Goal: Task Accomplishment & Management: Manage account settings

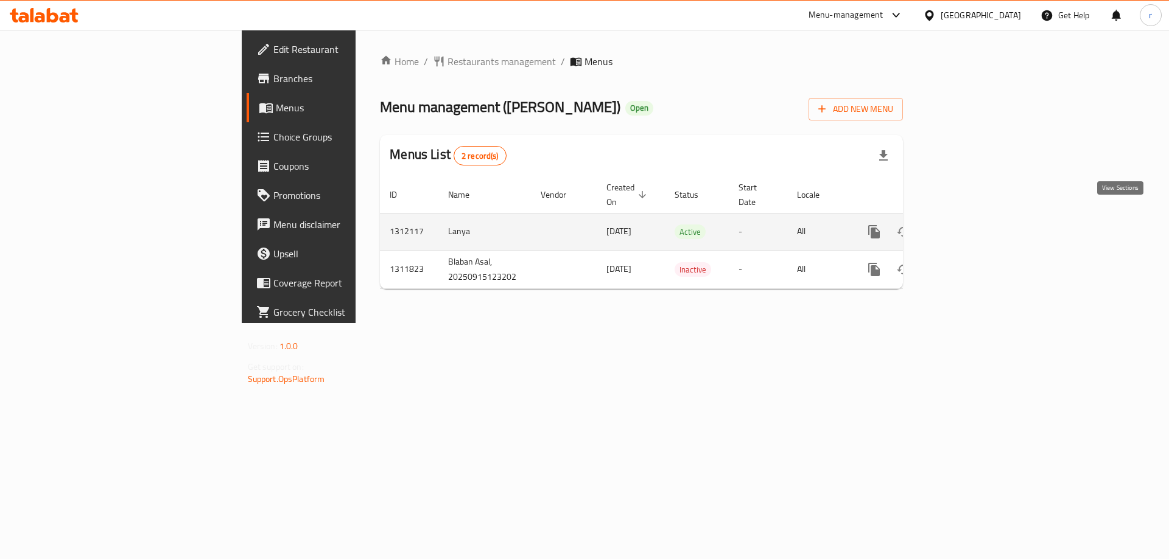
click at [976, 220] on link "enhanced table" at bounding box center [961, 231] width 29 height 29
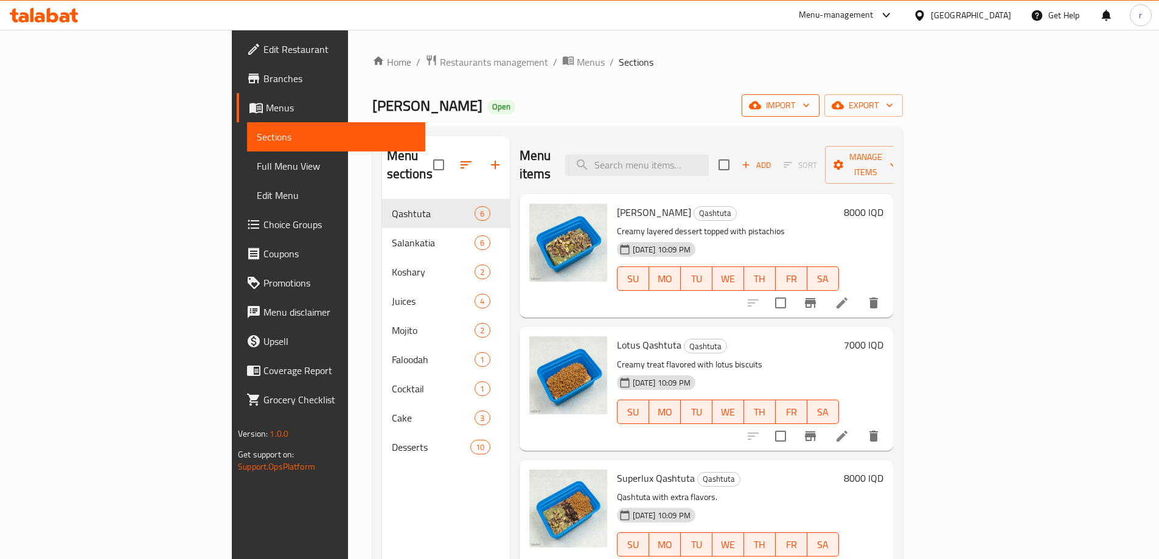
click at [813, 100] on icon "button" at bounding box center [806, 105] width 12 height 12
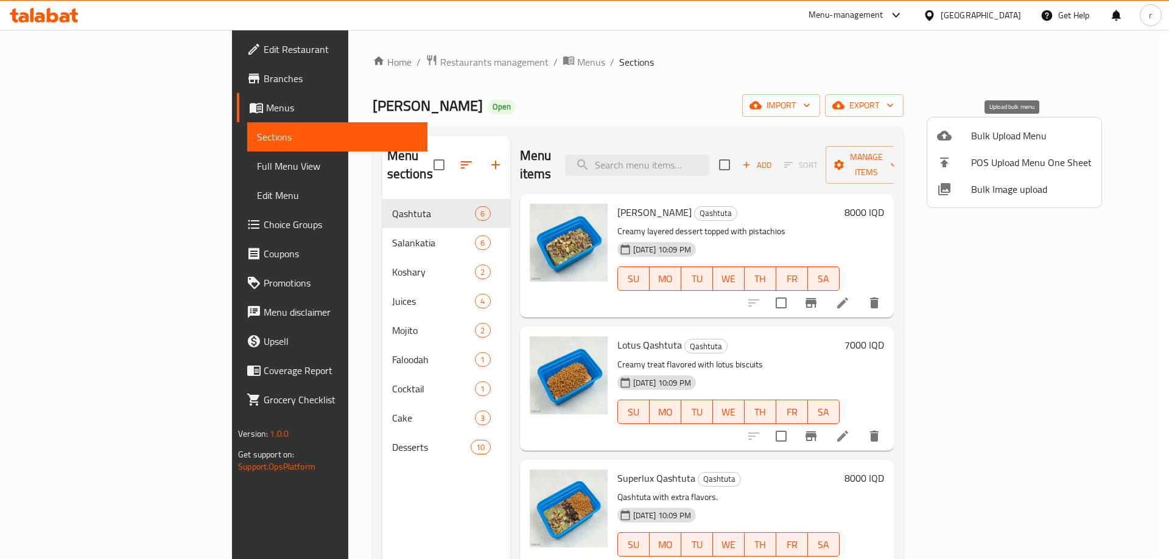
click at [1032, 136] on span "Bulk Upload Menu" at bounding box center [1031, 135] width 121 height 15
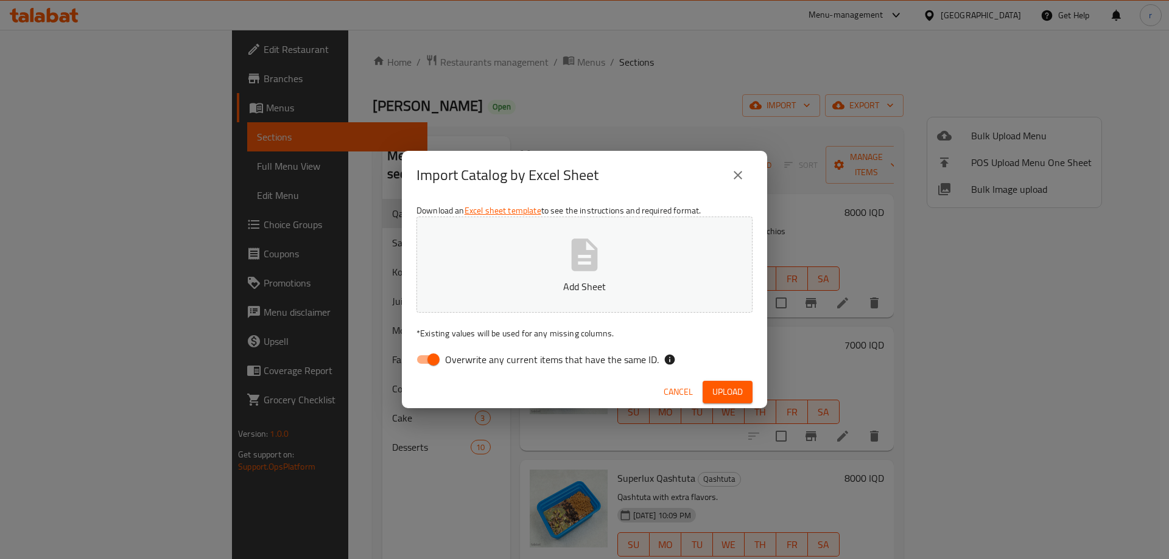
click at [445, 365] on span "Overwrite any current items that have the same ID." at bounding box center [552, 359] width 214 height 15
click at [445, 365] on input "Overwrite any current items that have the same ID." at bounding box center [433, 359] width 69 height 23
checkbox input "false"
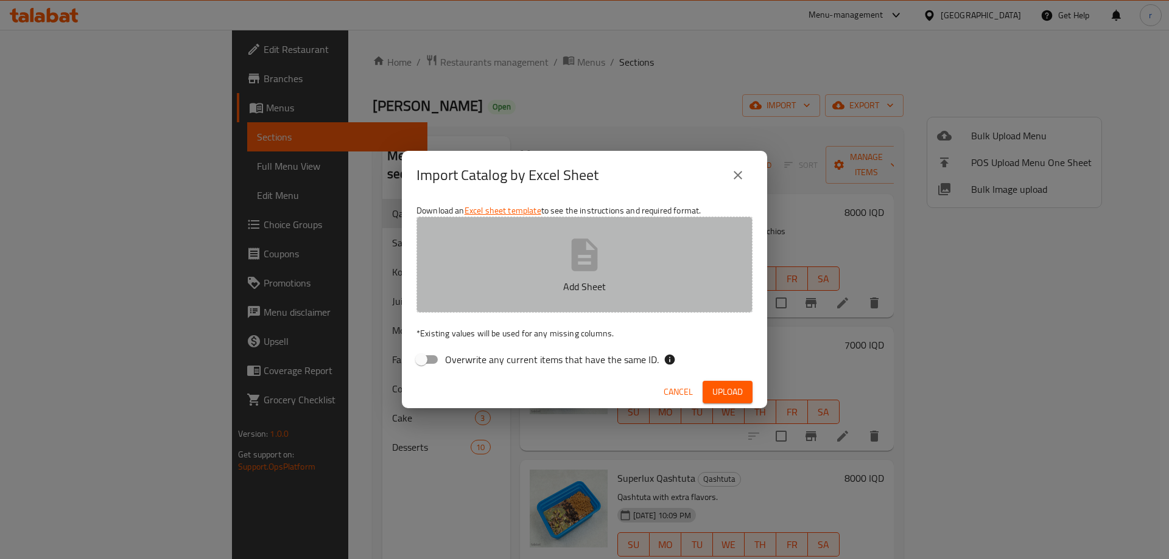
click at [511, 258] on button "Add Sheet" at bounding box center [584, 265] width 336 height 96
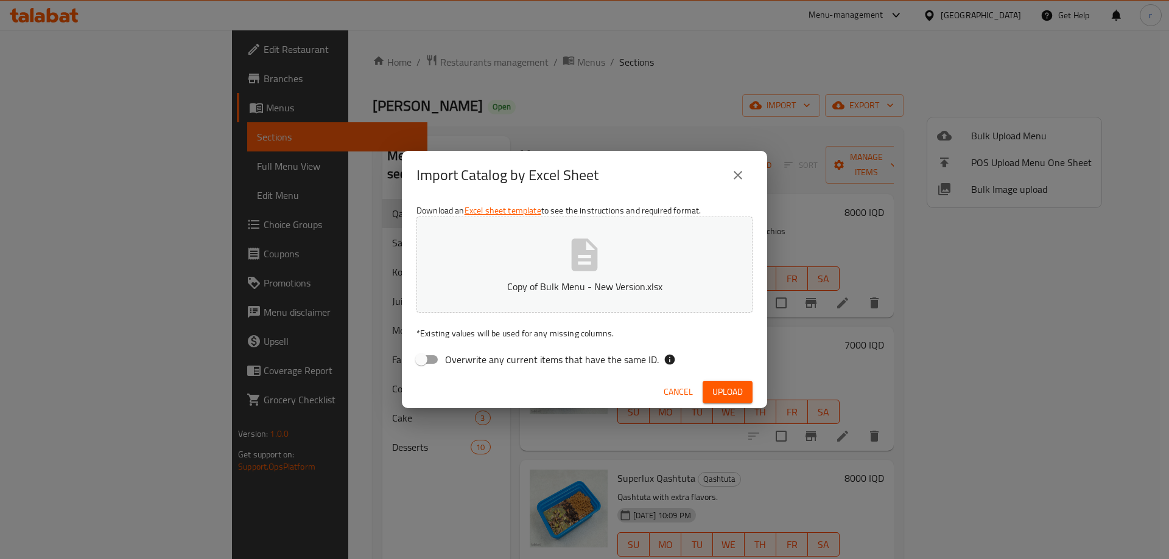
click at [732, 390] on span "Upload" at bounding box center [727, 392] width 30 height 15
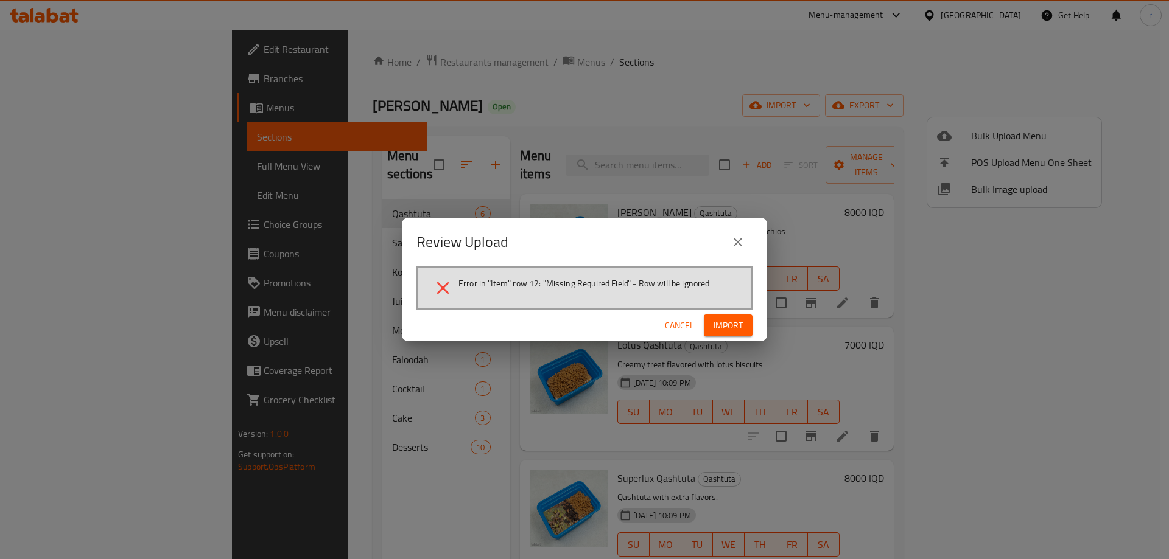
click at [736, 240] on icon "close" at bounding box center [737, 242] width 9 height 9
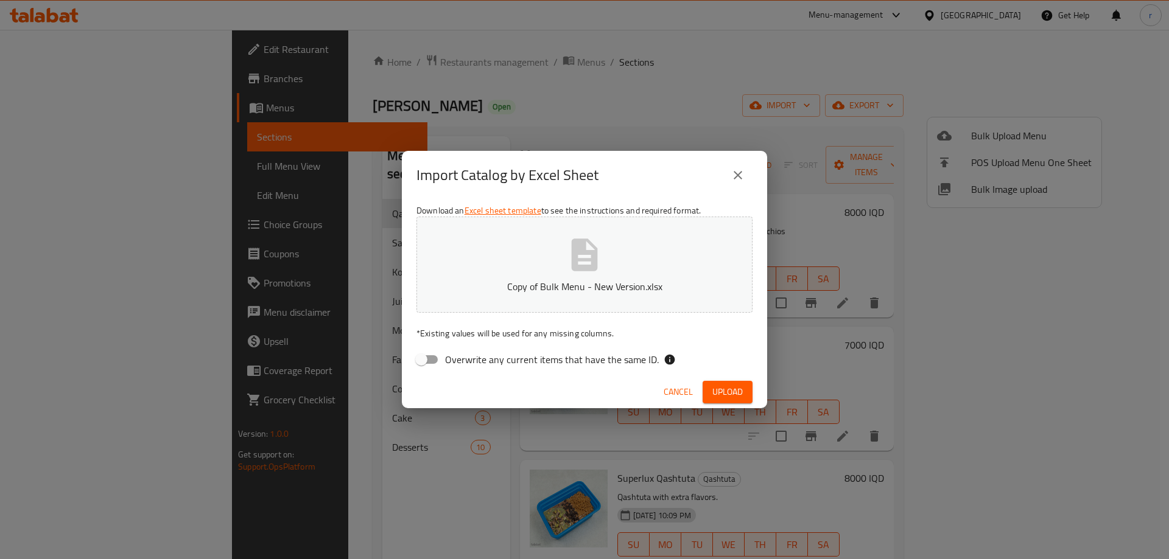
click at [549, 264] on button "Copy of Bulk Menu - New Version.xlsx" at bounding box center [584, 265] width 336 height 96
click at [718, 382] on button "Upload" at bounding box center [727, 392] width 50 height 23
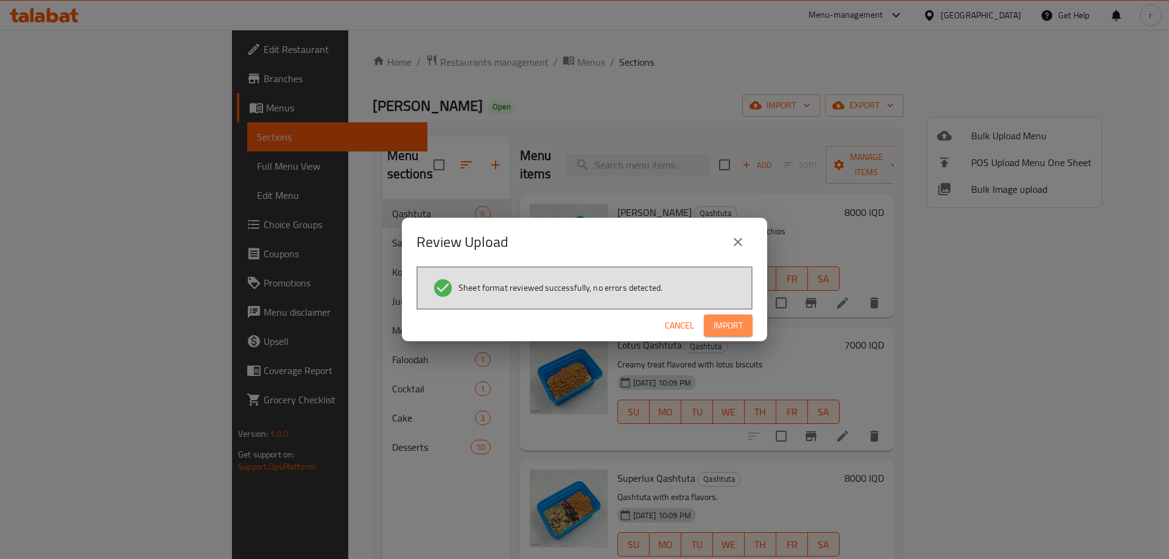
click at [731, 334] on button "Import" at bounding box center [728, 326] width 49 height 23
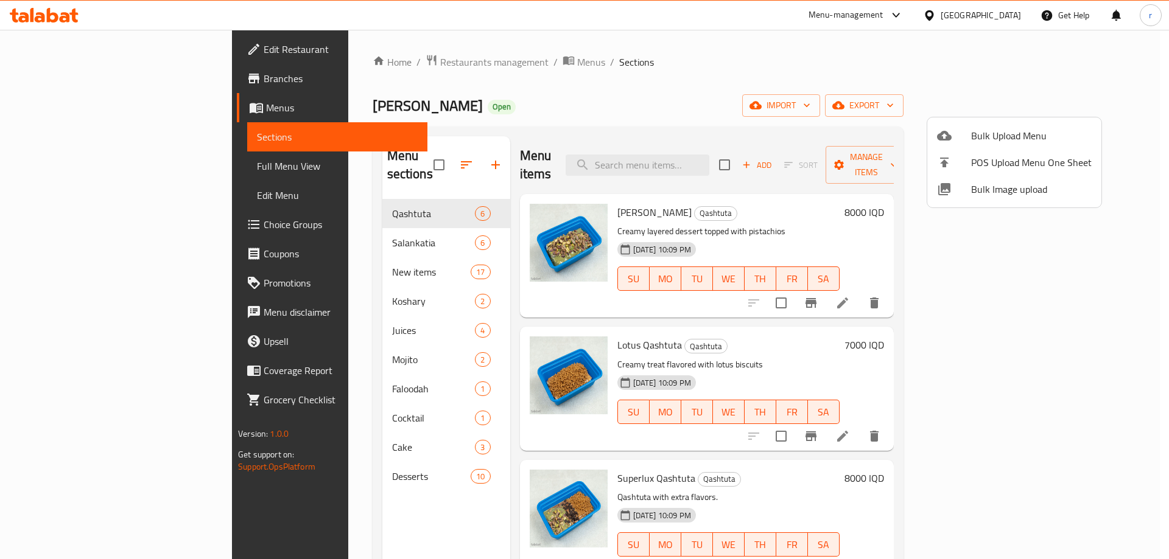
click at [293, 250] on div at bounding box center [584, 279] width 1169 height 559
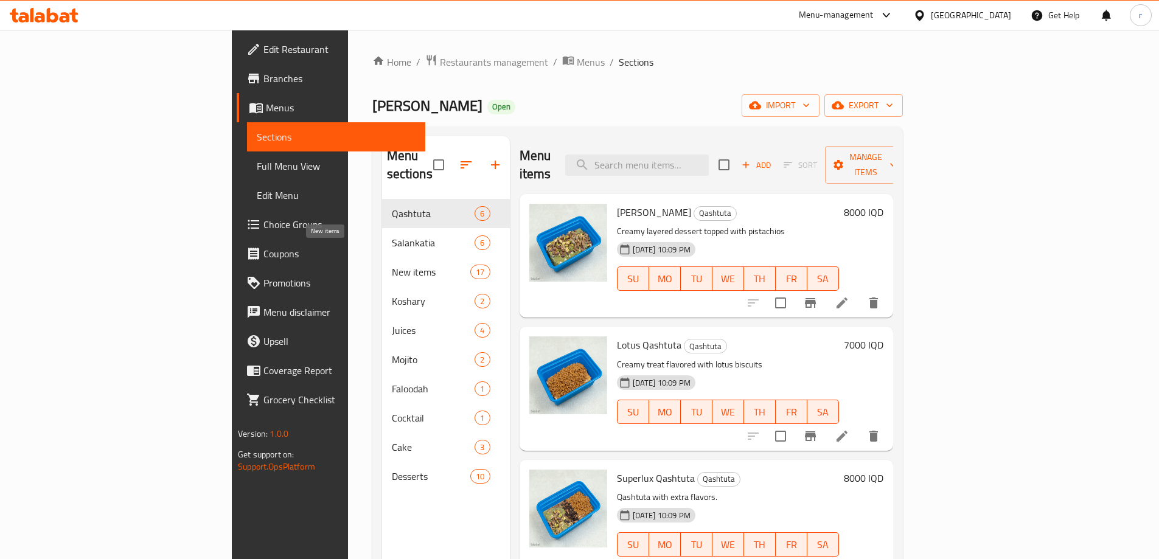
click at [392, 265] on span "New items" at bounding box center [431, 272] width 79 height 15
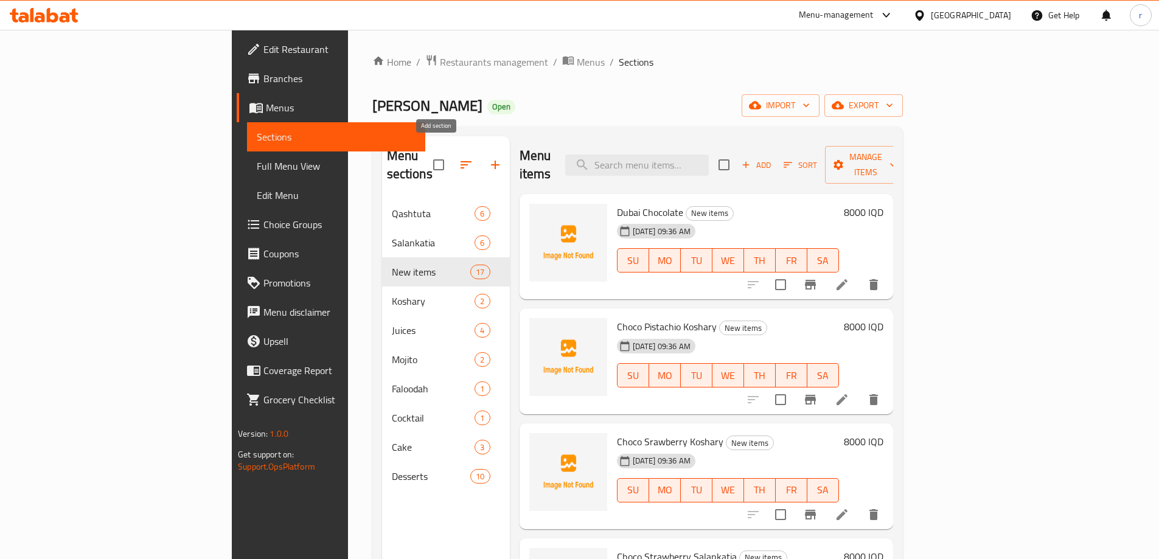
click at [488, 158] on icon "button" at bounding box center [495, 165] width 15 height 15
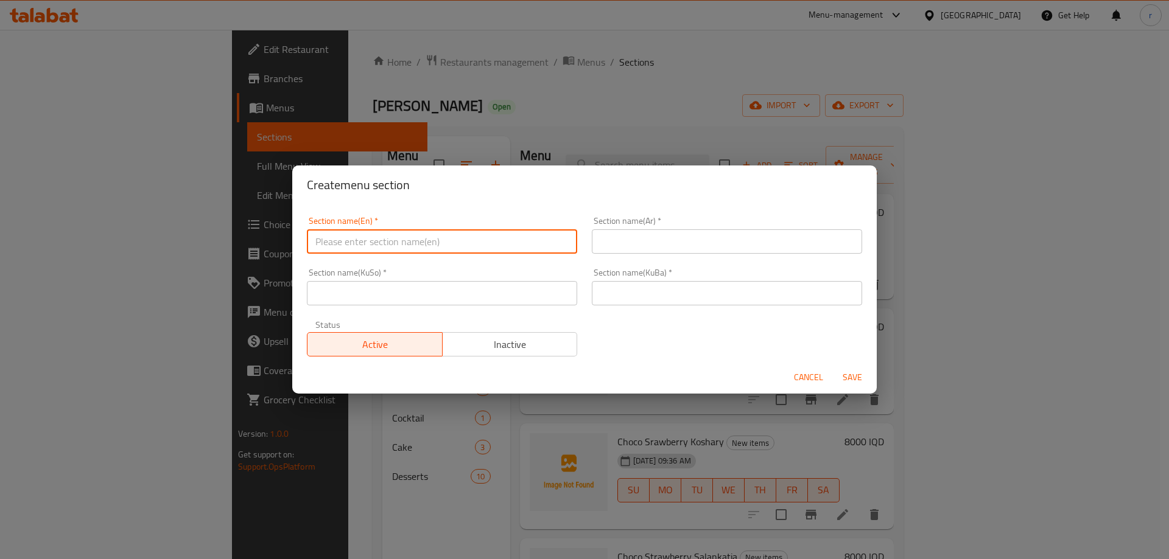
click at [397, 250] on input "text" at bounding box center [442, 241] width 270 height 24
type input "Dubai Choco"
click at [622, 246] on input "text" at bounding box center [727, 241] width 270 height 24
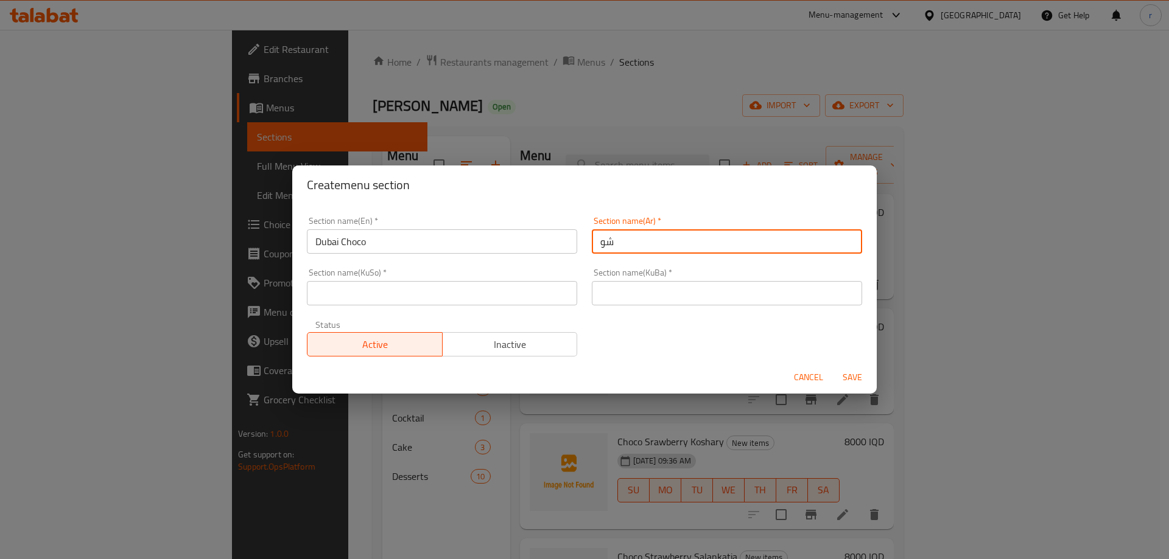
type input "شوكولاتة دبي"
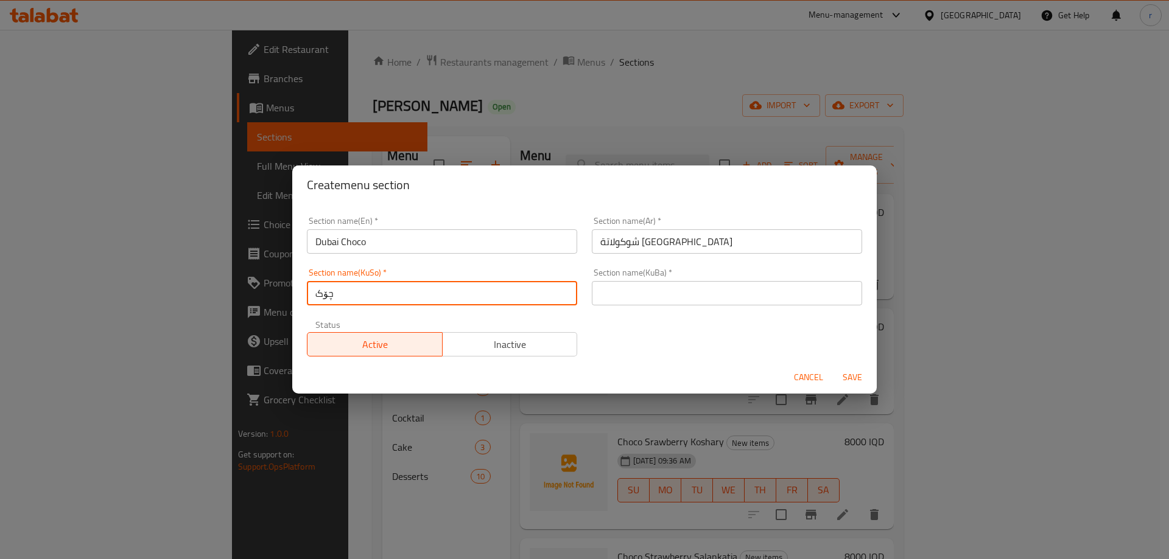
type input "چۆکلێتی دوبەی"
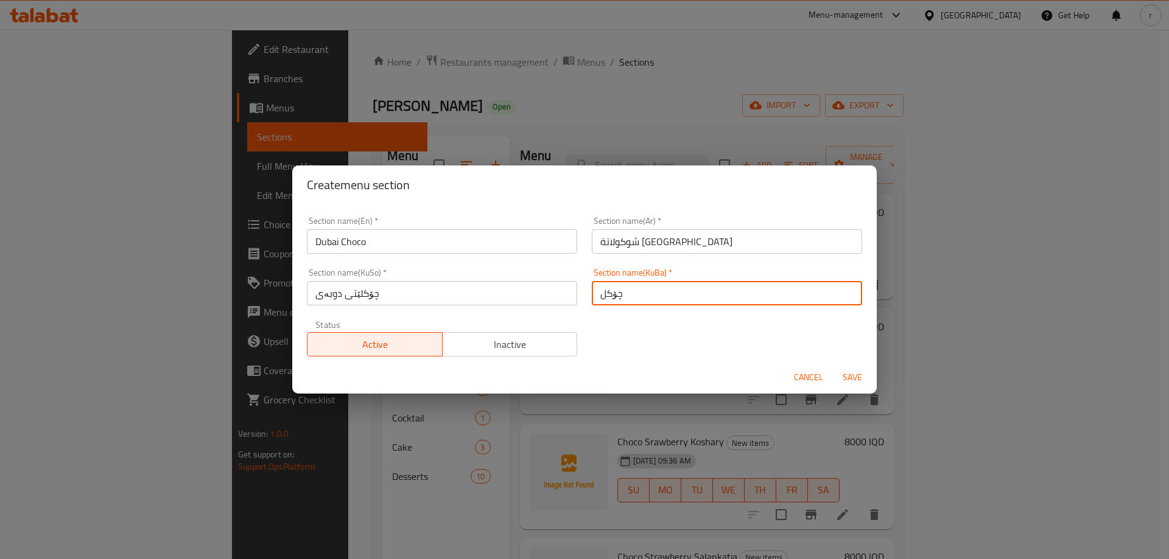
type input "چۆکلێتی دوبەی"
click at [833, 366] on button "Save" at bounding box center [852, 377] width 39 height 23
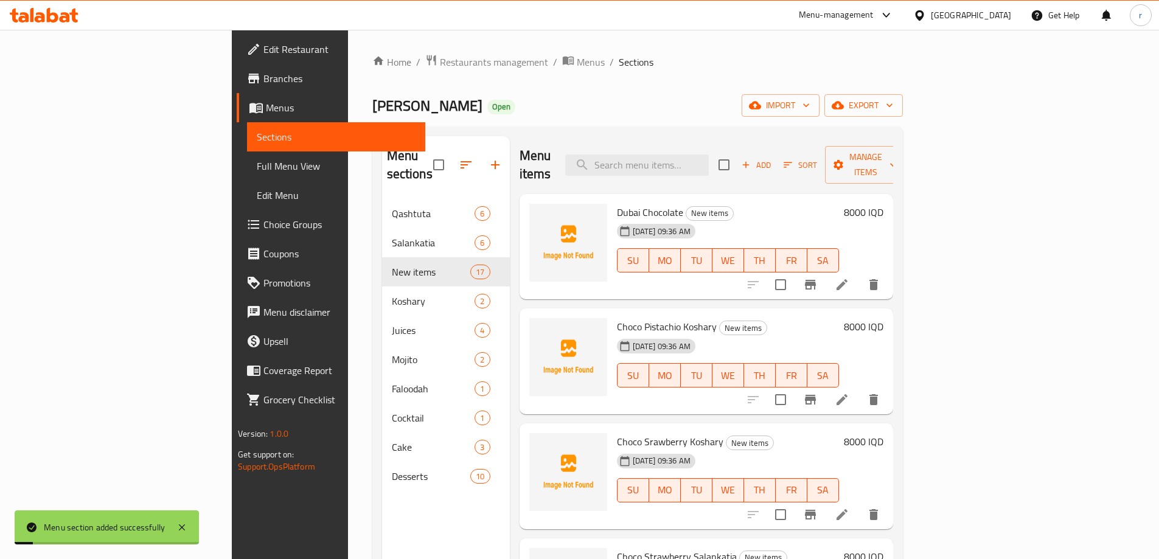
click at [747, 122] on div "Home / Restaurants management / Menus / Sections Blaban Asal Open import export…" at bounding box center [637, 379] width 531 height 651
click at [794, 272] on input "checkbox" at bounding box center [781, 285] width 26 height 26
click at [897, 156] on span "Manage items" at bounding box center [866, 165] width 62 height 30
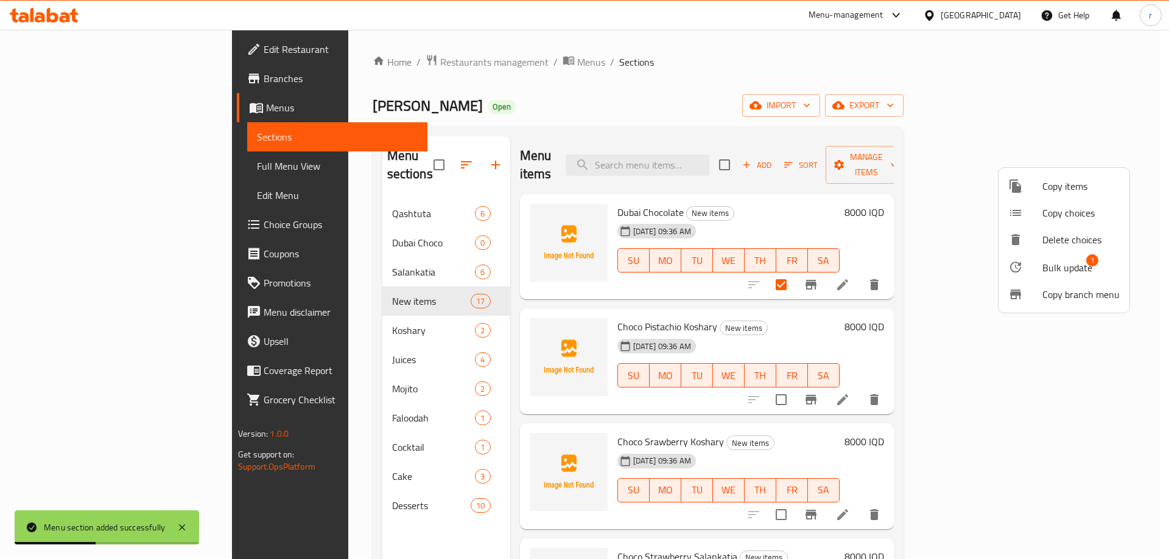
click at [1055, 256] on li "Bulk update 1" at bounding box center [1063, 267] width 131 height 28
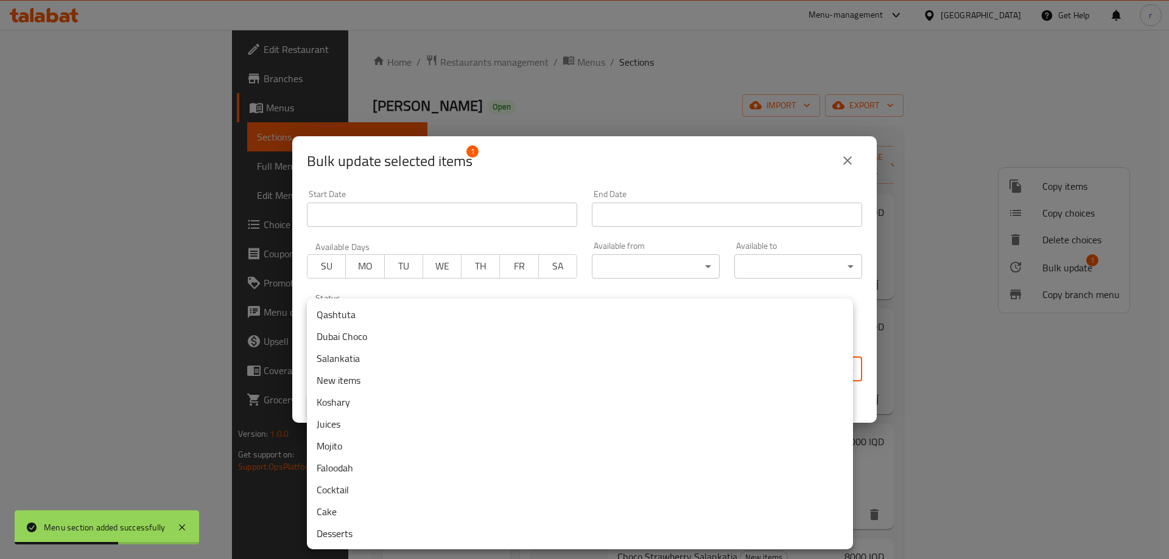
click at [556, 360] on body "Menu section added successfully ​ Menu-management Iraq Get Help r Edit Restaura…" at bounding box center [584, 295] width 1169 height 530
click at [370, 338] on li "Dubai Choco" at bounding box center [580, 337] width 546 height 22
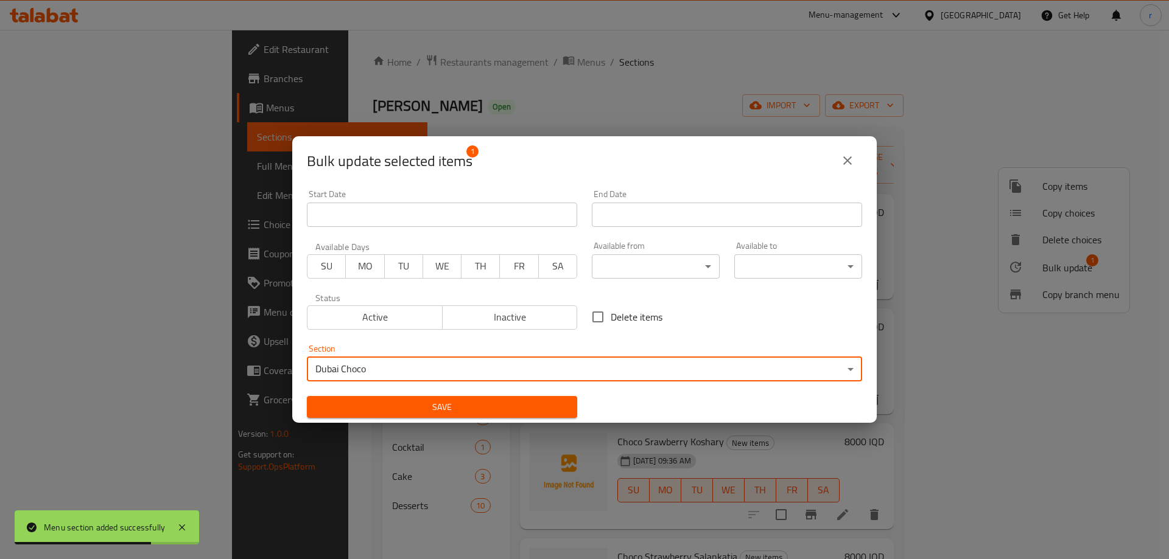
click at [417, 405] on span "Save" at bounding box center [441, 407] width 251 height 15
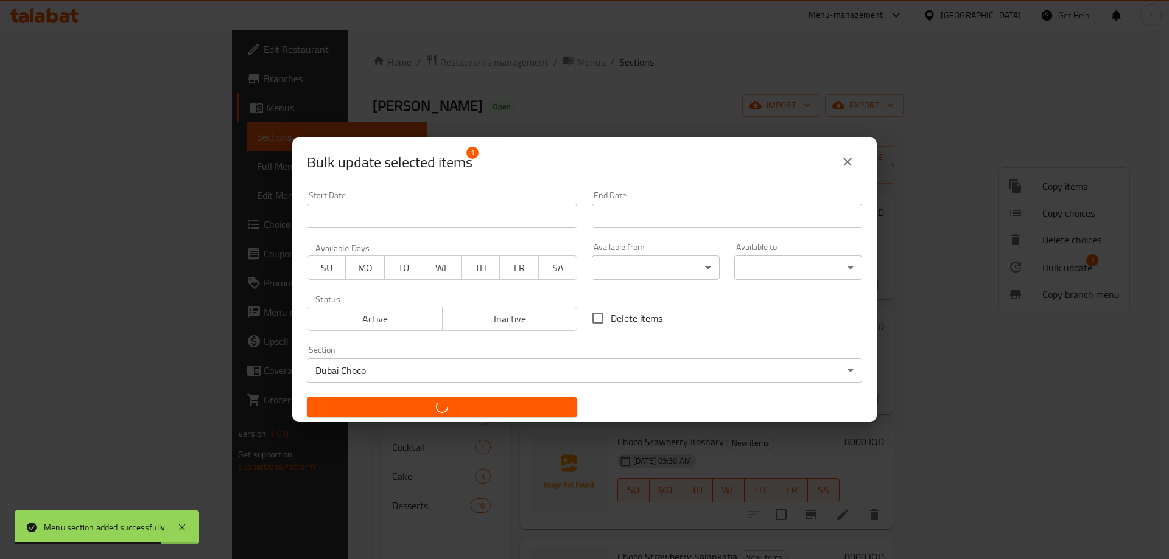
checkbox input "false"
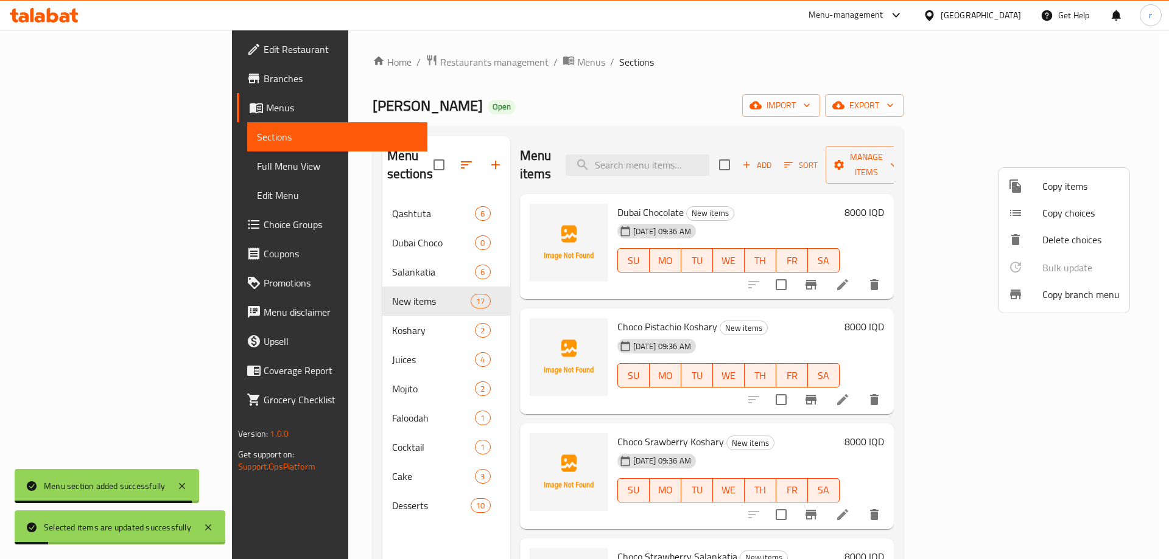
click at [567, 149] on div at bounding box center [584, 279] width 1169 height 559
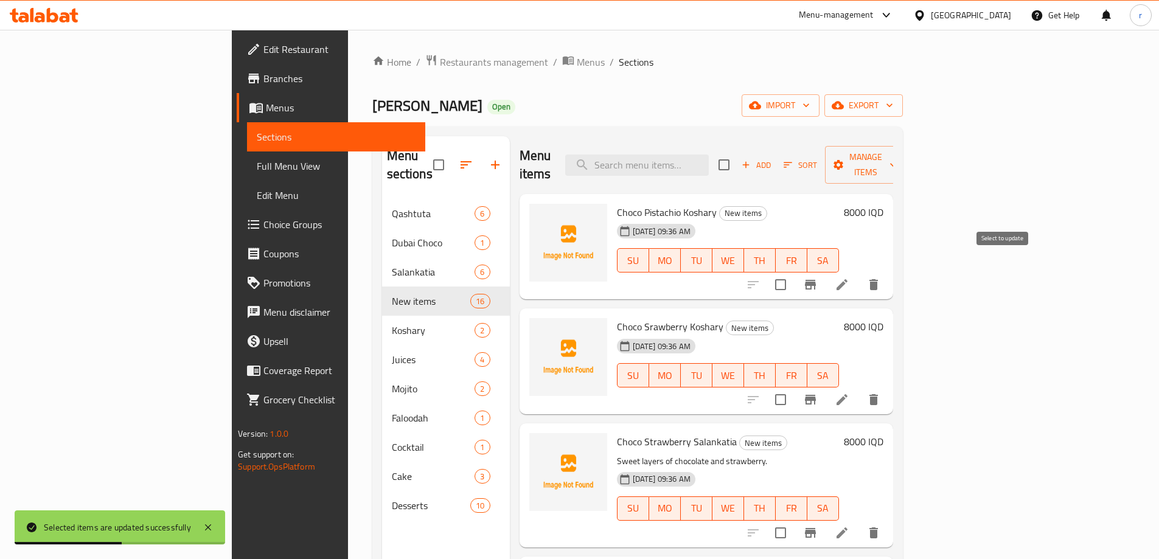
click at [794, 273] on input "checkbox" at bounding box center [781, 285] width 26 height 26
checkbox input "true"
click at [794, 387] on input "checkbox" at bounding box center [781, 400] width 26 height 26
checkbox input "true"
click at [897, 158] on span "Manage items" at bounding box center [866, 165] width 62 height 30
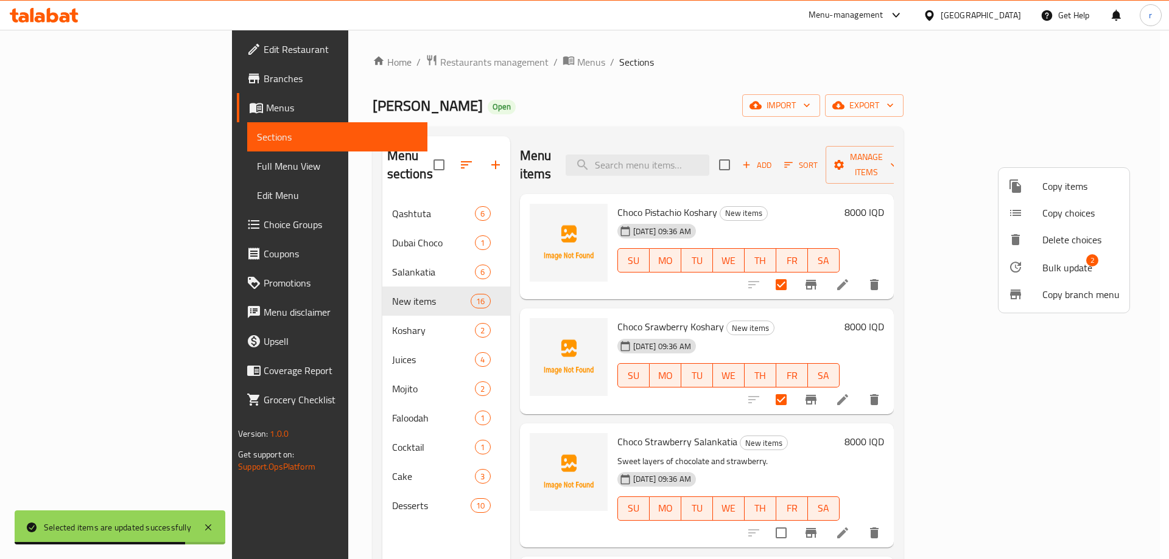
click at [1060, 258] on li "Bulk update 2" at bounding box center [1063, 267] width 131 height 28
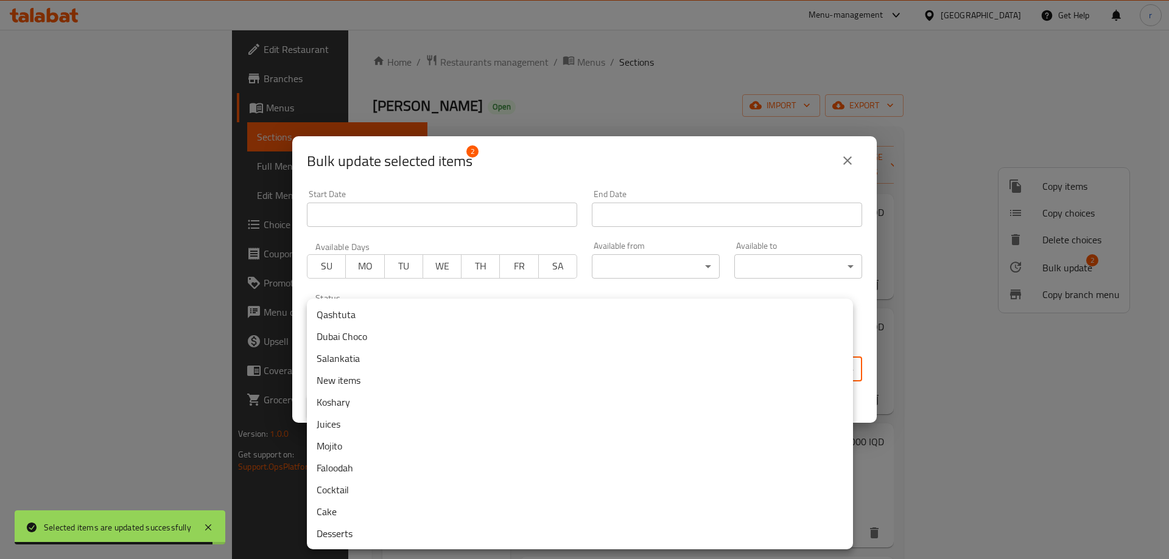
click at [483, 374] on body "Selected items are updated successfully ​ Menu-management Iraq Get Help r Edit …" at bounding box center [584, 295] width 1169 height 530
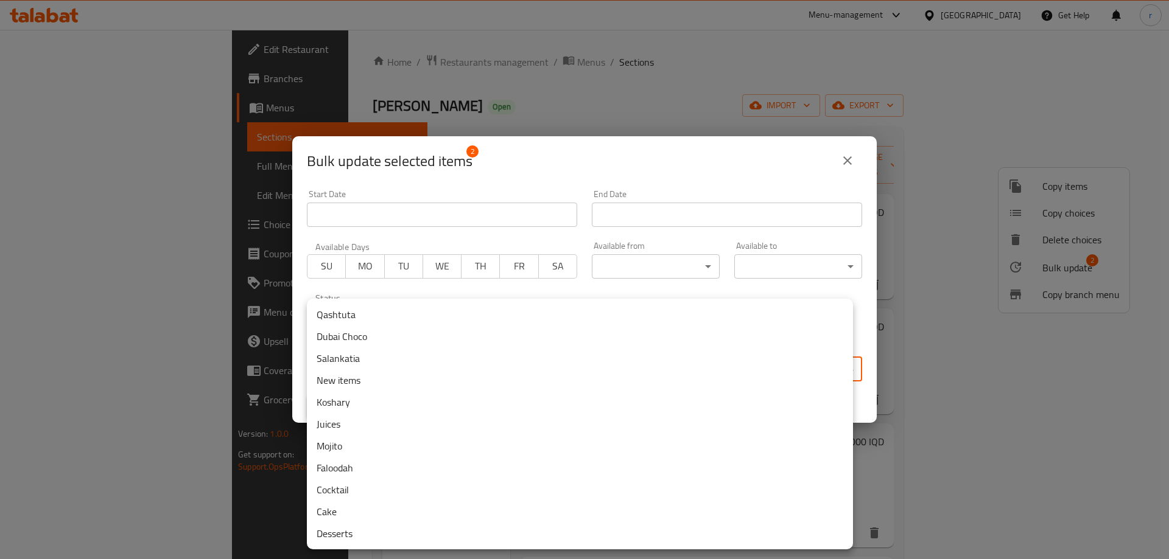
click at [349, 403] on li "Koshary" at bounding box center [580, 402] width 546 height 22
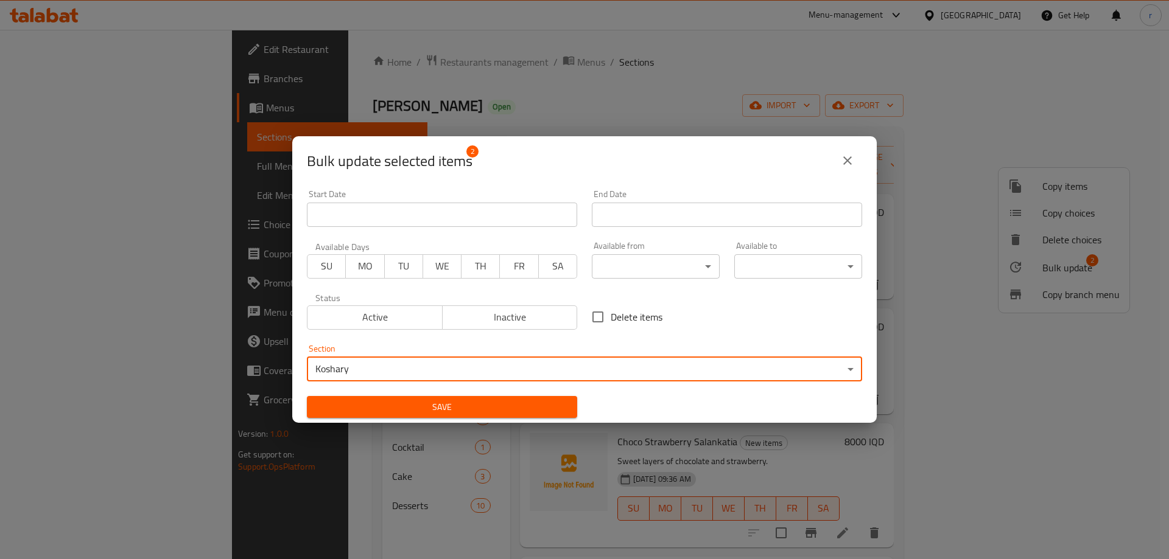
click at [409, 400] on span "Save" at bounding box center [441, 407] width 251 height 15
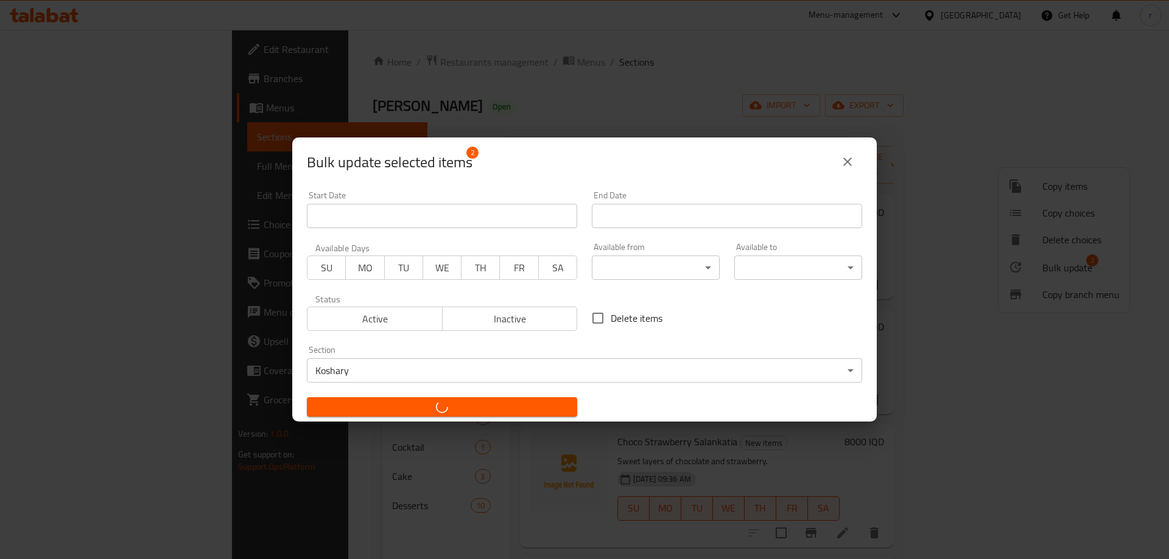
checkbox input "false"
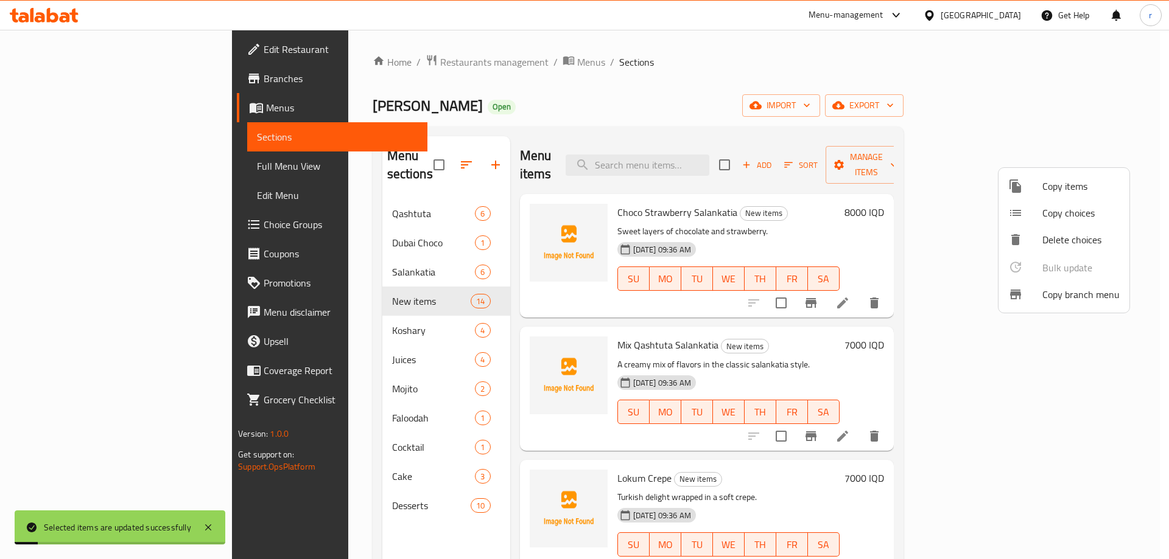
click at [564, 142] on div at bounding box center [584, 279] width 1169 height 559
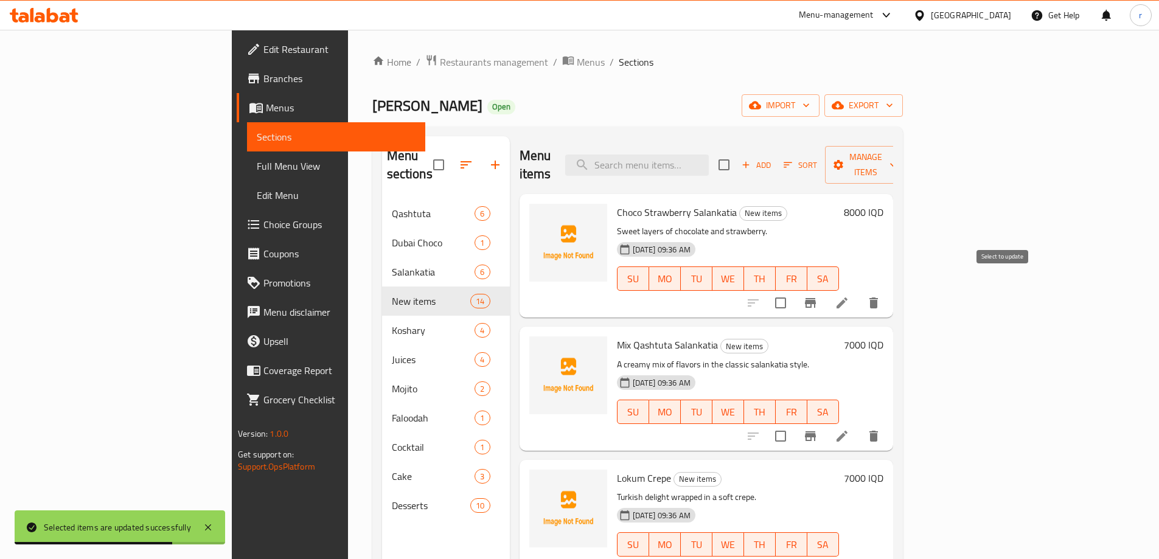
click at [794, 290] on input "checkbox" at bounding box center [781, 303] width 26 height 26
checkbox input "true"
click at [794, 424] on input "checkbox" at bounding box center [781, 437] width 26 height 26
checkbox input "true"
click at [897, 158] on span "Manage items" at bounding box center [866, 165] width 62 height 30
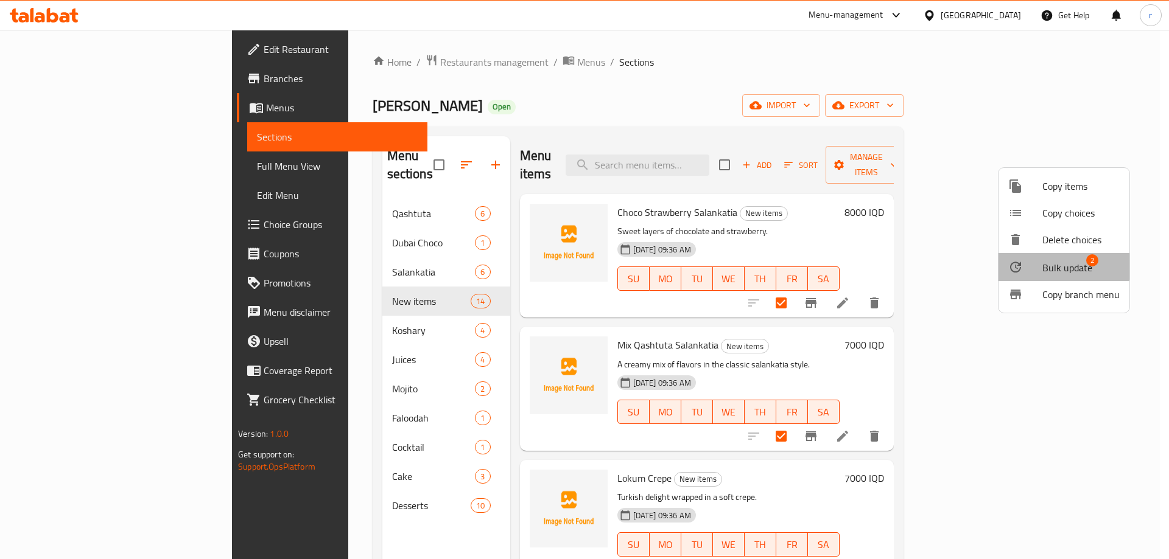
click at [1061, 267] on span "Bulk update" at bounding box center [1067, 267] width 50 height 15
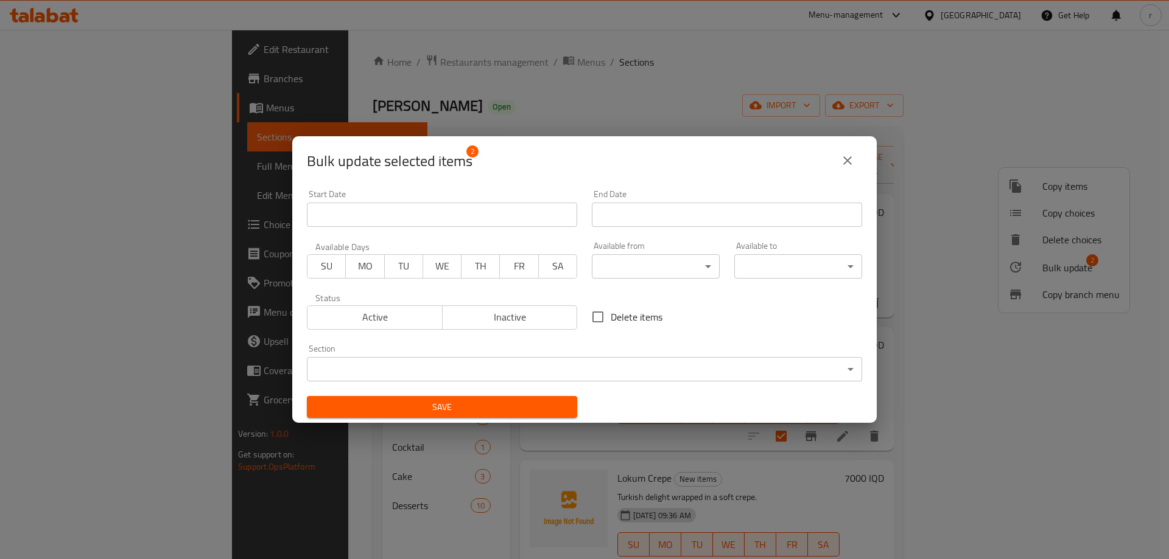
click at [550, 357] on body "​ Menu-management Iraq Get Help r Edit Restaurant Branches Menus Sections Full …" at bounding box center [584, 295] width 1169 height 530
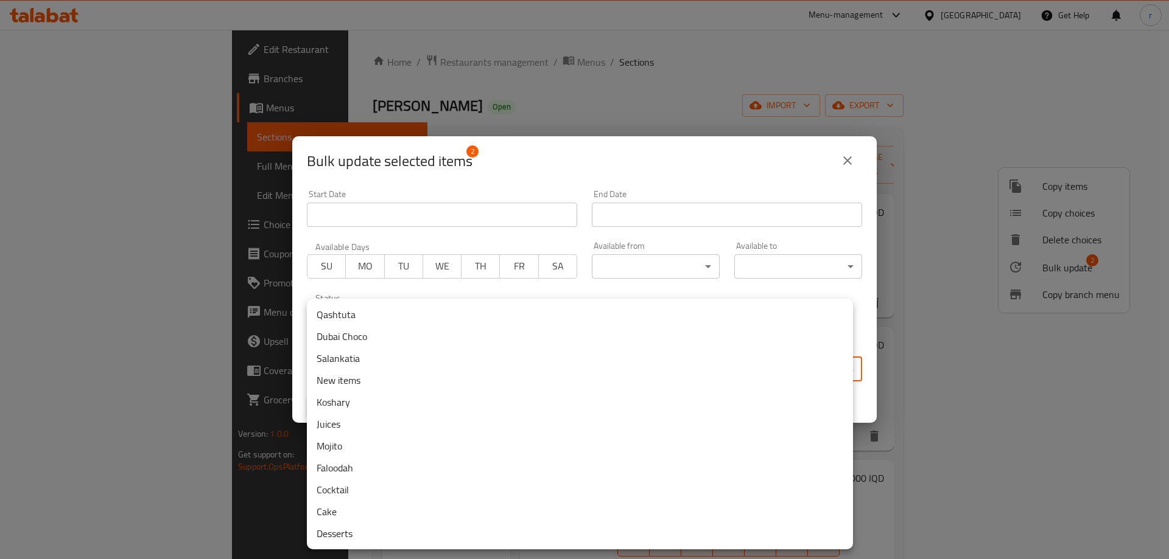
click at [369, 355] on li "Salankatia" at bounding box center [580, 359] width 546 height 22
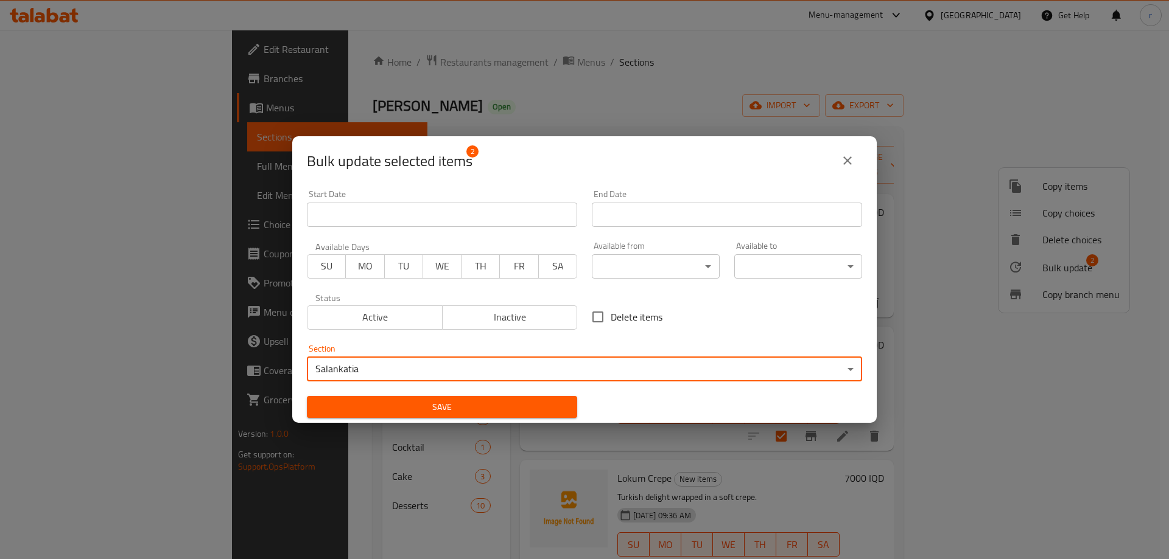
click at [319, 419] on div "Save" at bounding box center [441, 407] width 285 height 37
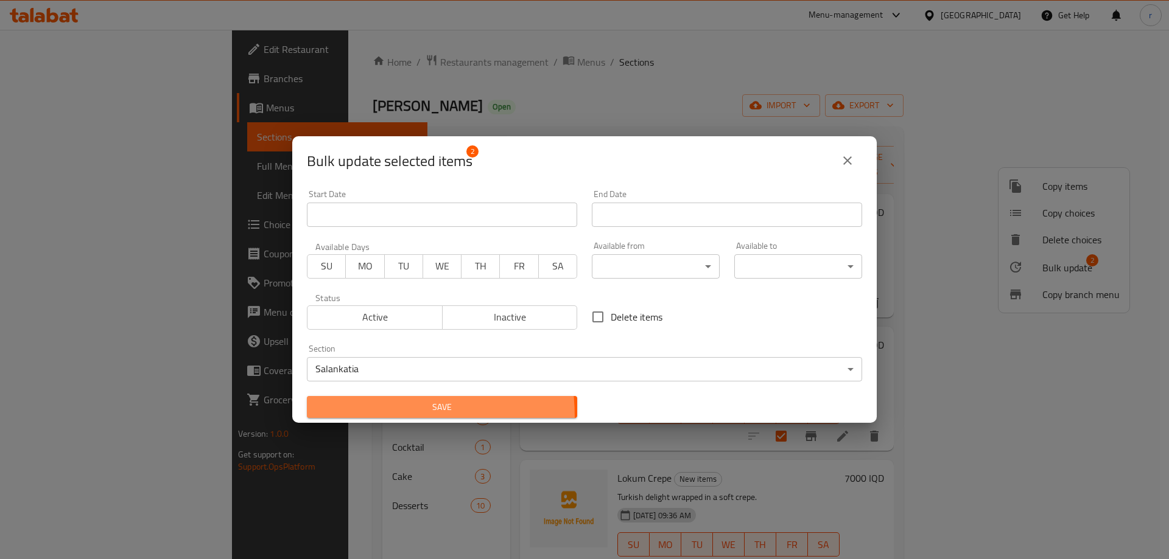
click at [321, 418] on button "Save" at bounding box center [442, 407] width 270 height 23
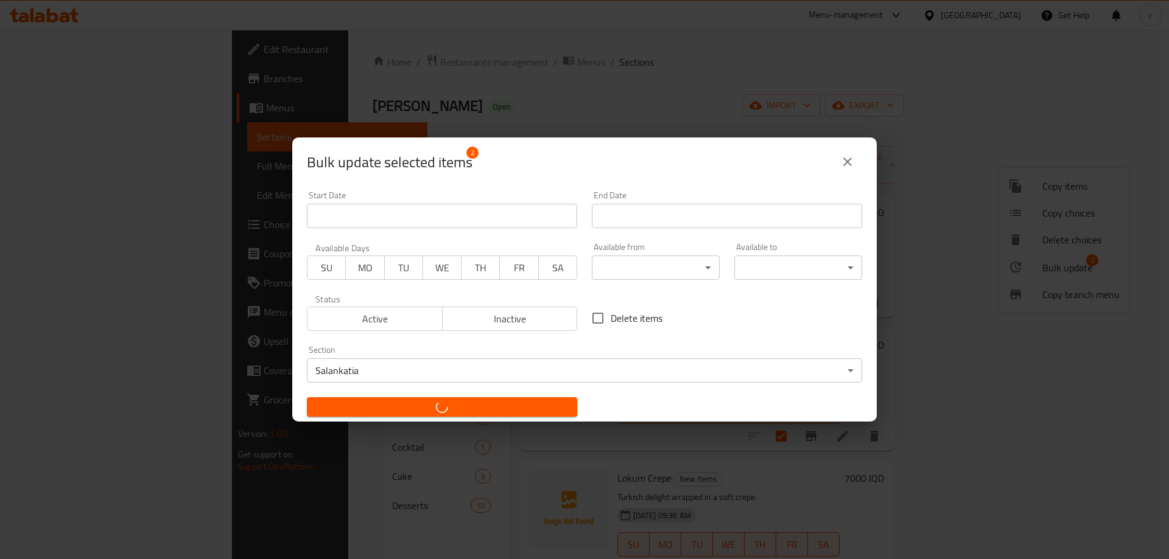
checkbox input "false"
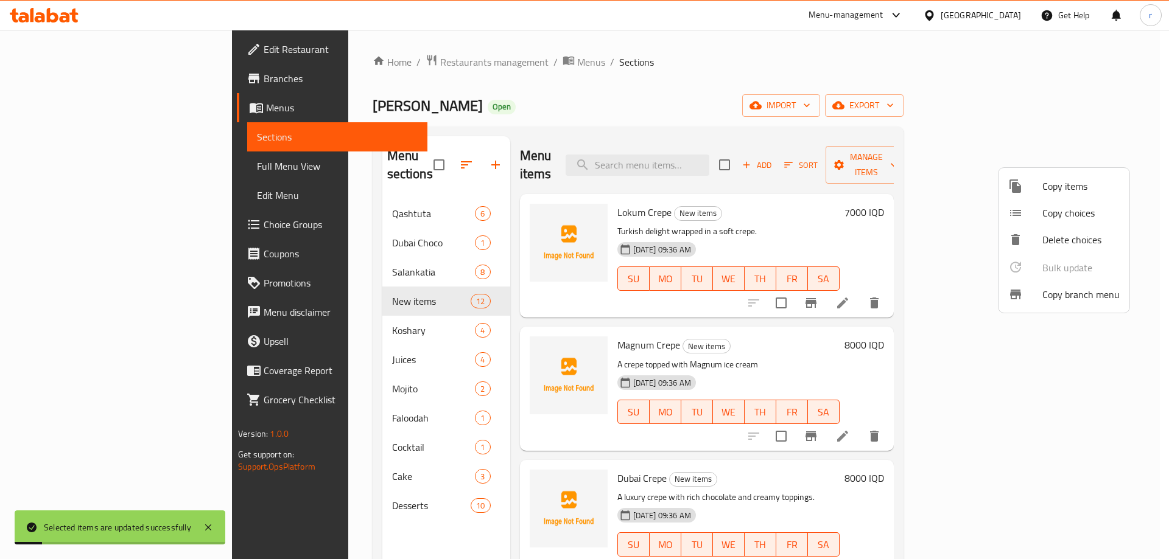
click at [562, 149] on div at bounding box center [584, 279] width 1169 height 559
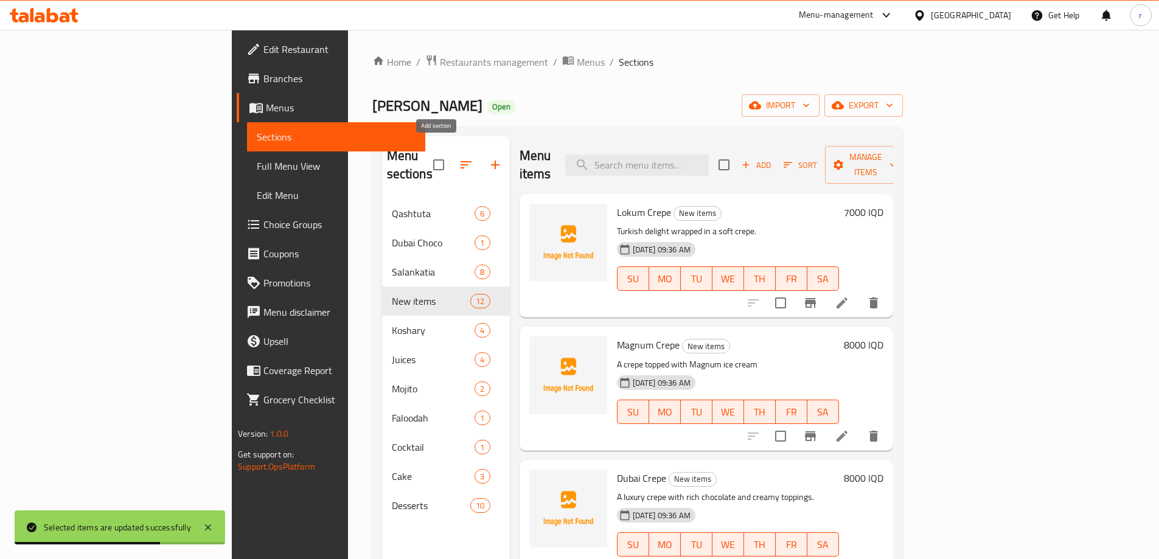
click at [488, 161] on icon "button" at bounding box center [495, 165] width 15 height 15
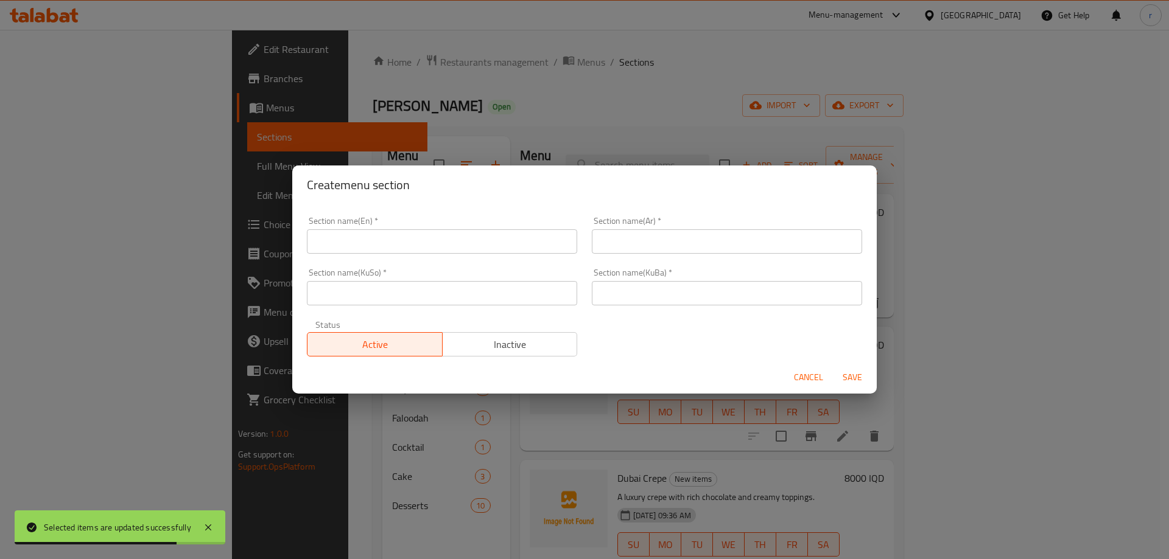
click at [379, 248] on input "text" at bounding box center [442, 241] width 270 height 24
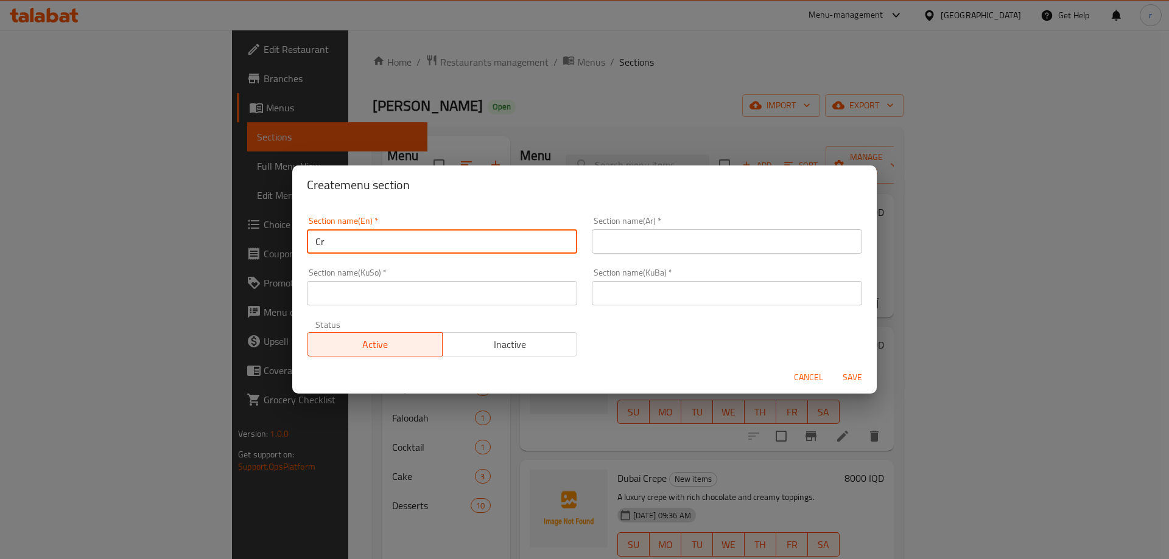
type input "Crepe"
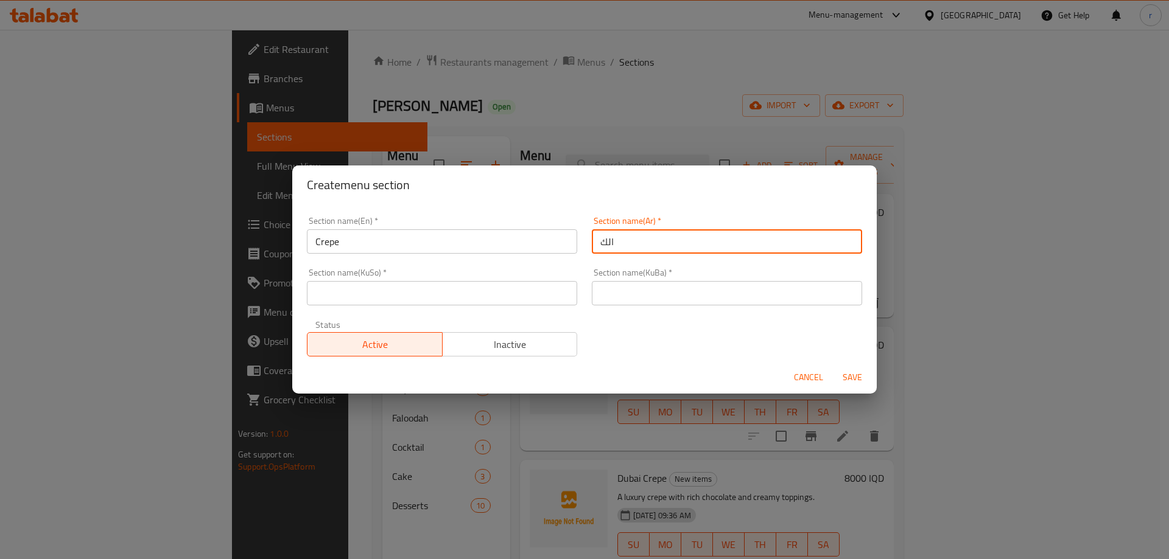
type input "الكريب"
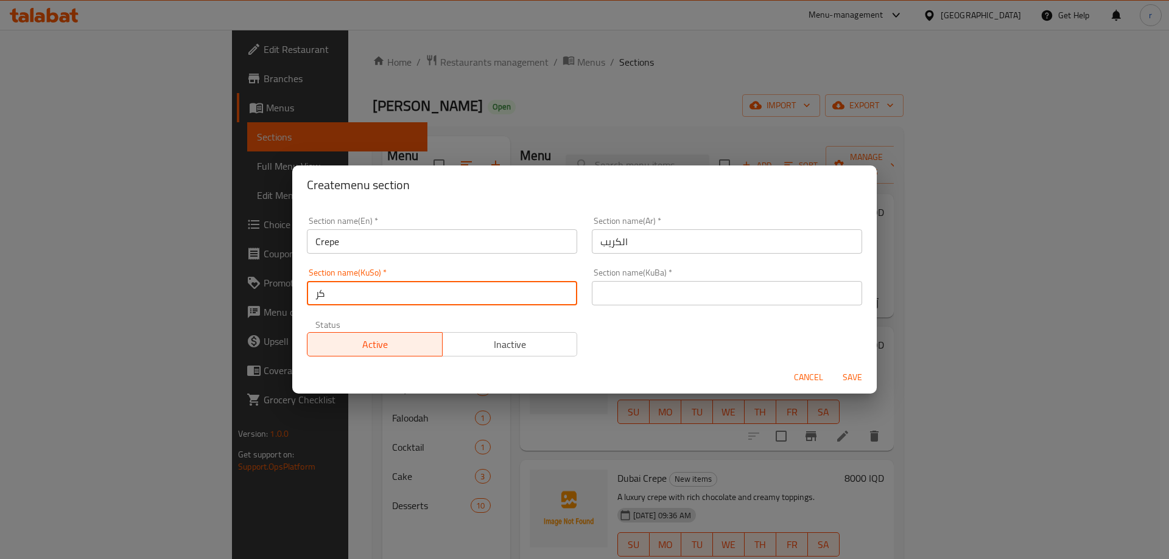
type input "کرێپ"
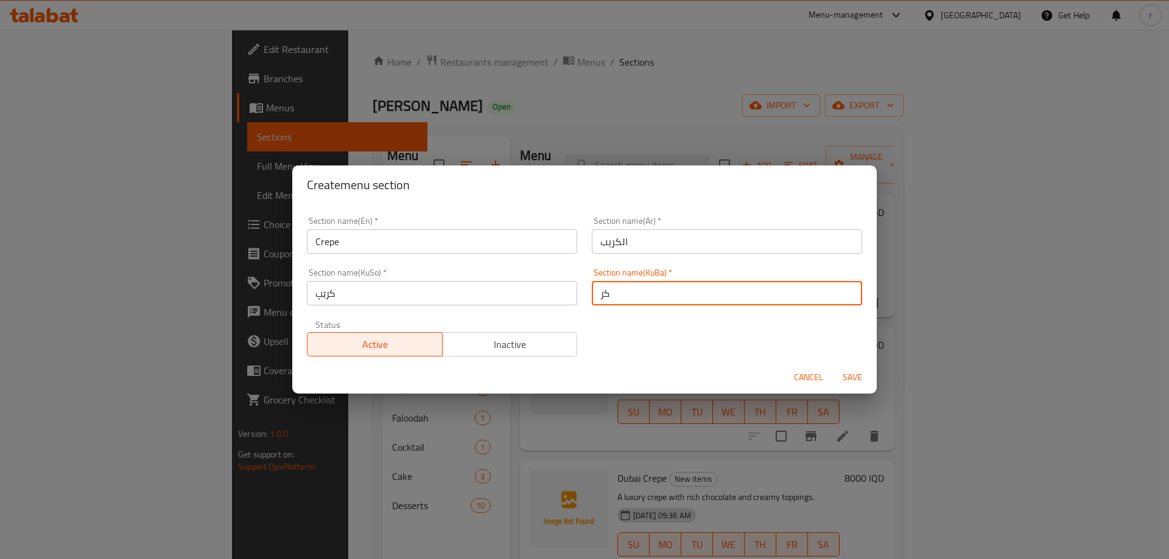
type input "کرێپ"
click at [833, 366] on button "Save" at bounding box center [852, 377] width 39 height 23
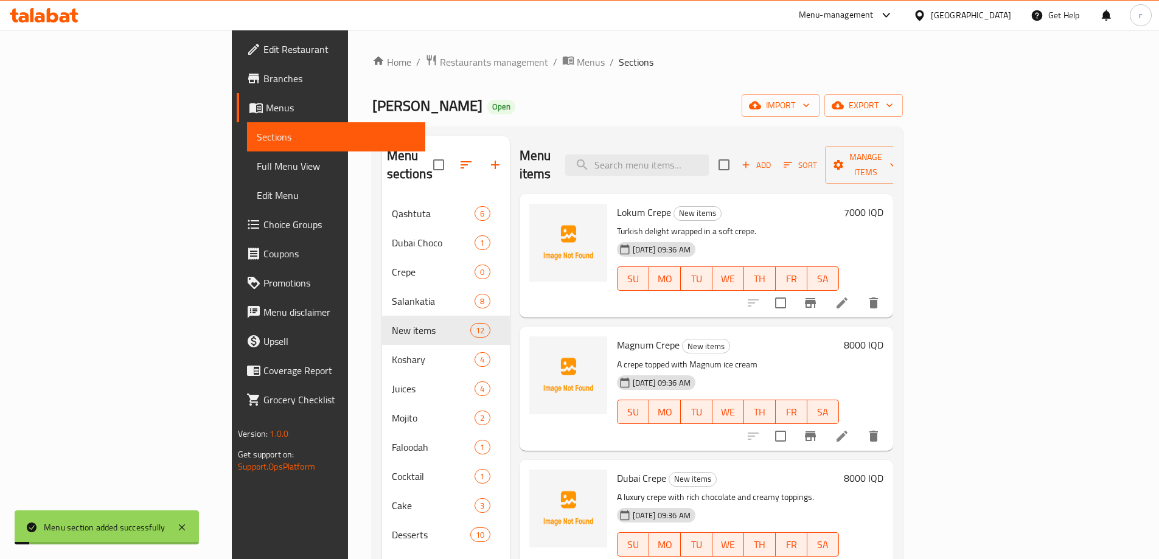
drag, startPoint x: 567, startPoint y: 152, endPoint x: 627, endPoint y: 176, distance: 64.2
click at [567, 152] on div "Menu items Add Sort Manage items" at bounding box center [707, 165] width 374 height 58
click at [794, 290] on input "checkbox" at bounding box center [781, 303] width 26 height 26
checkbox input "true"
click at [794, 424] on input "checkbox" at bounding box center [781, 437] width 26 height 26
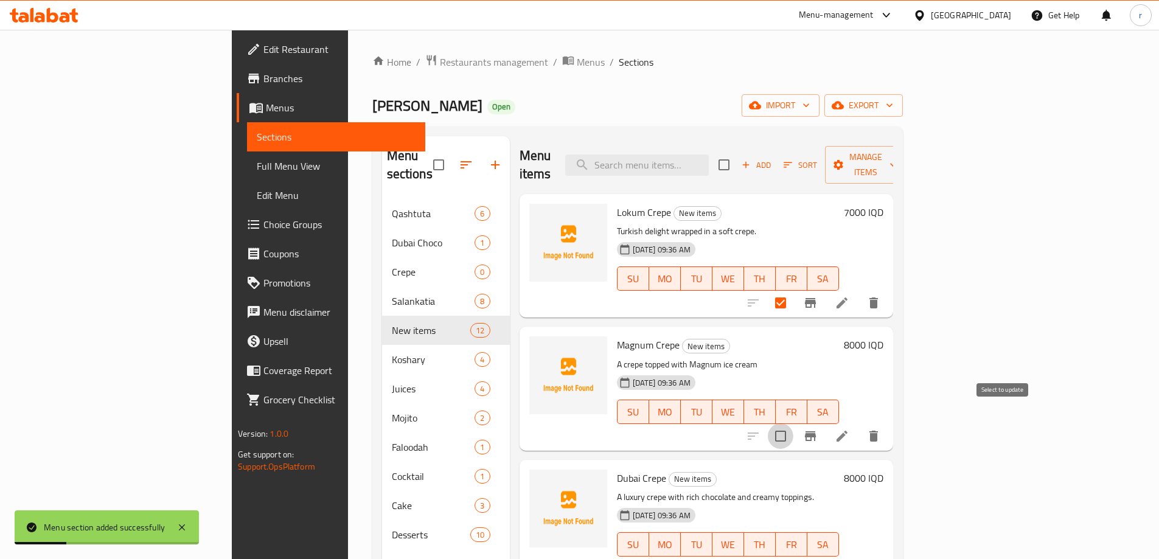
checkbox input "true"
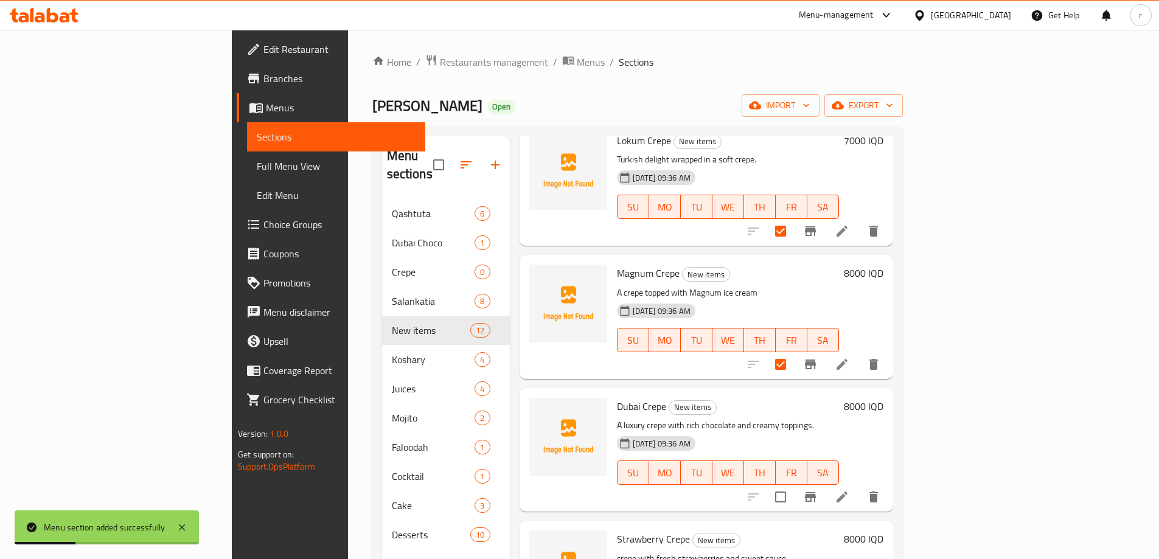
scroll to position [102, 0]
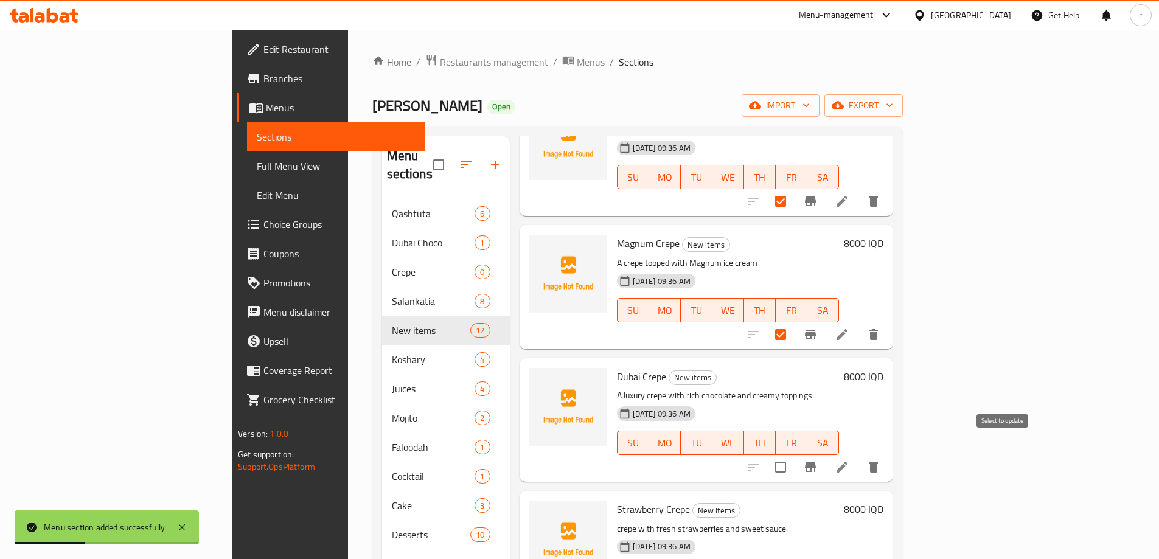
click at [794, 455] on input "checkbox" at bounding box center [781, 468] width 26 height 26
checkbox input "true"
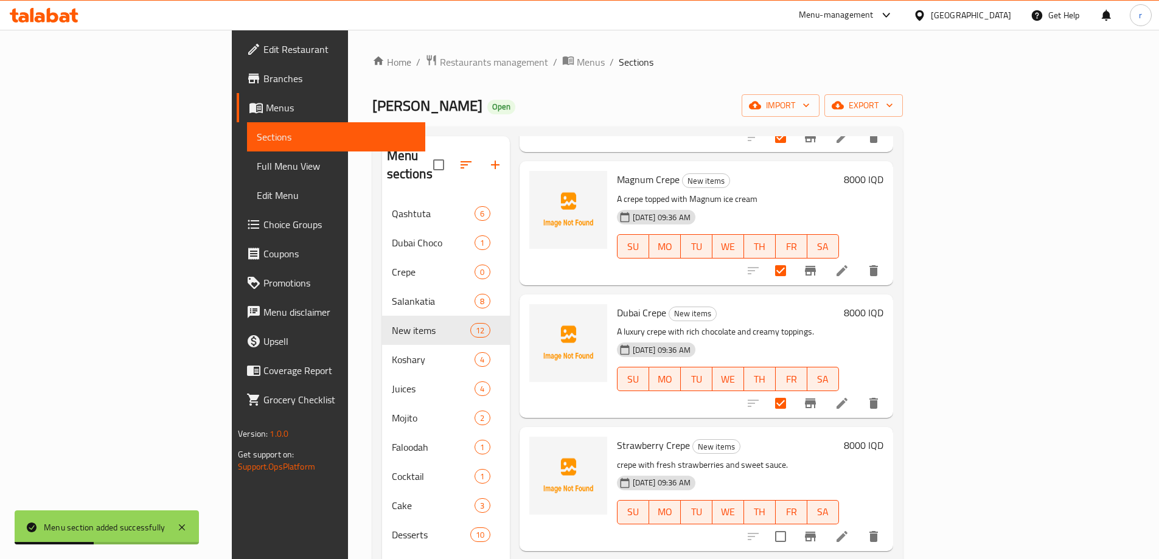
scroll to position [304, 0]
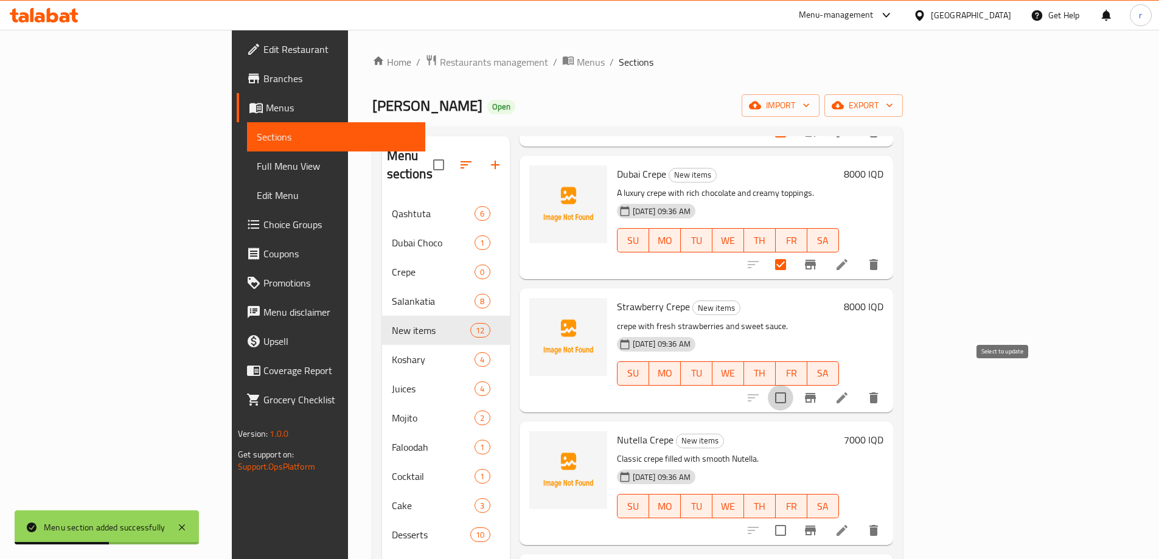
click at [794, 385] on input "checkbox" at bounding box center [781, 398] width 26 height 26
checkbox input "true"
click at [794, 518] on input "checkbox" at bounding box center [781, 531] width 26 height 26
checkbox input "true"
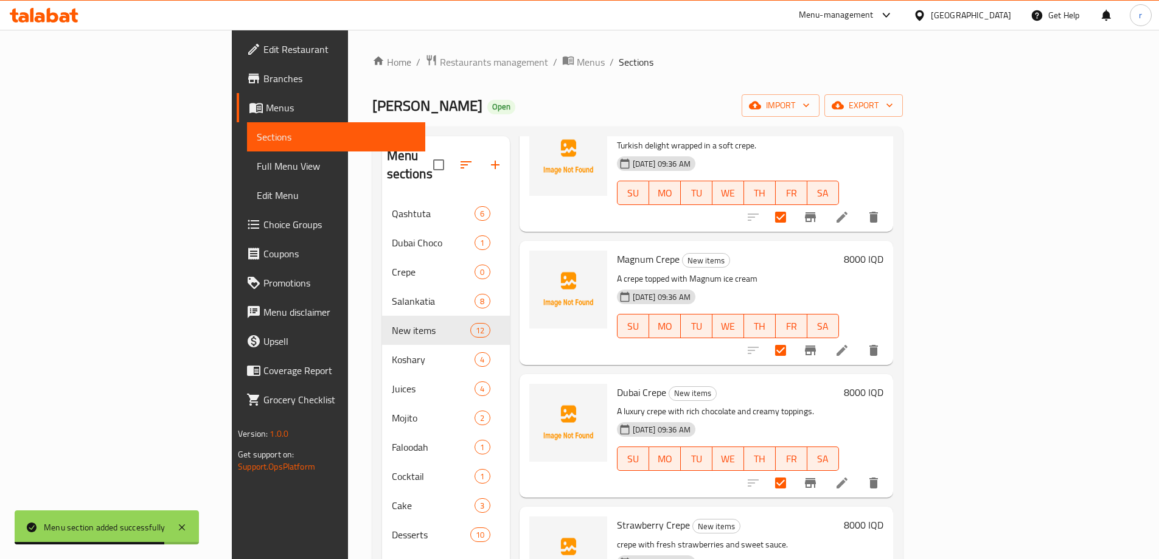
scroll to position [0, 0]
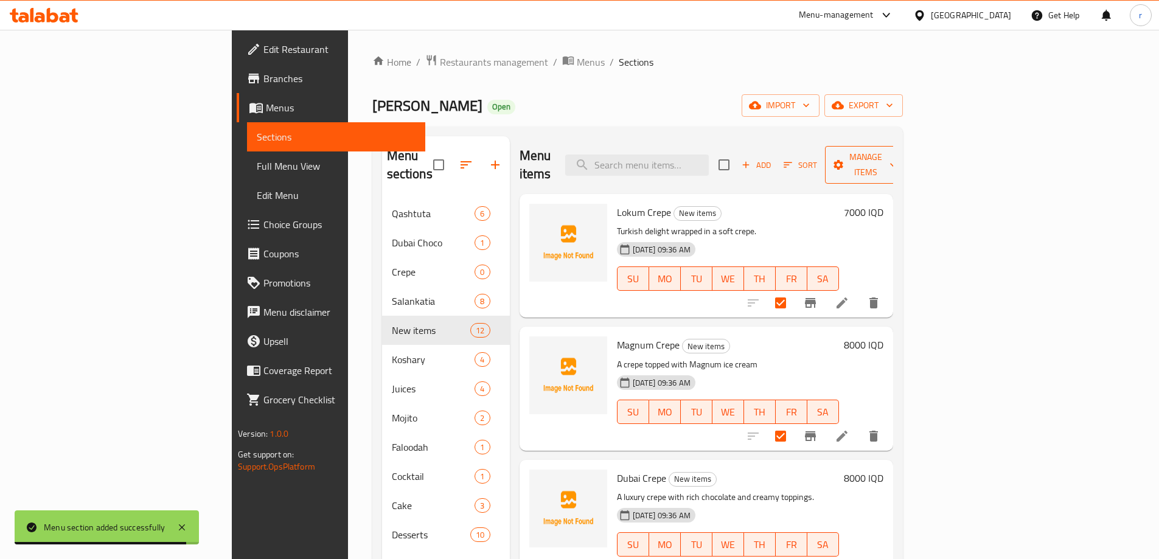
click at [897, 161] on span "Manage items" at bounding box center [866, 165] width 62 height 30
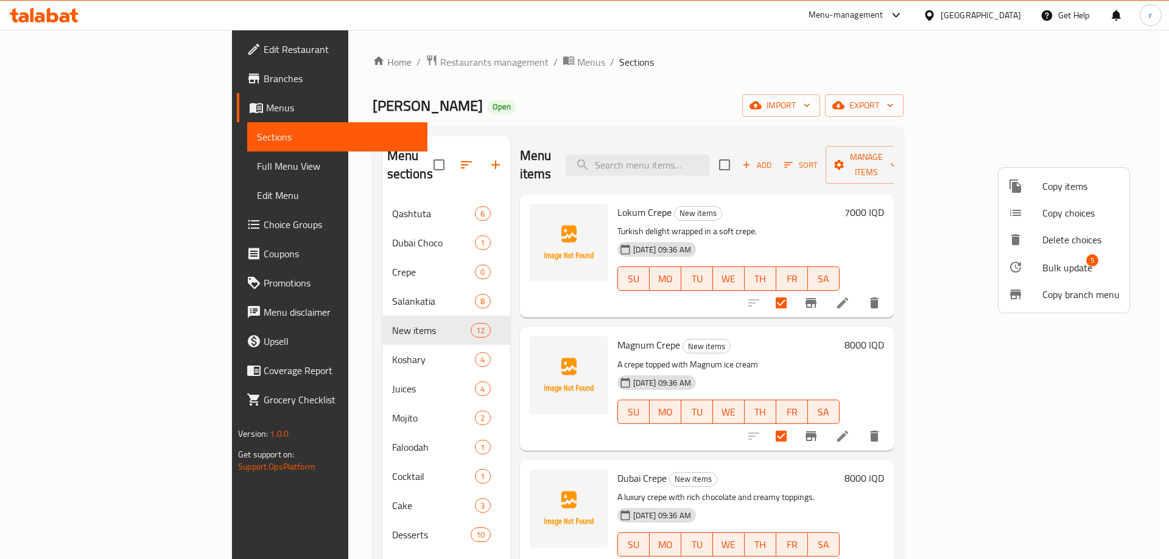
click at [1033, 264] on div at bounding box center [1025, 267] width 34 height 15
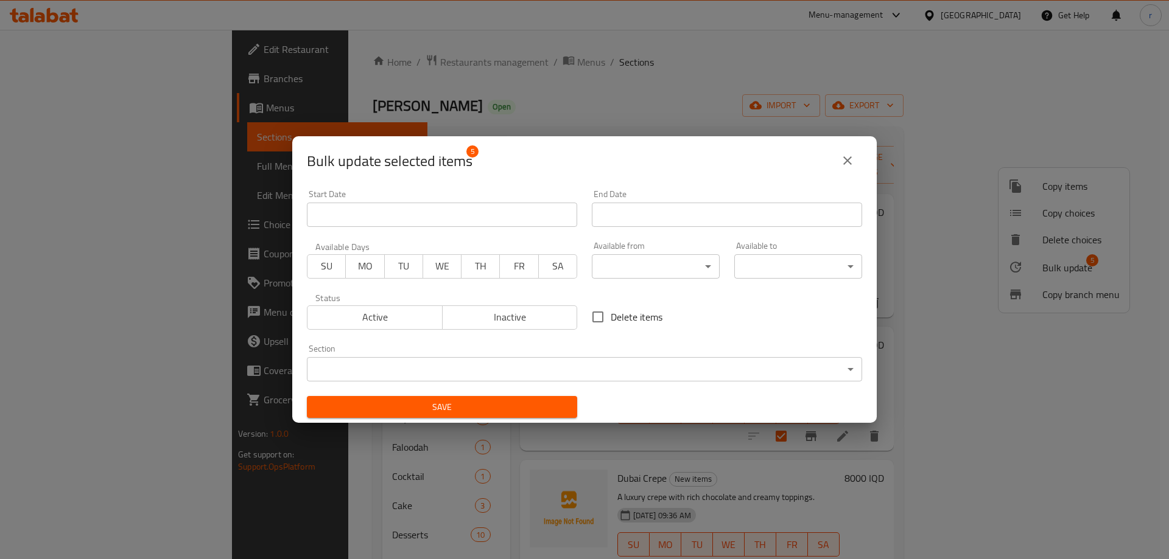
click at [556, 368] on body "​ Menu-management Iraq Get Help r Edit Restaurant Branches Menus Sections Full …" at bounding box center [584, 295] width 1169 height 530
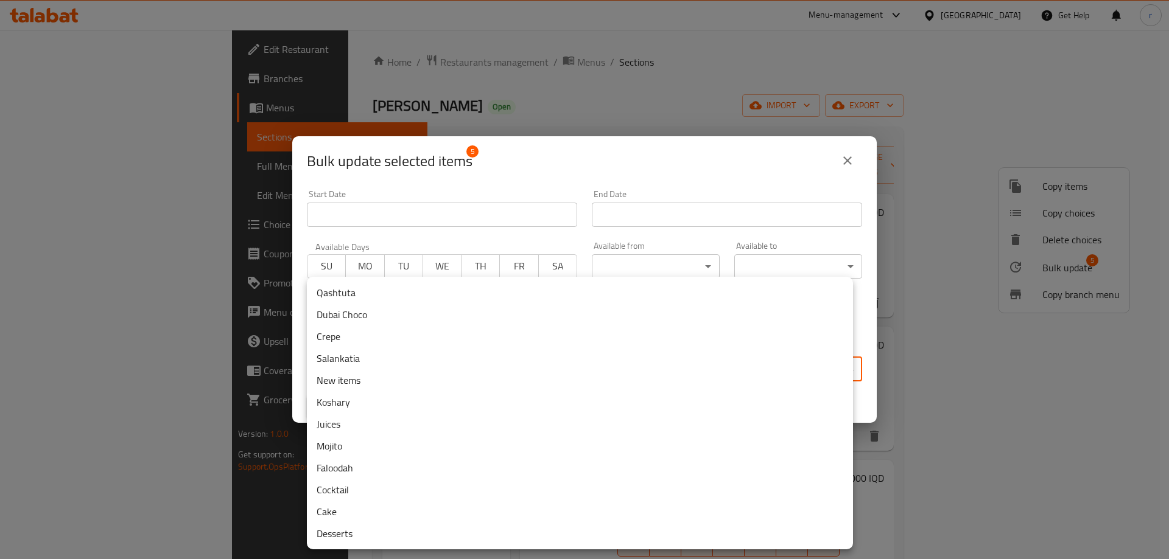
click at [376, 337] on li "Crepe" at bounding box center [580, 337] width 546 height 22
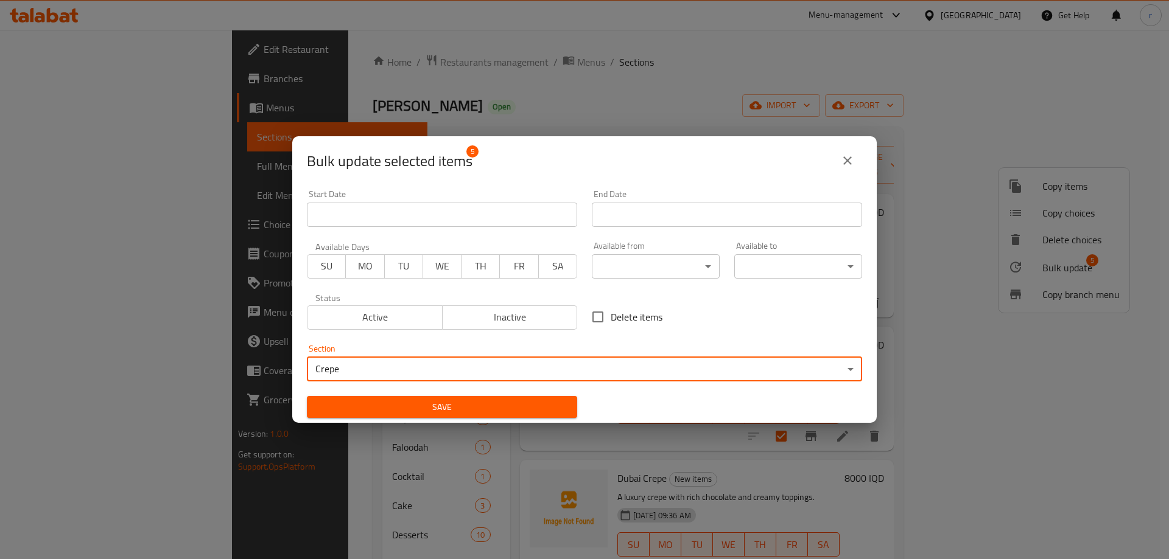
click at [409, 416] on button "Save" at bounding box center [442, 407] width 270 height 23
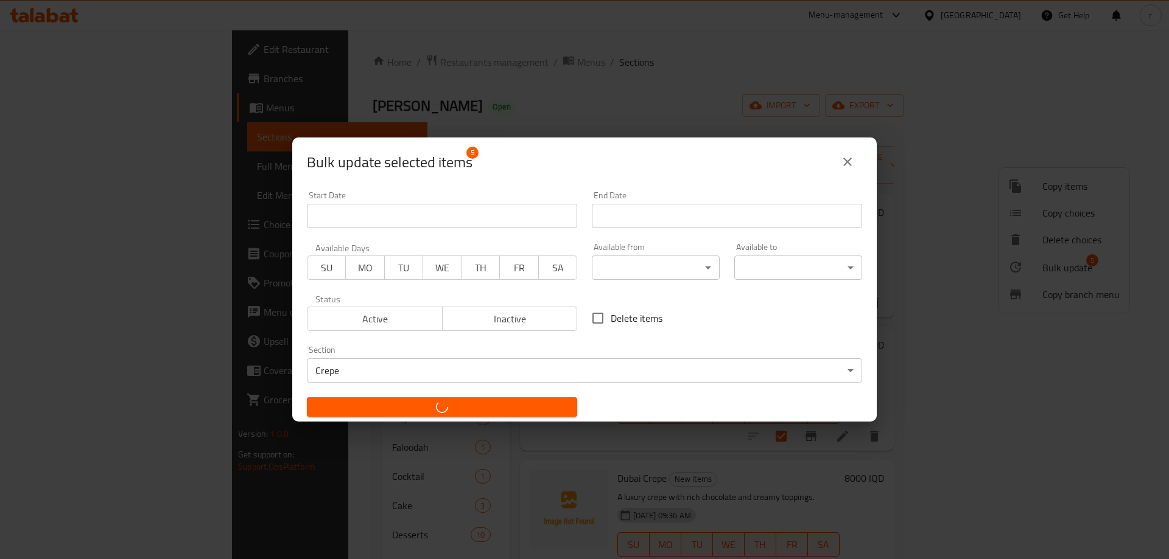
checkbox input "false"
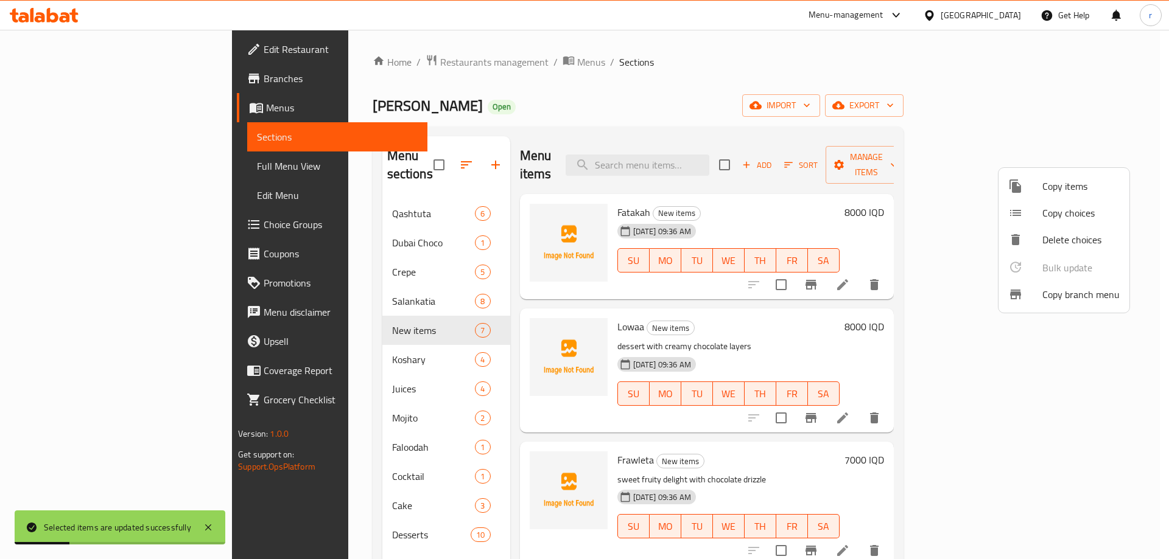
click at [586, 108] on div at bounding box center [584, 279] width 1169 height 559
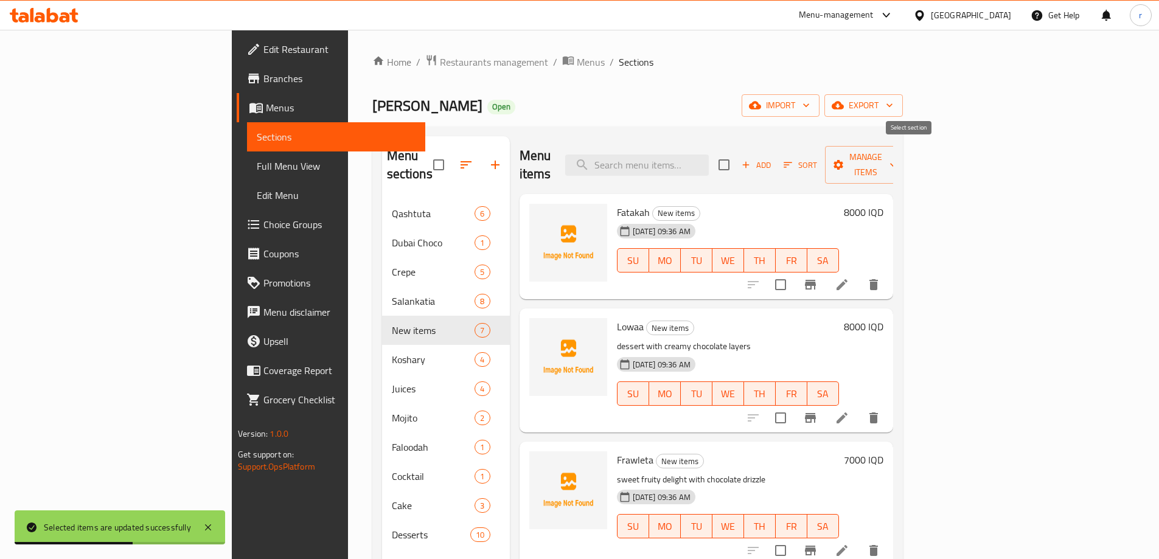
click at [737, 161] on input "checkbox" at bounding box center [724, 165] width 26 height 26
checkbox input "true"
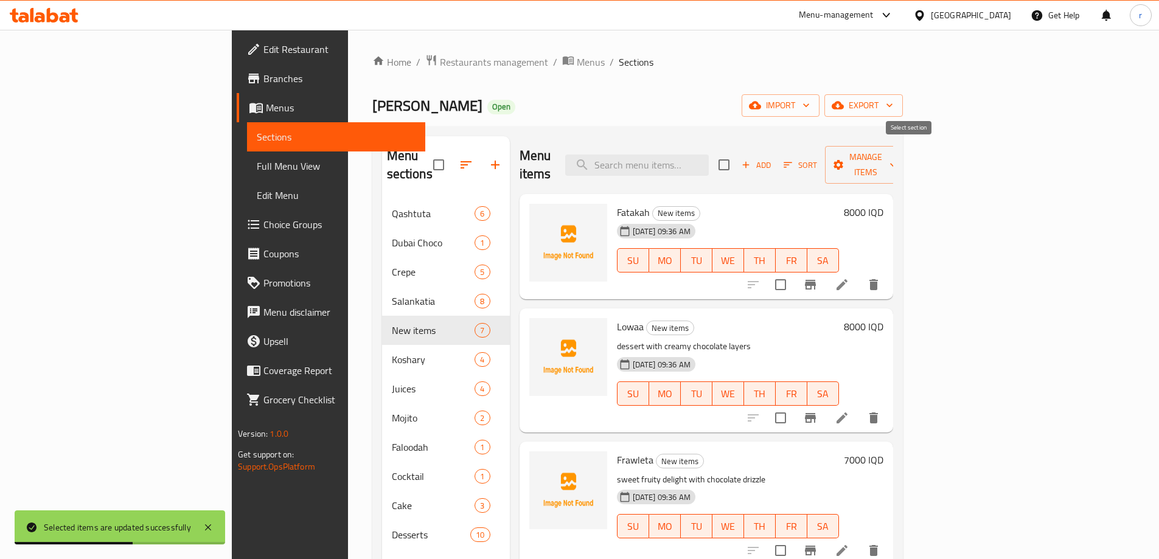
checkbox input "true"
click at [897, 157] on span "Manage items" at bounding box center [866, 165] width 62 height 30
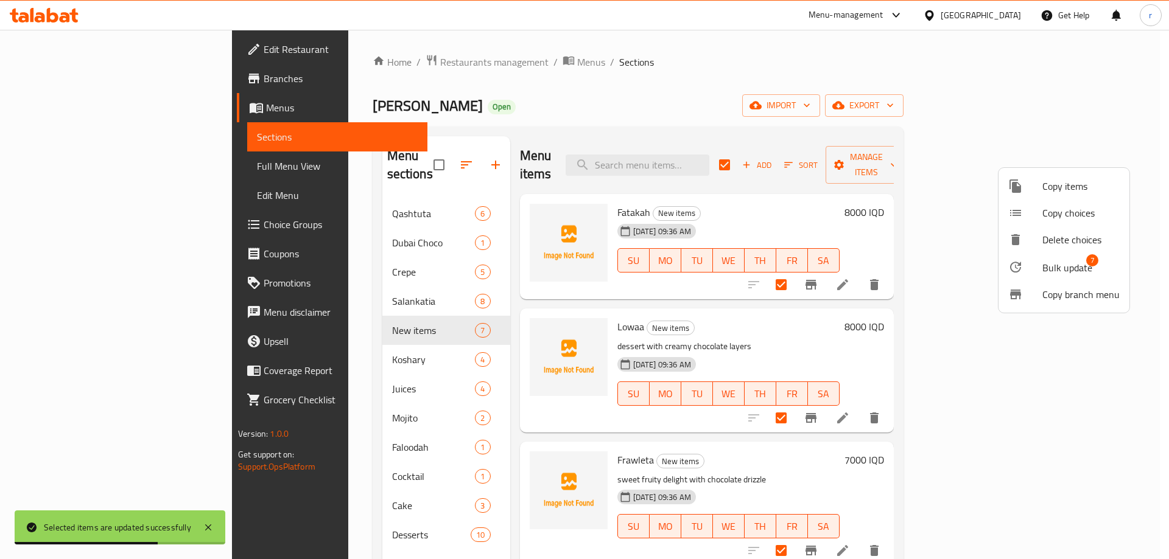
click at [1093, 262] on span "7" at bounding box center [1092, 260] width 12 height 12
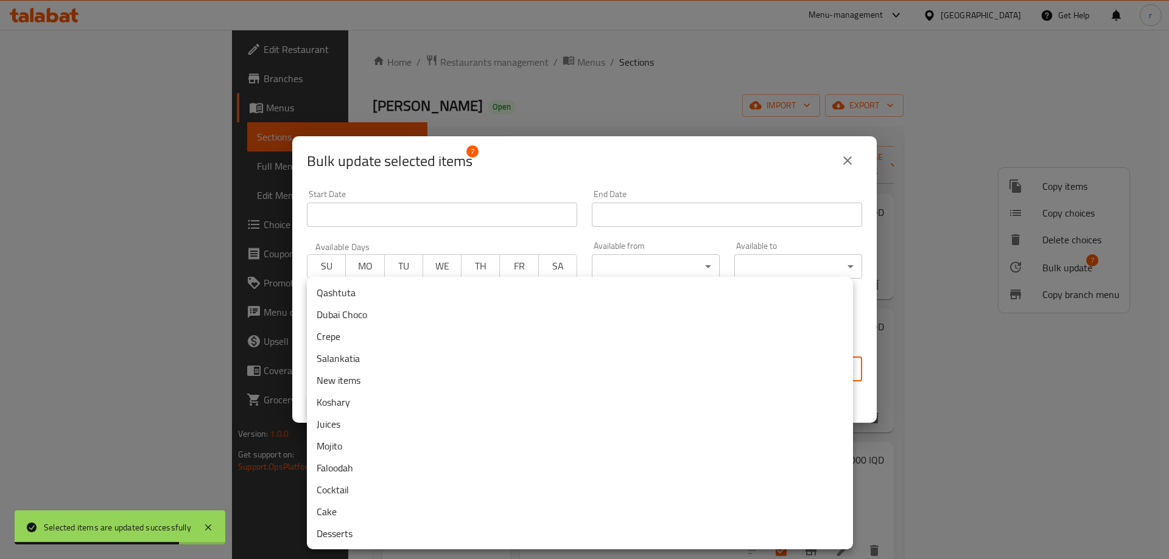
click at [672, 360] on body "Selected items are updated successfully ​ Menu-management Iraq Get Help r Edit …" at bounding box center [584, 295] width 1169 height 530
click at [344, 526] on li "Desserts" at bounding box center [580, 534] width 546 height 22
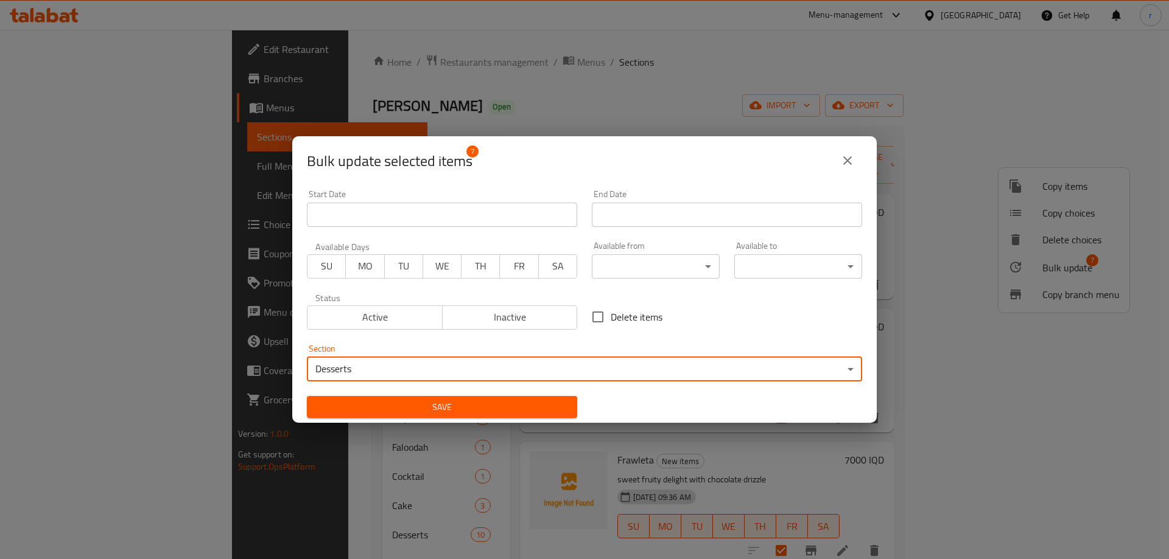
click at [377, 414] on span "Save" at bounding box center [441, 407] width 251 height 15
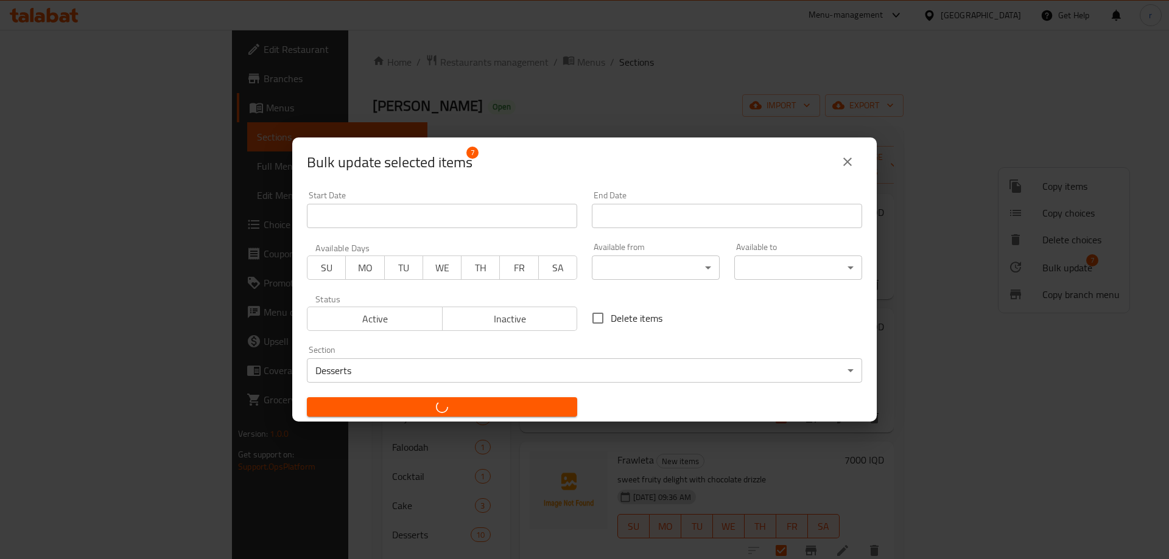
checkbox input "false"
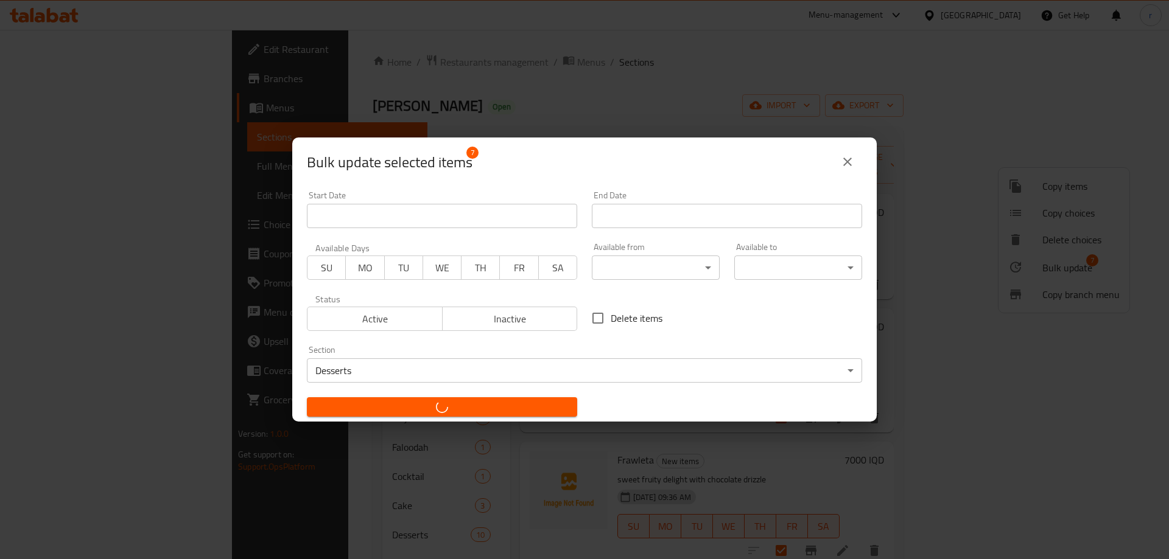
checkbox input "false"
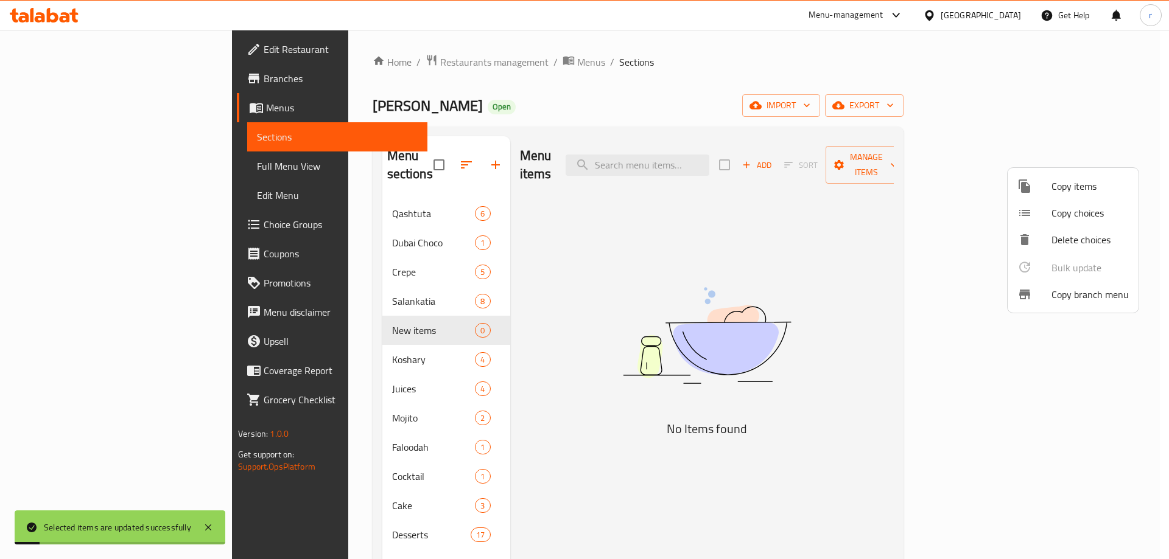
click at [480, 119] on div at bounding box center [584, 279] width 1169 height 559
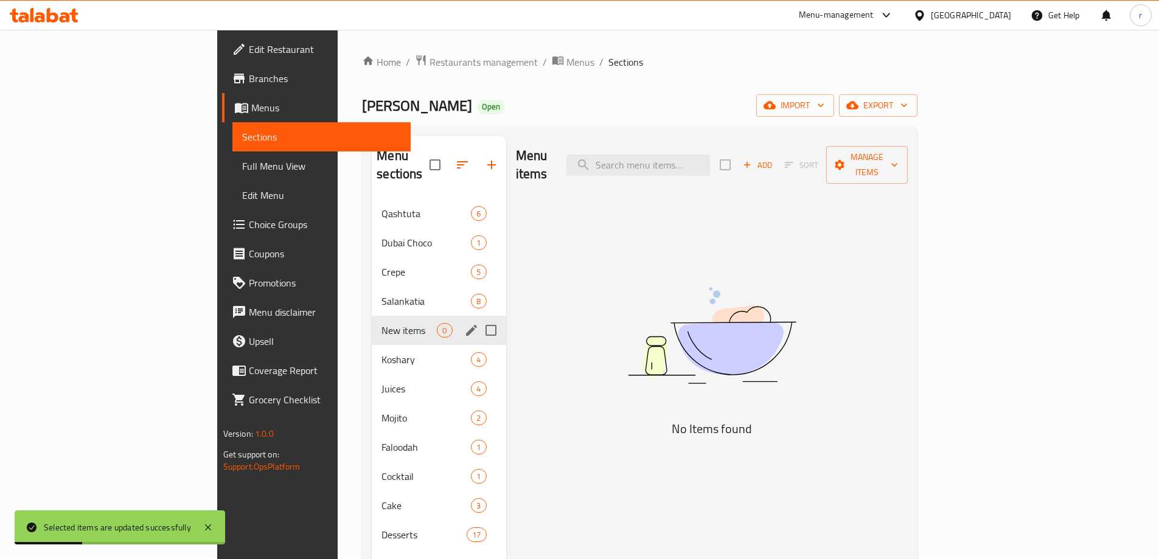
click at [478, 318] on input "Menu sections" at bounding box center [491, 331] width 26 height 26
checkbox input "true"
click at [448, 158] on icon "button" at bounding box center [455, 165] width 15 height 15
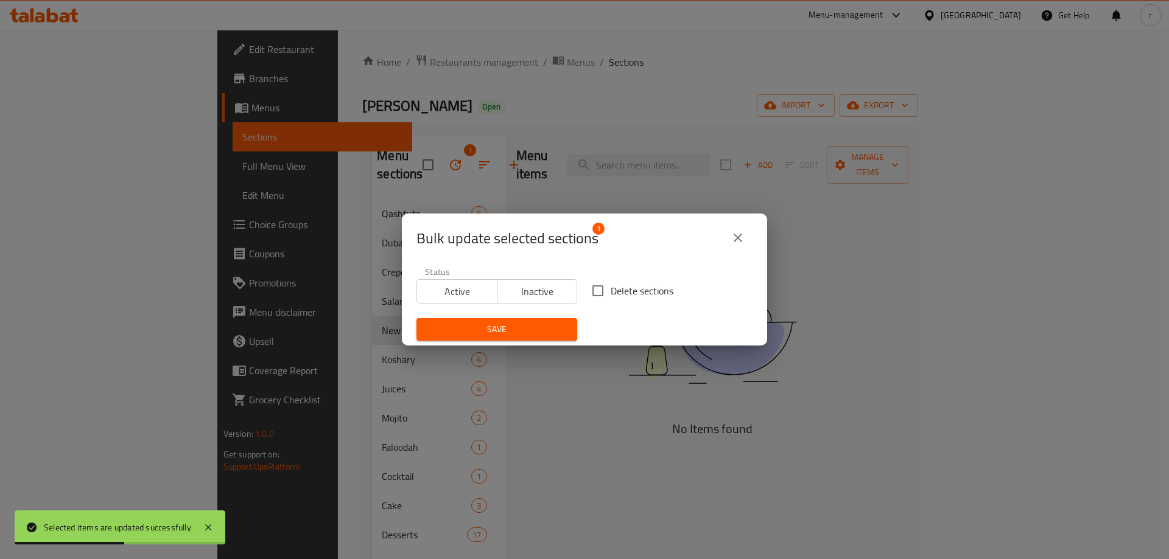
click at [595, 297] on input "Delete sections" at bounding box center [598, 291] width 26 height 26
checkbox input "true"
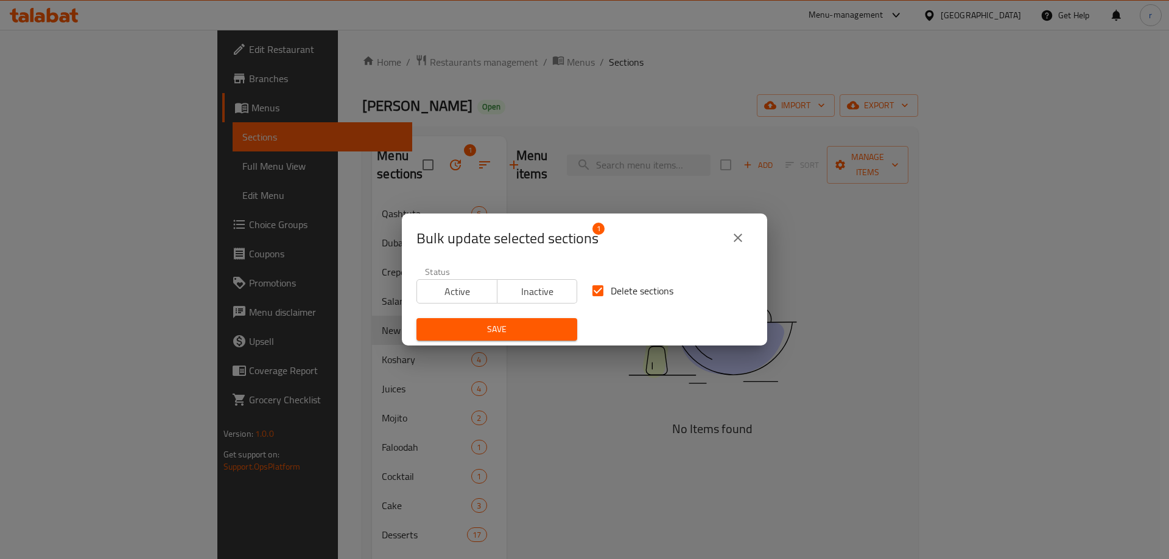
click at [547, 323] on span "Save" at bounding box center [496, 329] width 141 height 15
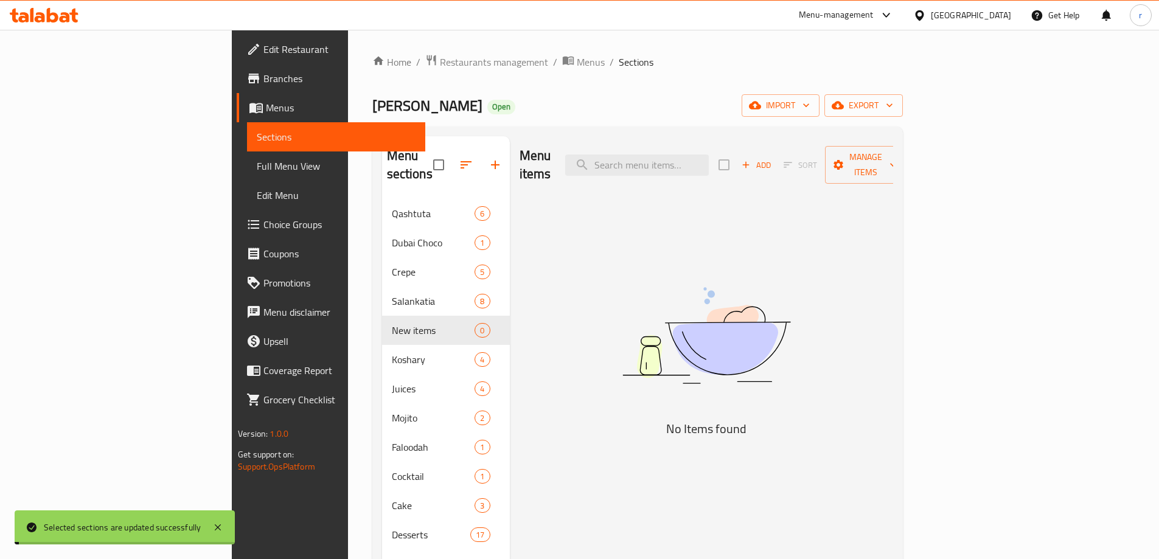
click at [257, 167] on span "Full Menu View" at bounding box center [336, 166] width 159 height 15
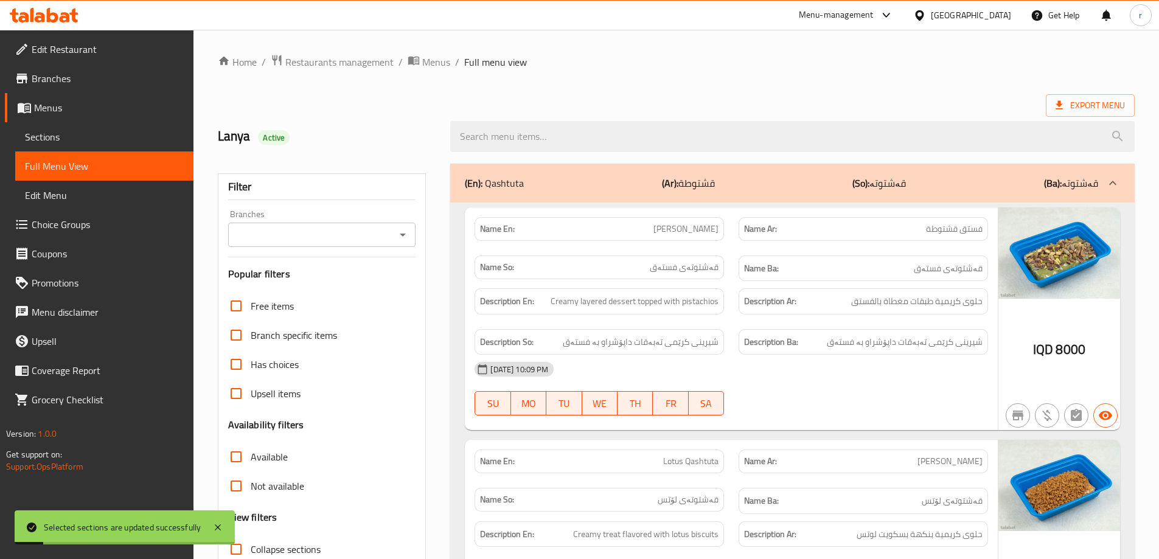
click at [351, 234] on input "Branches" at bounding box center [312, 234] width 161 height 17
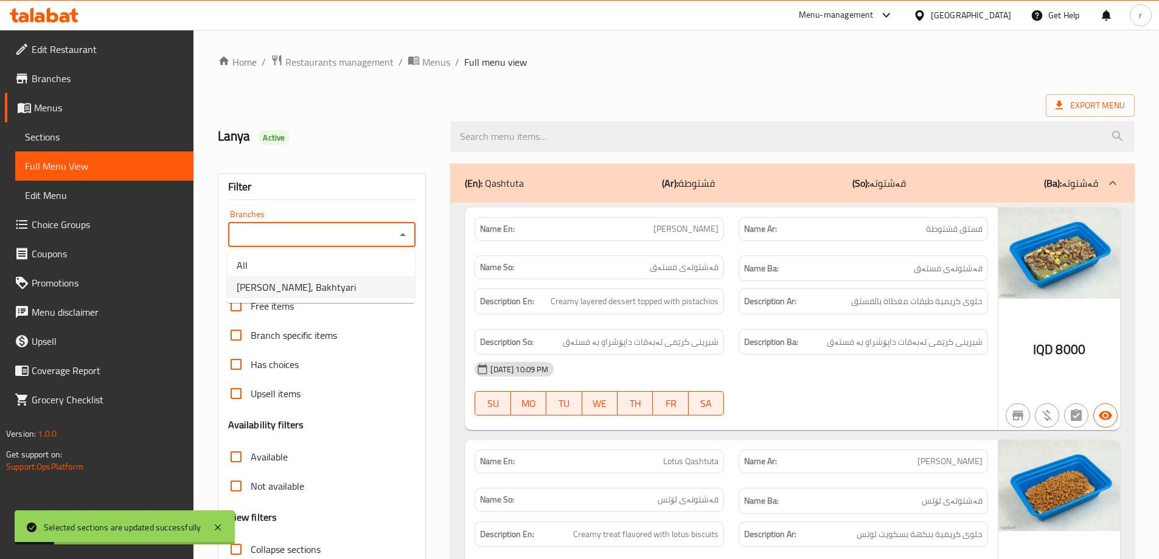
click at [339, 284] on li "Blaban Asal, Bakhtyari" at bounding box center [321, 287] width 188 height 22
type input "Blaban Asal, Bakhtyari"
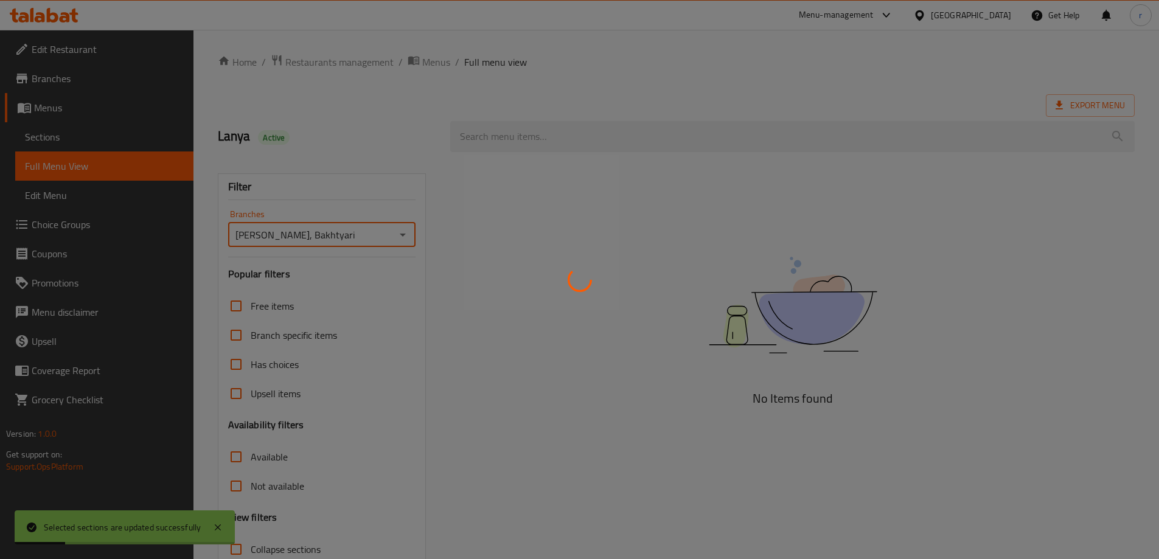
scroll to position [88, 0]
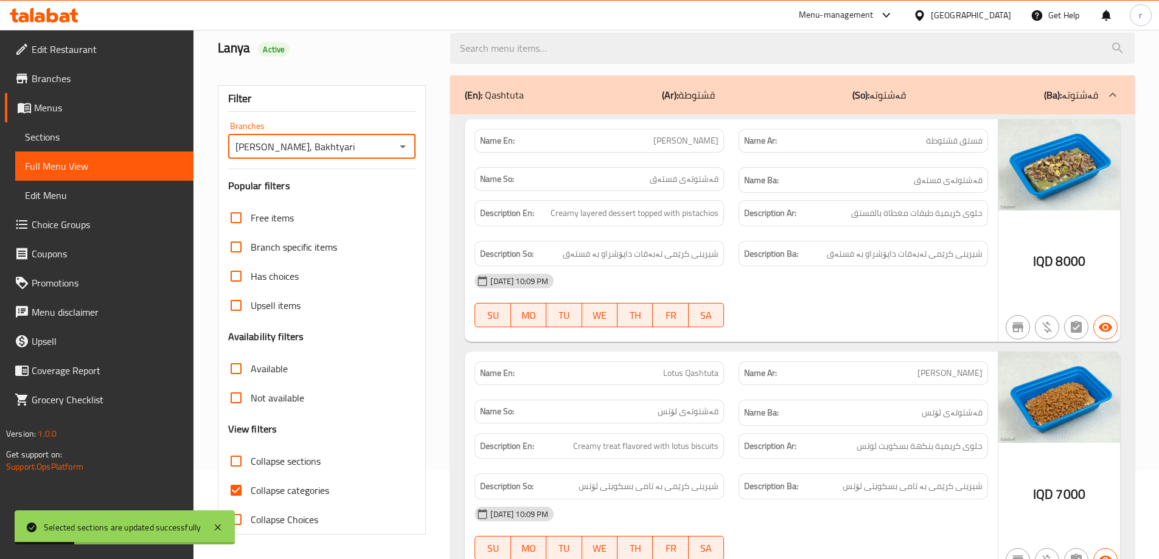
click at [285, 488] on span "Collapse categories" at bounding box center [290, 490] width 79 height 15
click at [251, 488] on input "Collapse categories" at bounding box center [236, 490] width 29 height 29
checkbox input "false"
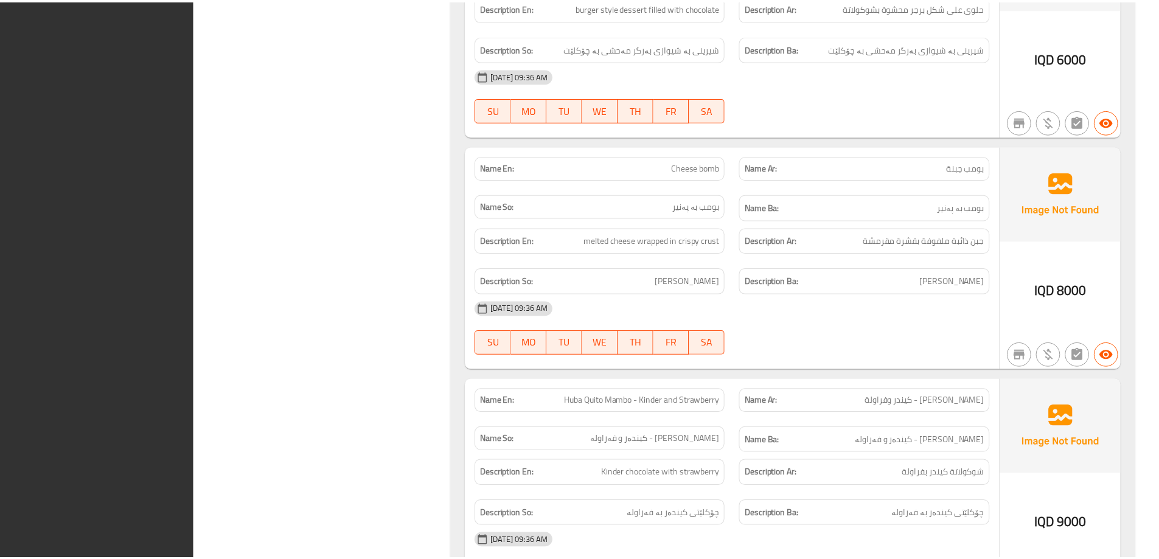
scroll to position [12735, 0]
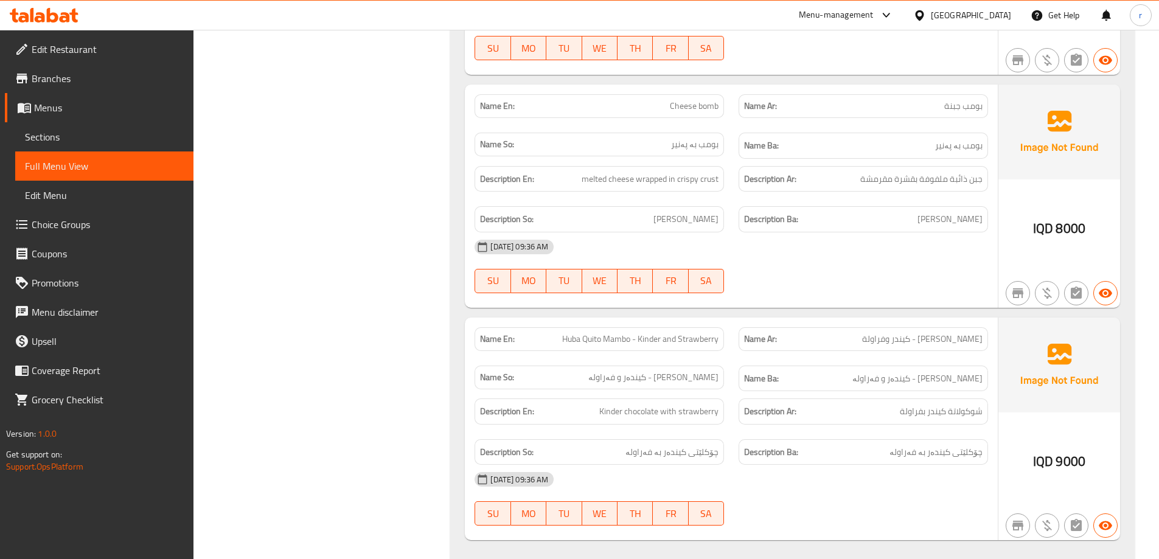
click at [64, 15] on icon at bounding box center [65, 17] width 10 height 10
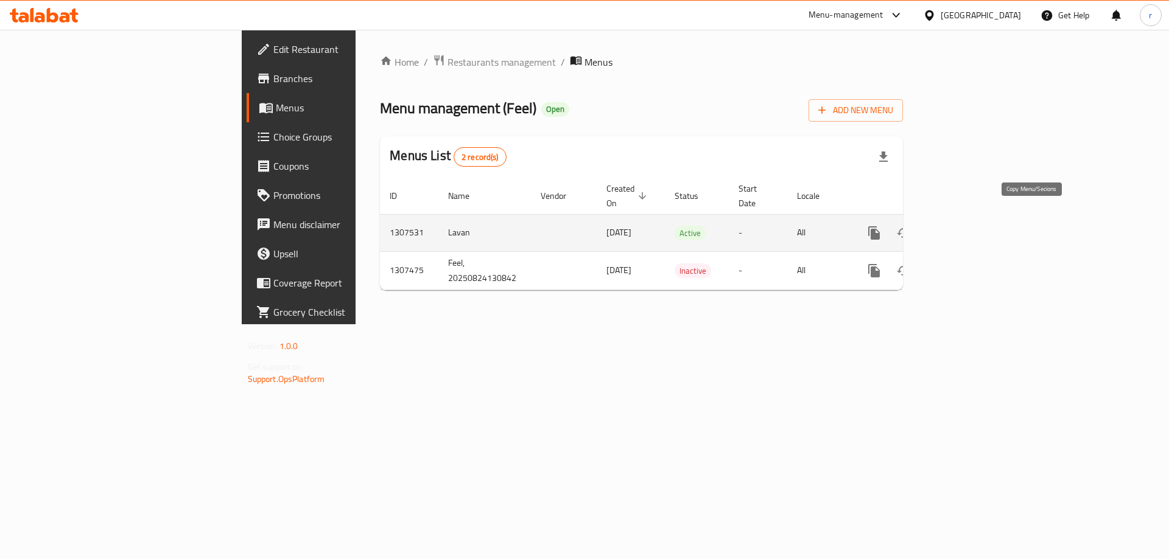
click at [879, 226] on icon "more" at bounding box center [874, 232] width 12 height 13
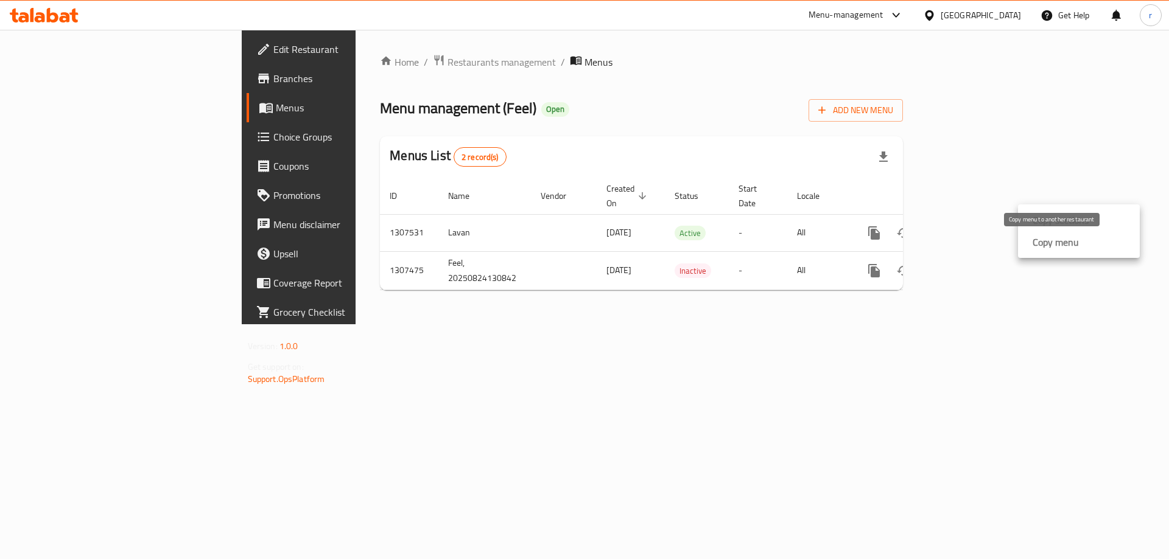
click at [1041, 250] on strong "Copy menu" at bounding box center [1055, 242] width 46 height 15
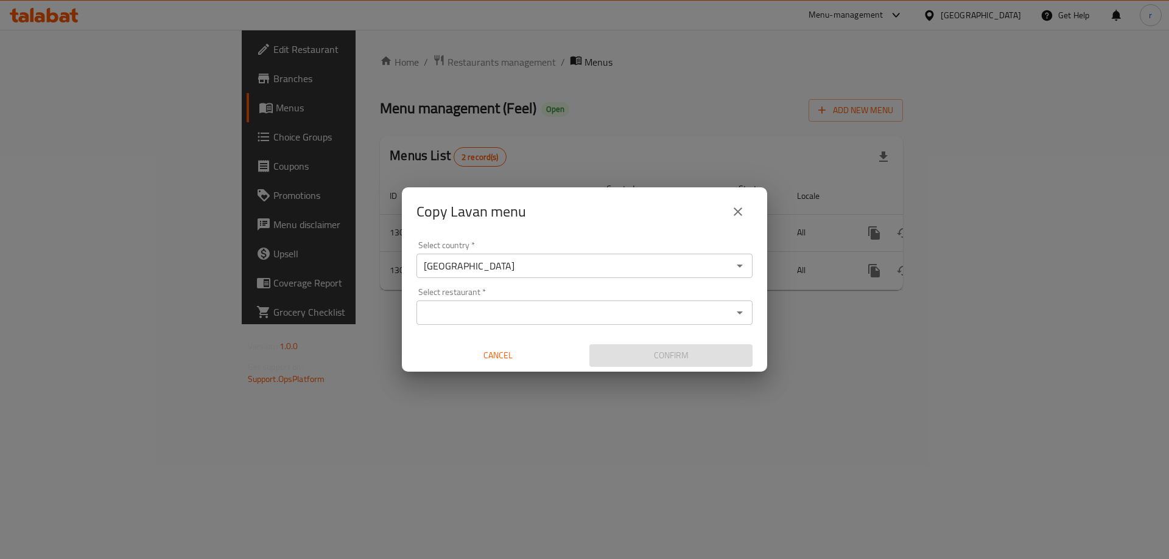
click at [596, 311] on input "Select restaurant   *" at bounding box center [574, 312] width 309 height 17
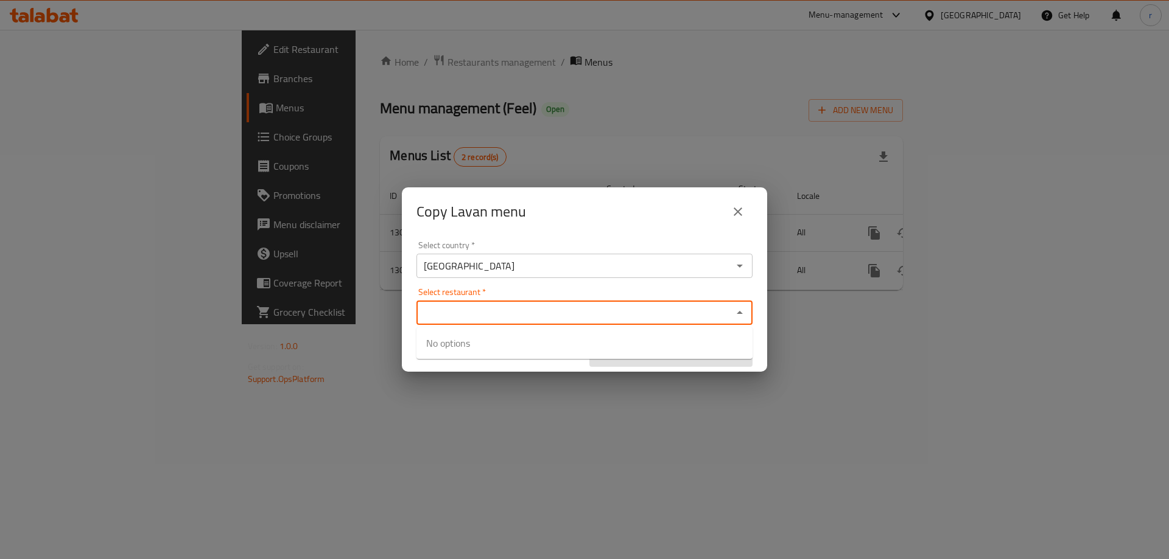
paste input "Feel"
type input "Feel"
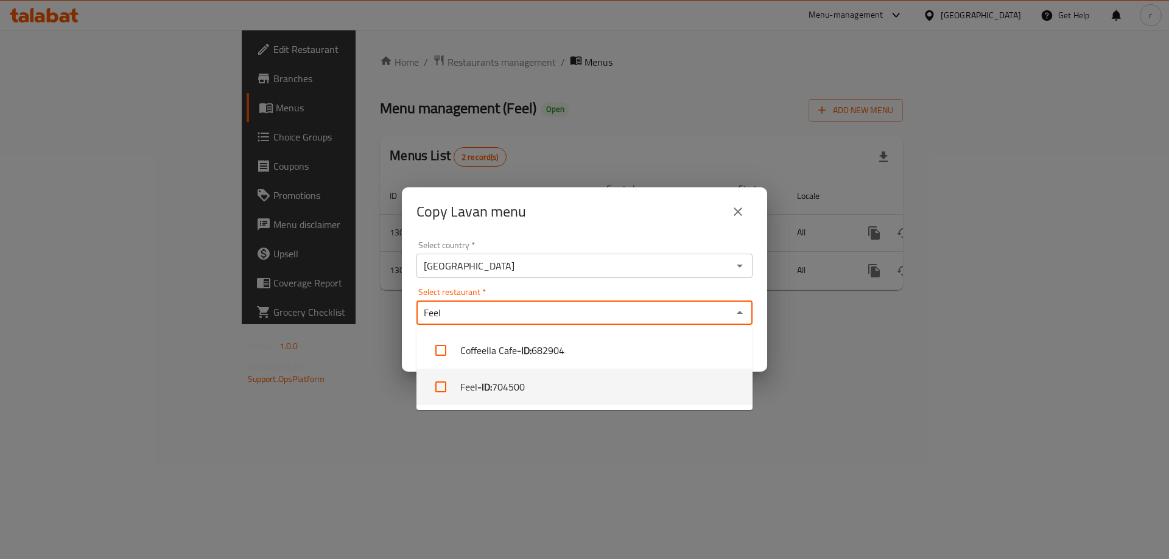
click at [516, 391] on span "704500" at bounding box center [508, 387] width 33 height 15
checkbox input "true"
click at [566, 456] on div "Copy Lavan menu Select country   * Iraq Select country * Select restaurant   * …" at bounding box center [584, 279] width 1169 height 559
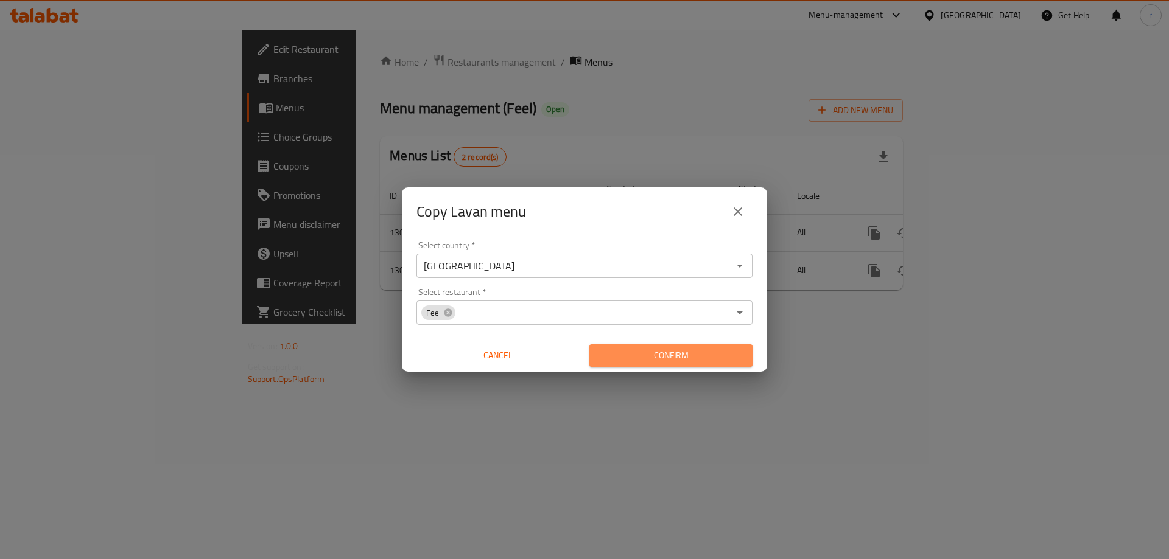
click at [615, 363] on span "Confirm" at bounding box center [671, 355] width 144 height 15
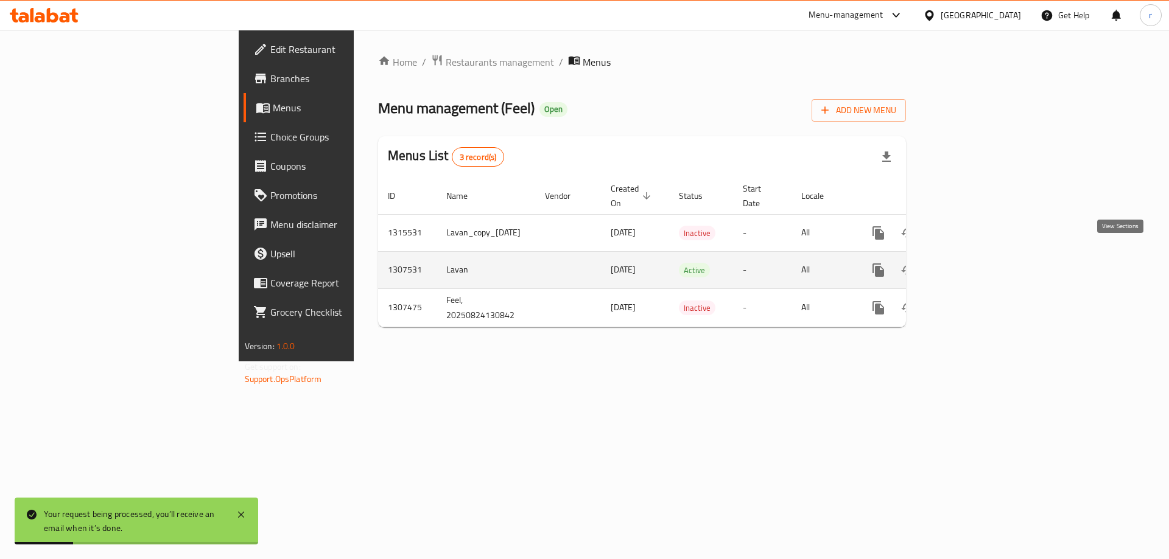
click at [973, 263] on icon "enhanced table" at bounding box center [966, 270] width 15 height 15
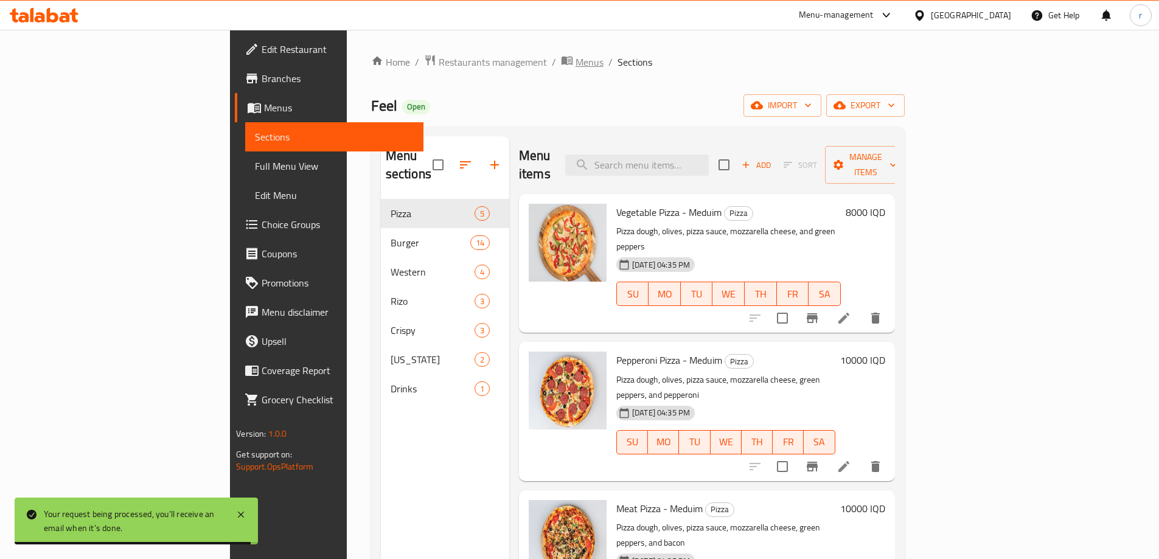
click at [576, 61] on span "Menus" at bounding box center [590, 62] width 28 height 15
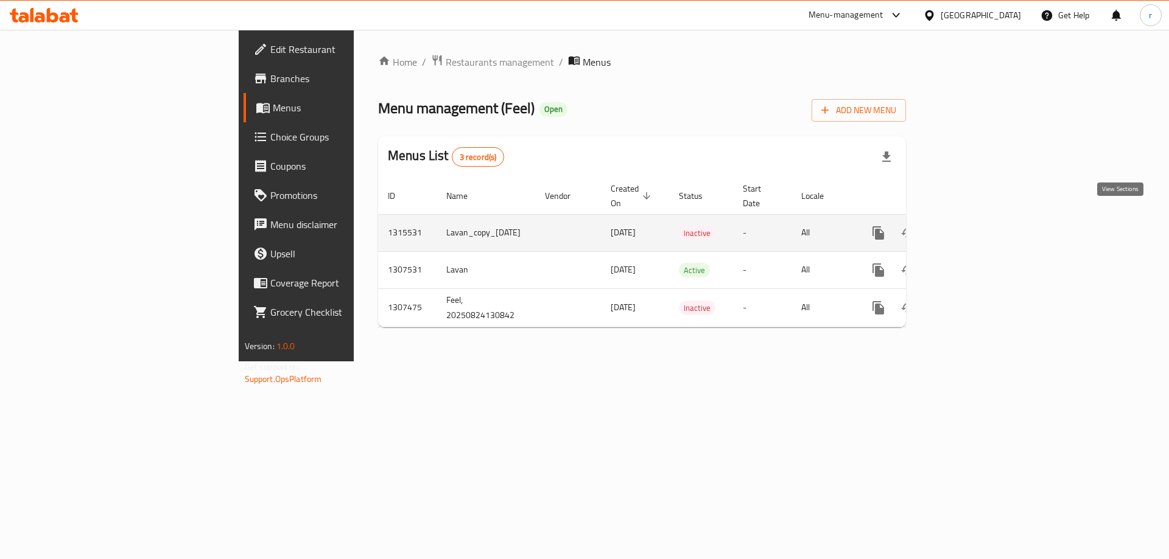
click at [981, 220] on link "enhanced table" at bounding box center [965, 233] width 29 height 29
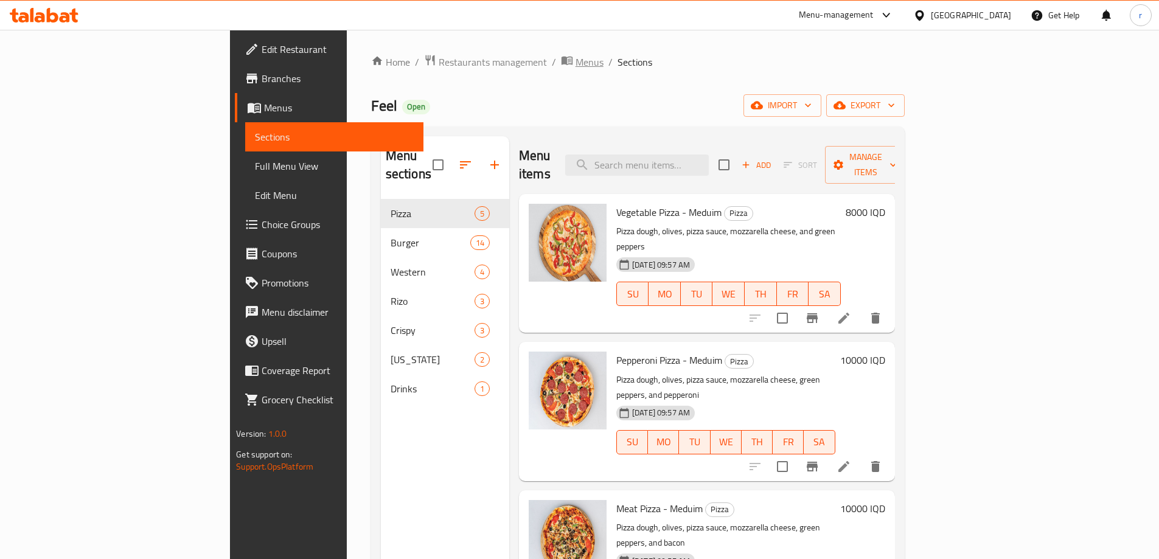
click at [576, 55] on span "Menus" at bounding box center [590, 62] width 28 height 15
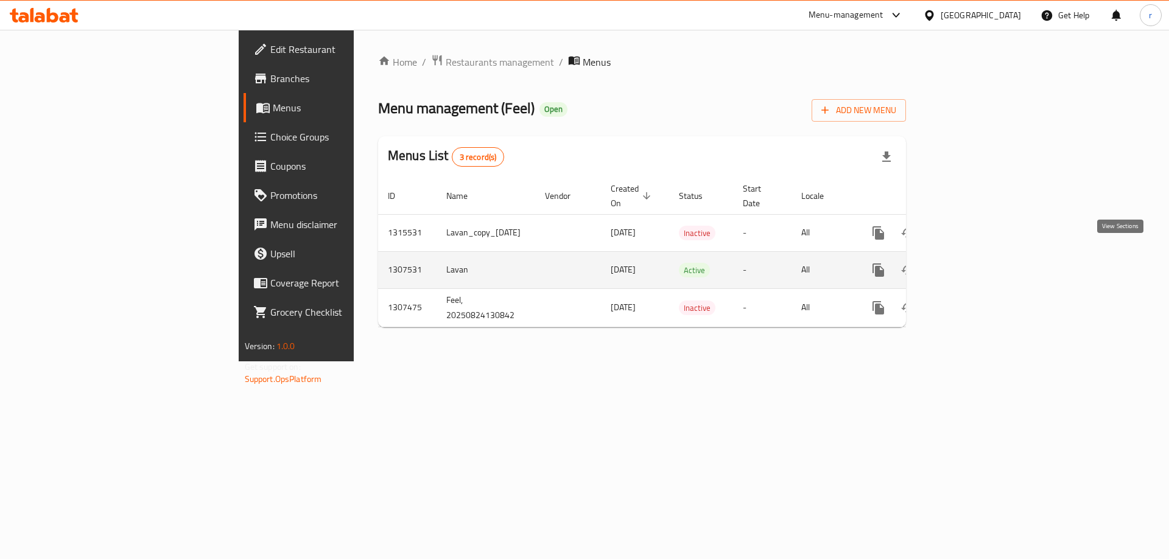
click at [981, 260] on link "enhanced table" at bounding box center [965, 270] width 29 height 29
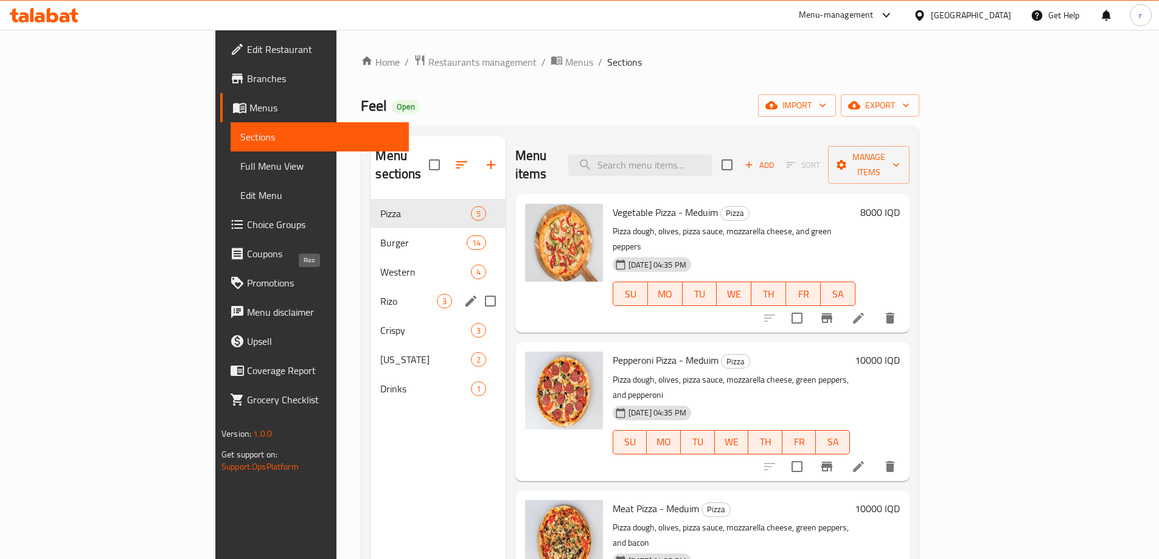
click at [380, 294] on span "Rizo" at bounding box center [408, 301] width 56 height 15
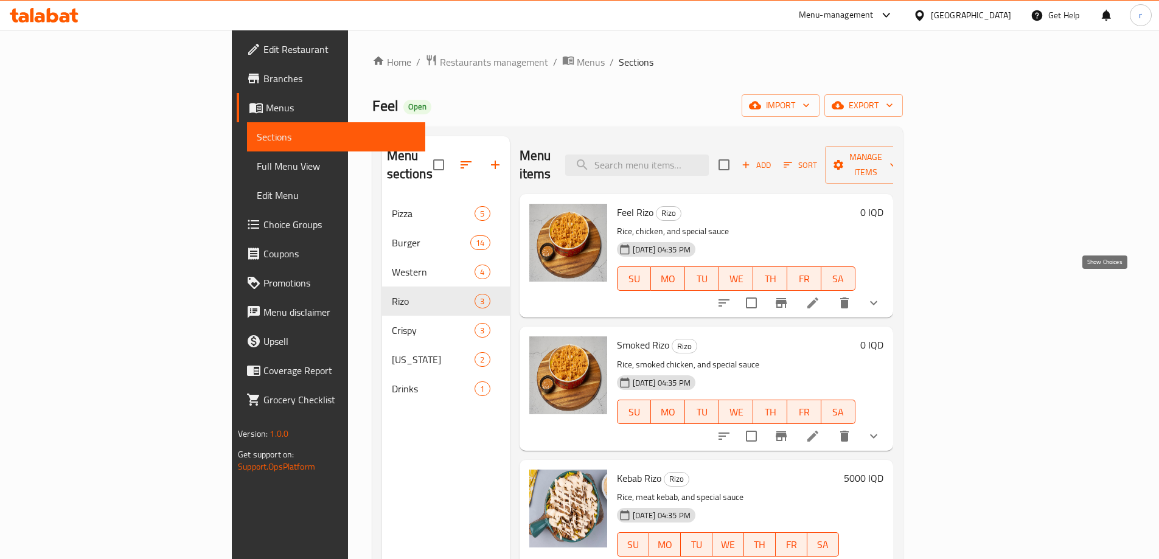
click at [881, 296] on icon "show more" at bounding box center [874, 303] width 15 height 15
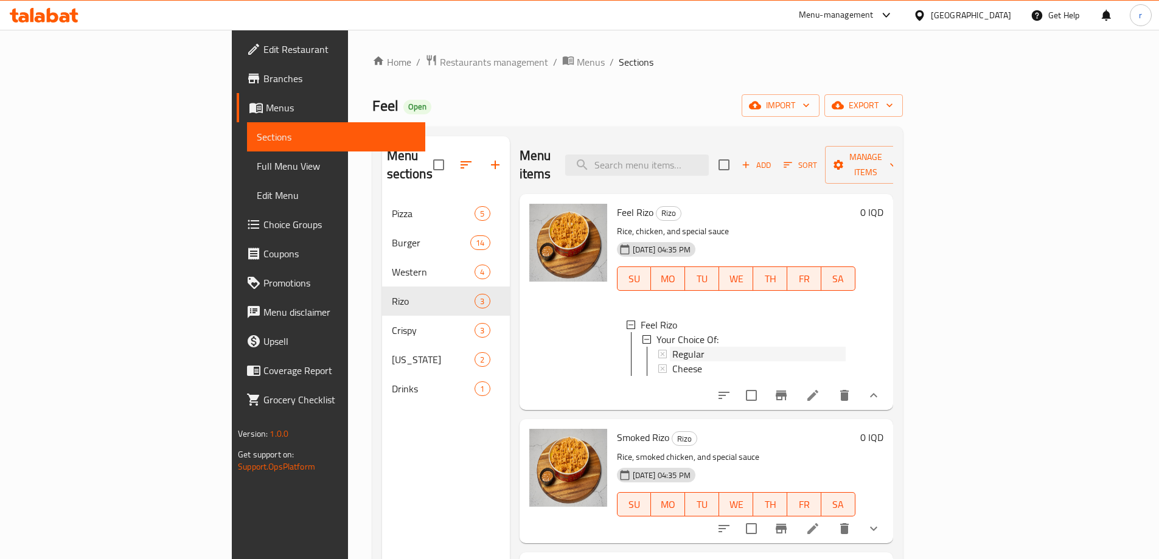
click at [673, 347] on div "Regular" at bounding box center [759, 354] width 173 height 15
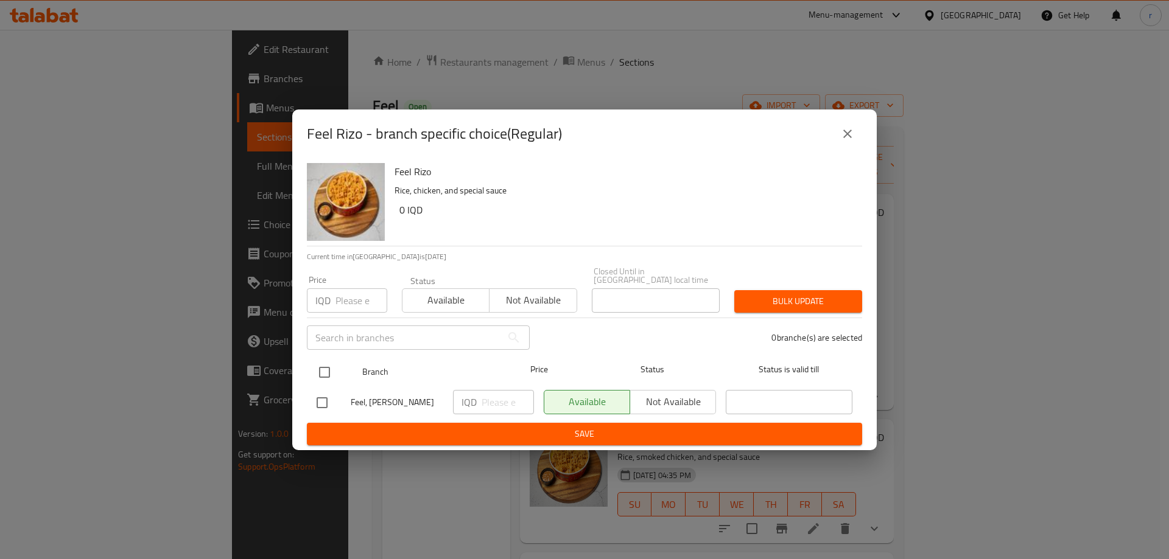
click at [329, 373] on input "checkbox" at bounding box center [325, 373] width 26 height 26
checkbox input "true"
click at [501, 394] on input "number" at bounding box center [507, 402] width 52 height 24
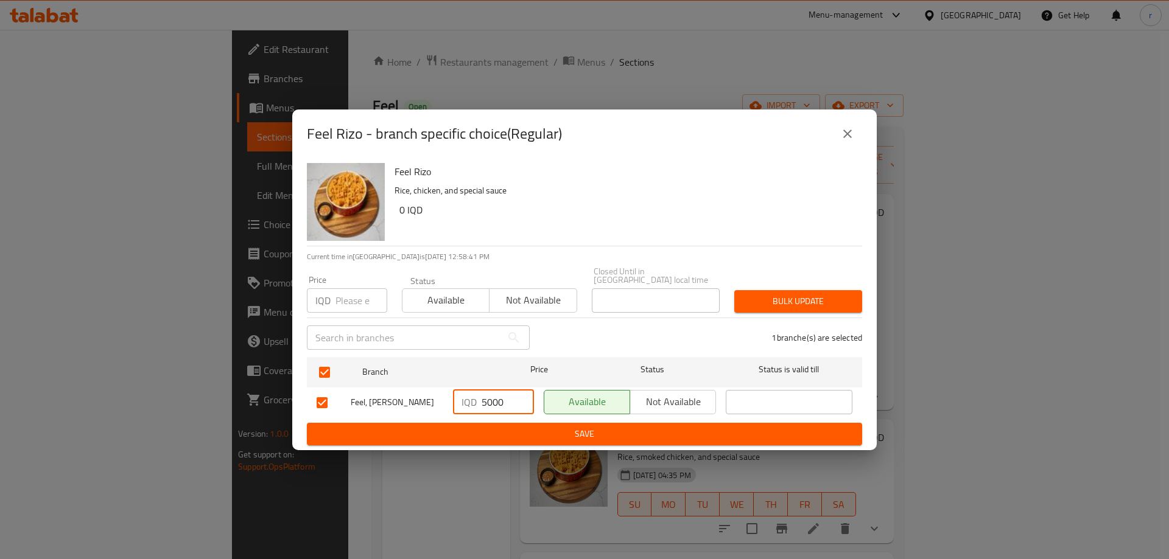
type input "5000"
click at [499, 429] on span "Save" at bounding box center [584, 434] width 536 height 15
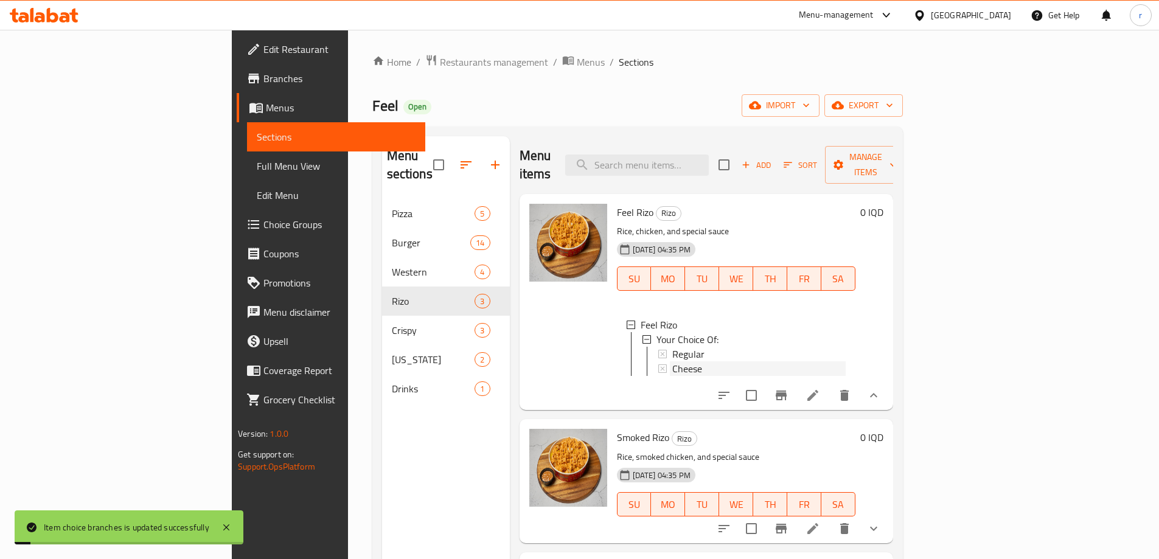
click at [679, 362] on div "Cheese" at bounding box center [759, 369] width 173 height 15
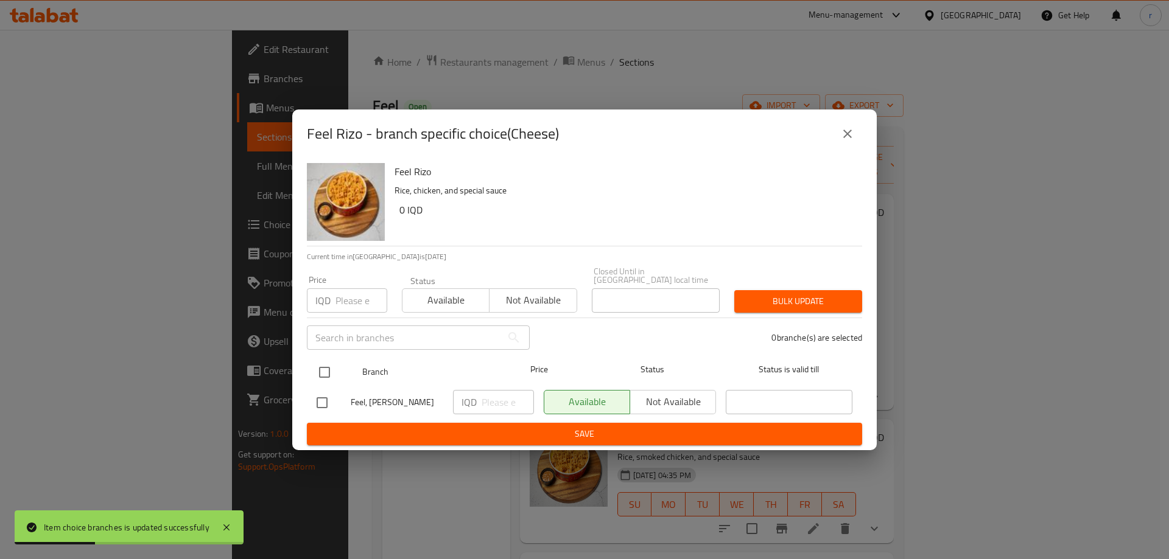
click at [320, 370] on input "checkbox" at bounding box center [325, 373] width 26 height 26
checkbox input "true"
click at [489, 397] on input "number" at bounding box center [507, 402] width 52 height 24
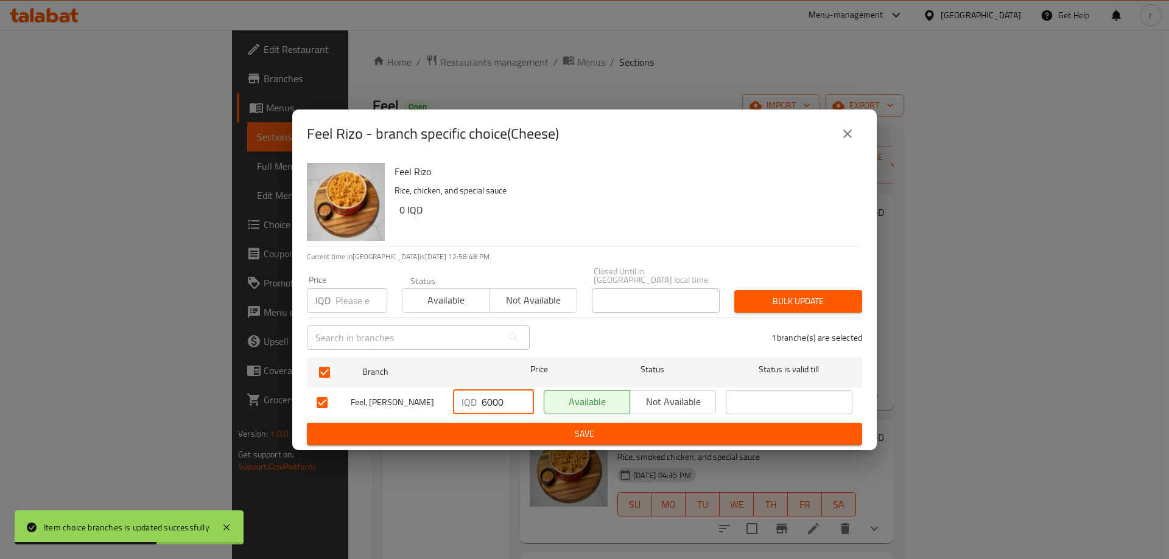
type input "6000"
click at [517, 434] on span "Save" at bounding box center [584, 434] width 536 height 15
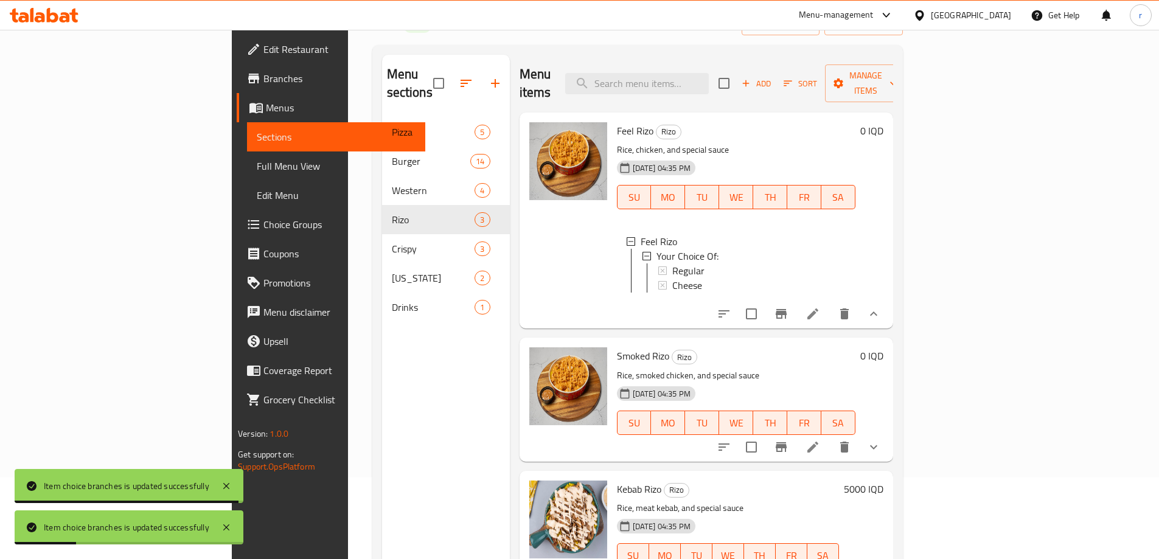
scroll to position [170, 0]
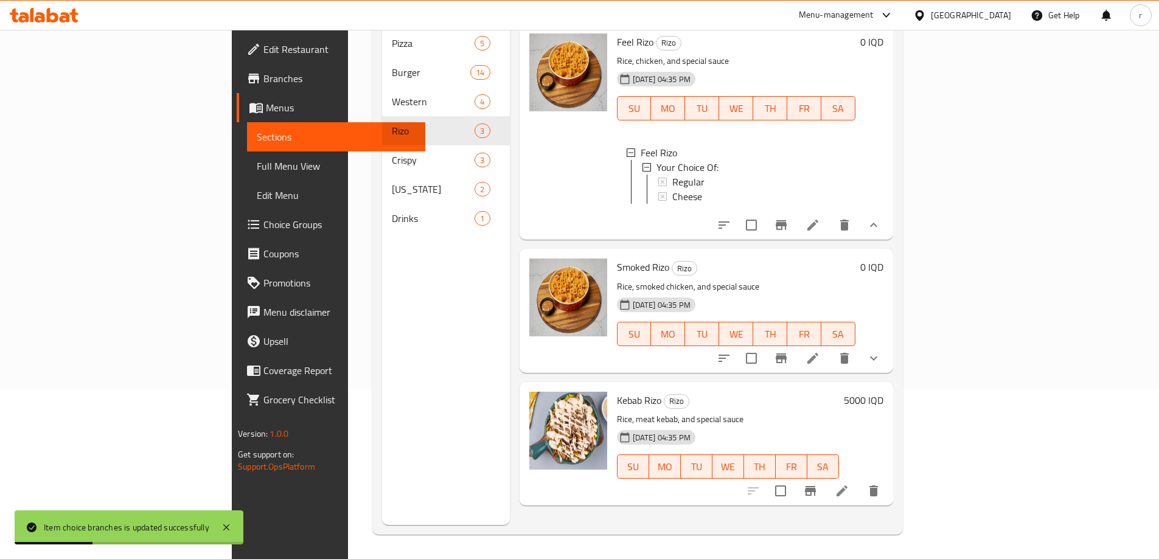
click at [889, 358] on button "show more" at bounding box center [873, 358] width 29 height 29
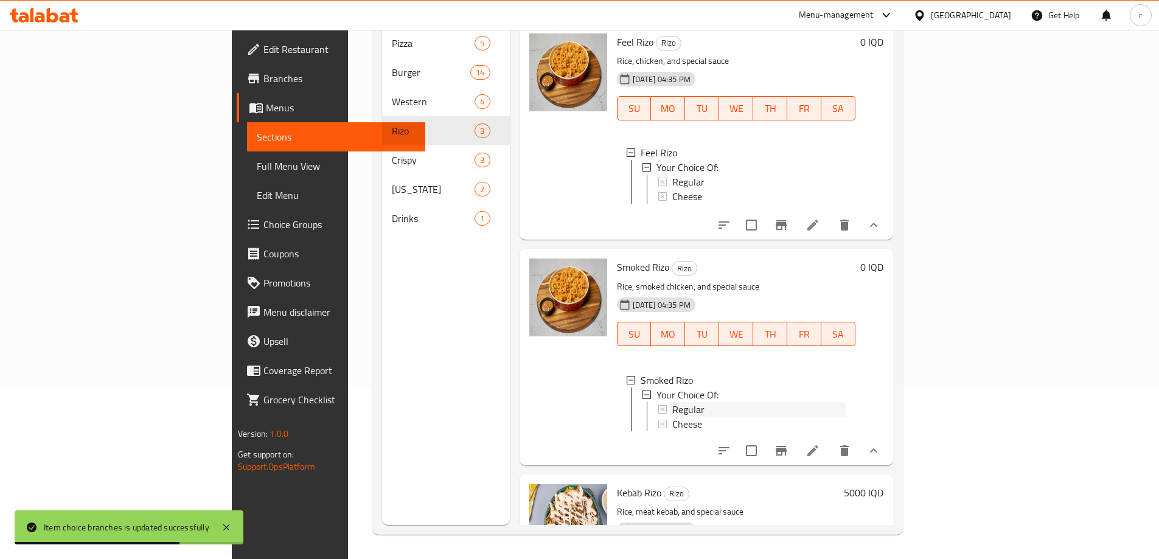
click at [673, 403] on span "Regular" at bounding box center [689, 409] width 32 height 15
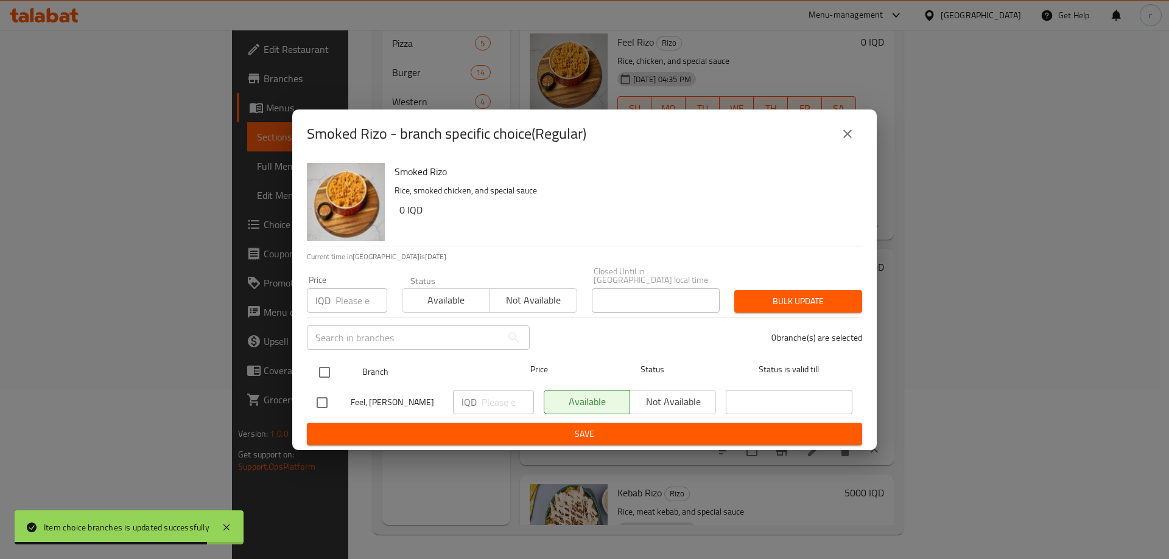
click at [334, 366] on input "checkbox" at bounding box center [325, 373] width 26 height 26
checkbox input "true"
click at [492, 390] on input "number" at bounding box center [507, 402] width 52 height 24
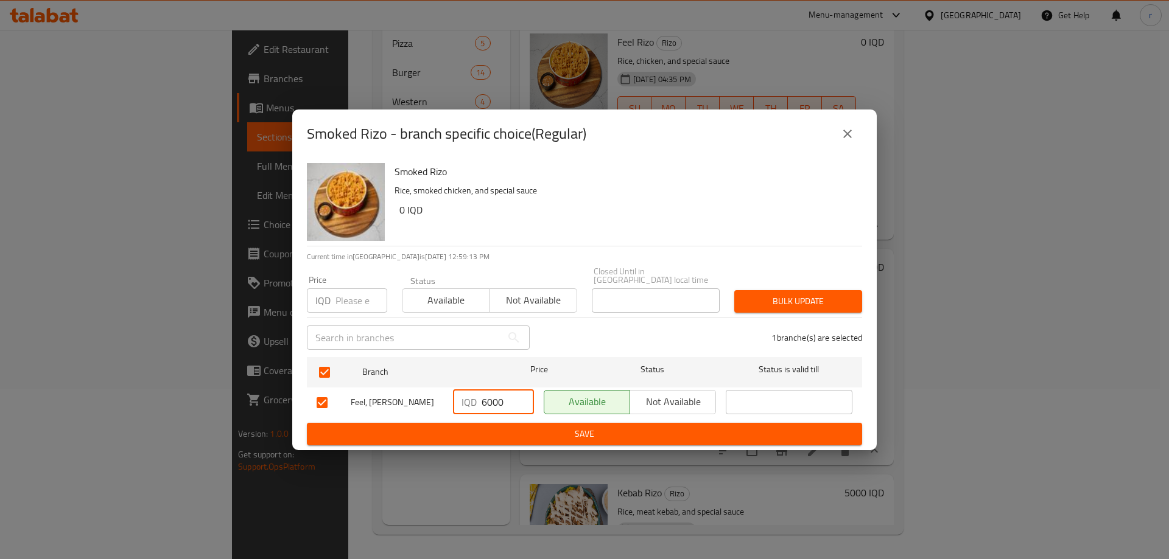
type input "6000"
click at [508, 423] on button "Save" at bounding box center [584, 434] width 555 height 23
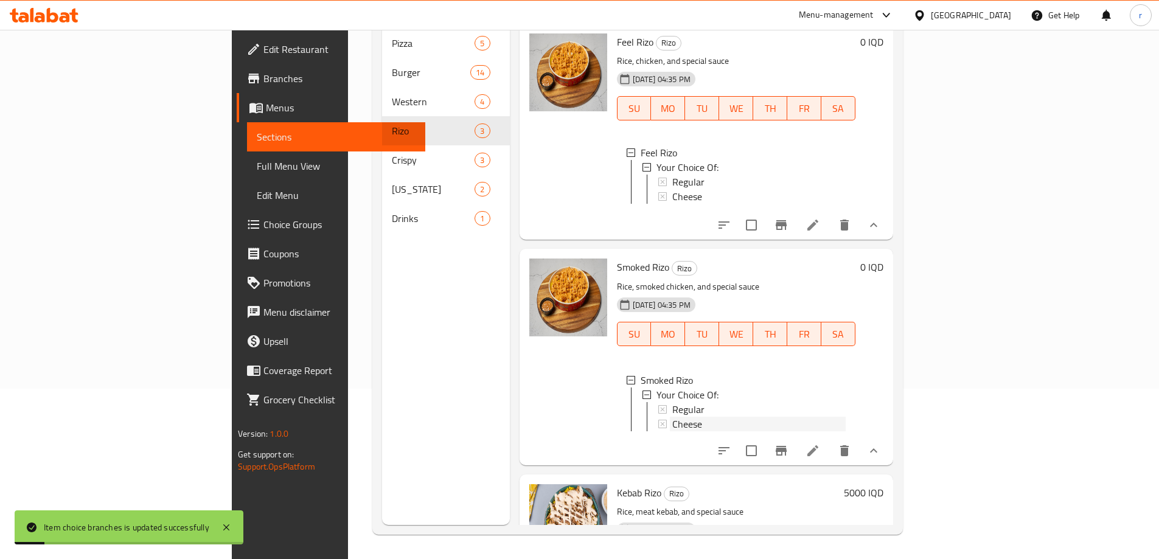
click at [673, 418] on span "Cheese" at bounding box center [688, 424] width 30 height 15
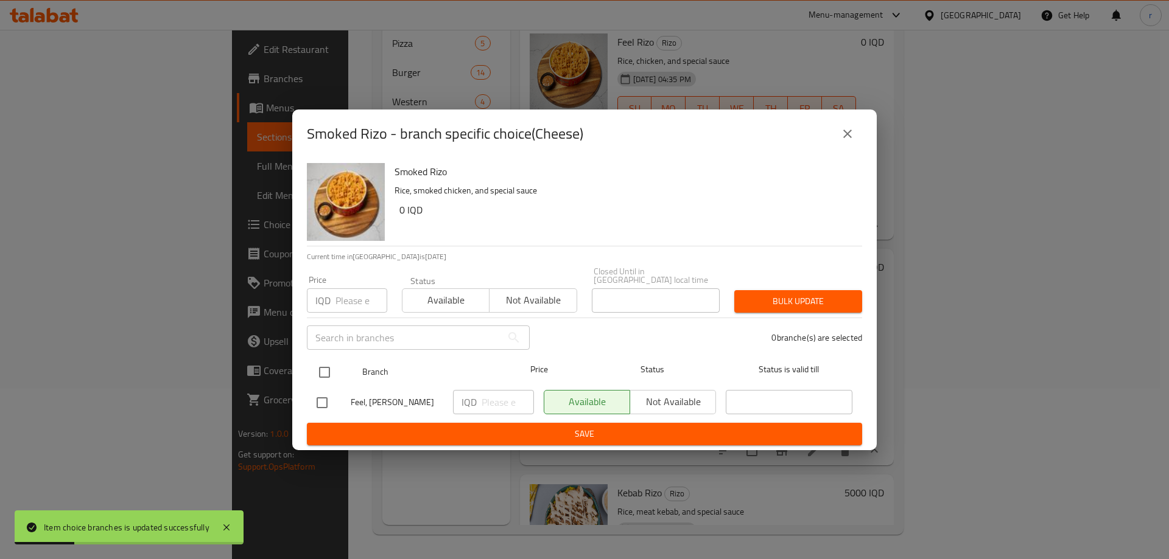
click at [324, 371] on input "checkbox" at bounding box center [325, 373] width 26 height 26
checkbox input "true"
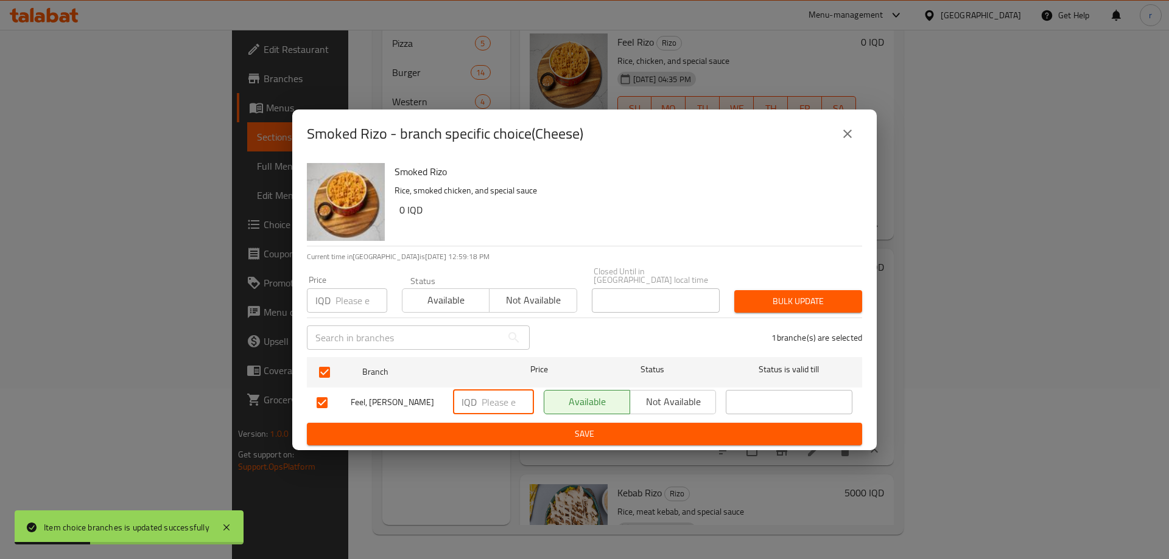
click at [507, 405] on input "number" at bounding box center [507, 402] width 52 height 24
type input "6000"
click at [514, 427] on span "Save" at bounding box center [584, 434] width 536 height 15
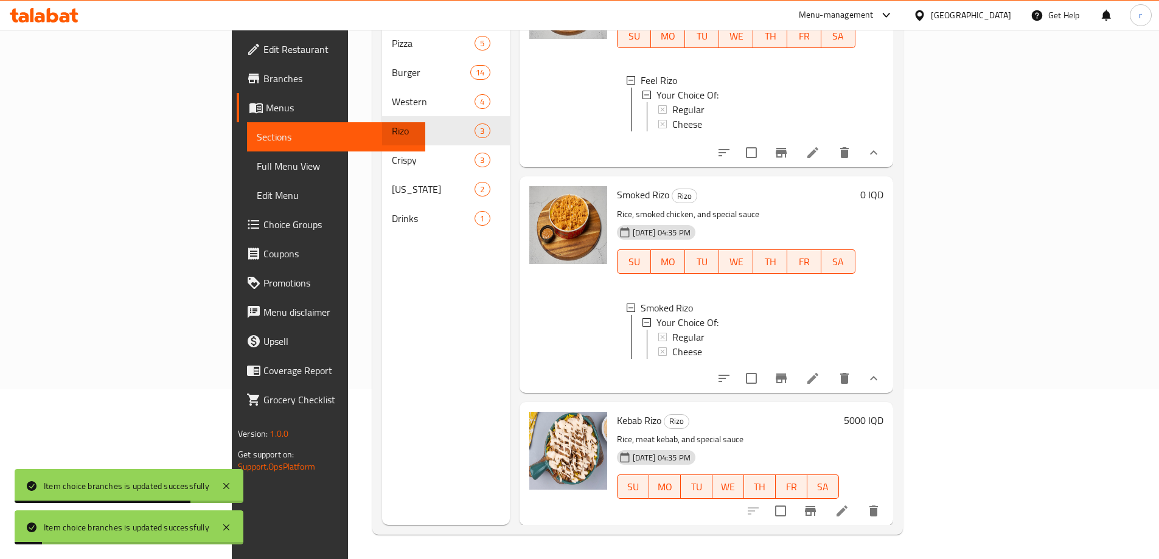
scroll to position [73, 0]
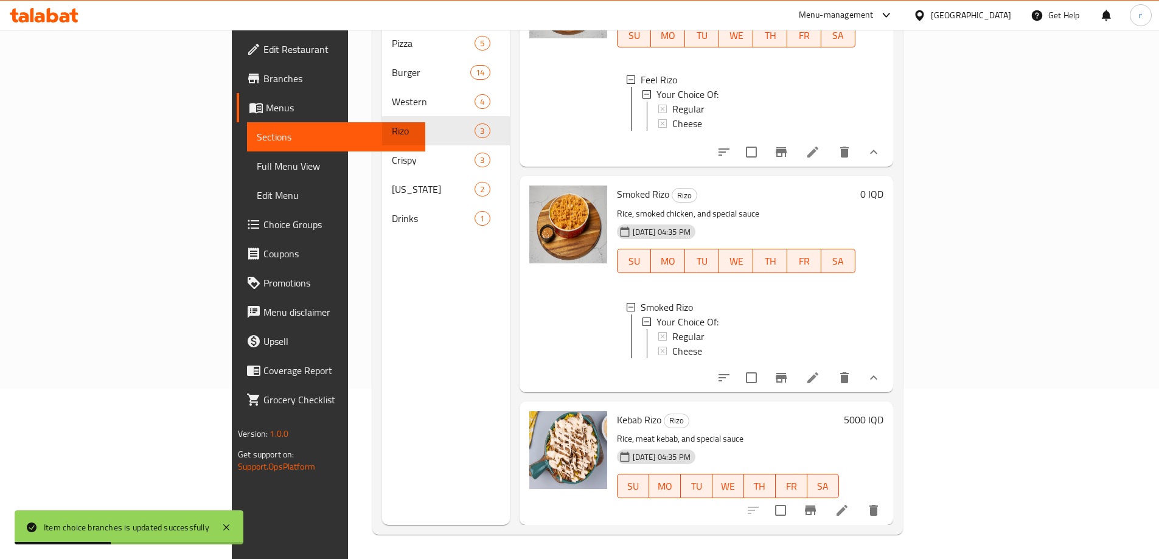
click at [884, 421] on h6 "5000 IQD" at bounding box center [864, 419] width 40 height 17
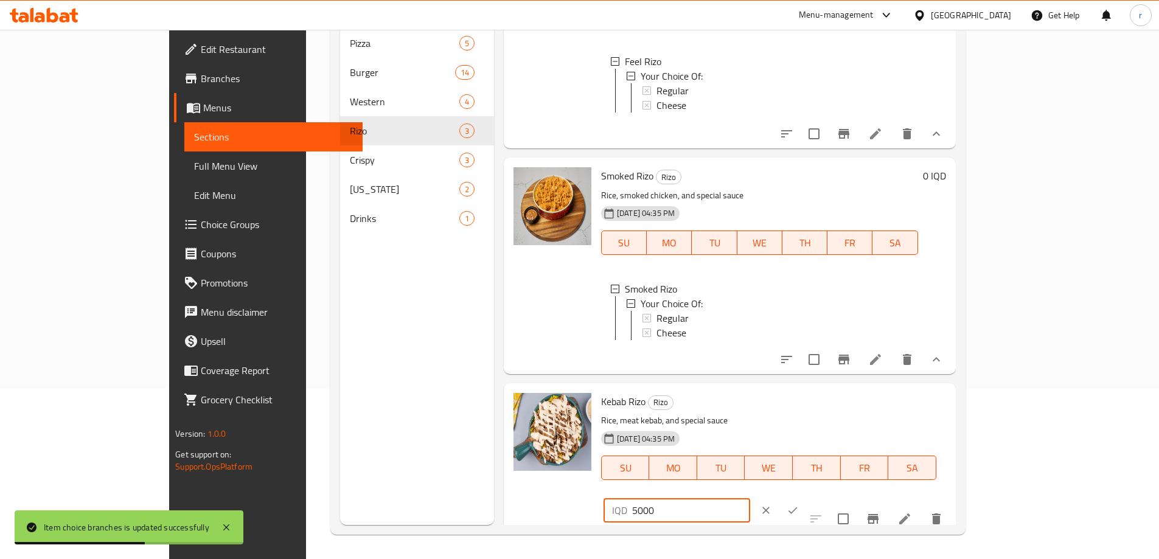
drag, startPoint x: 946, startPoint y: 427, endPoint x: 935, endPoint y: 427, distance: 11.0
click at [750, 498] on div "IQD 5000 ​" at bounding box center [677, 510] width 147 height 24
type input "6000"
click at [798, 508] on icon "ok" at bounding box center [793, 511] width 9 height 7
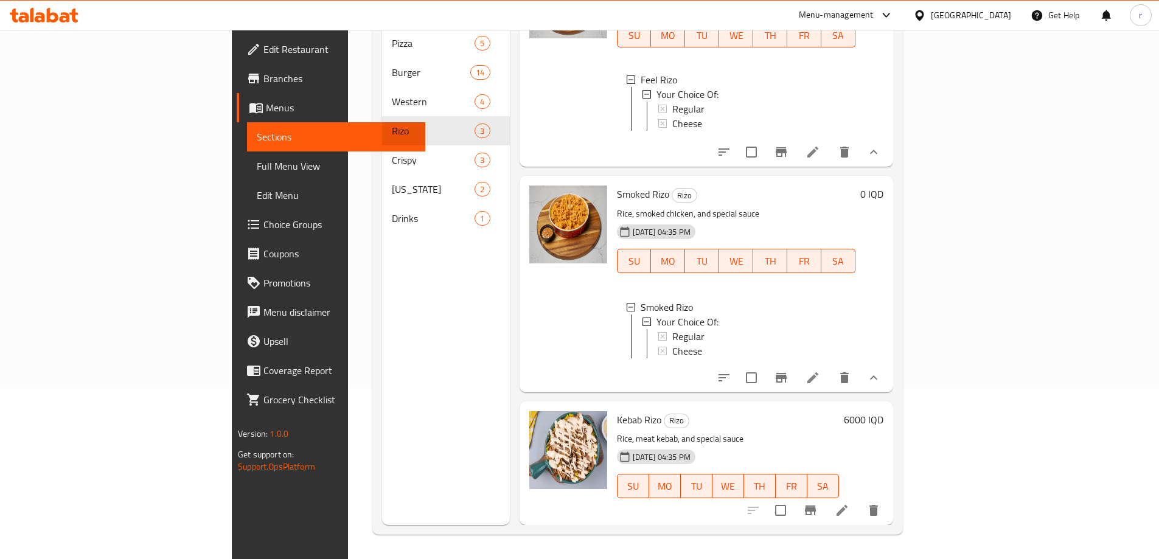
scroll to position [69, 0]
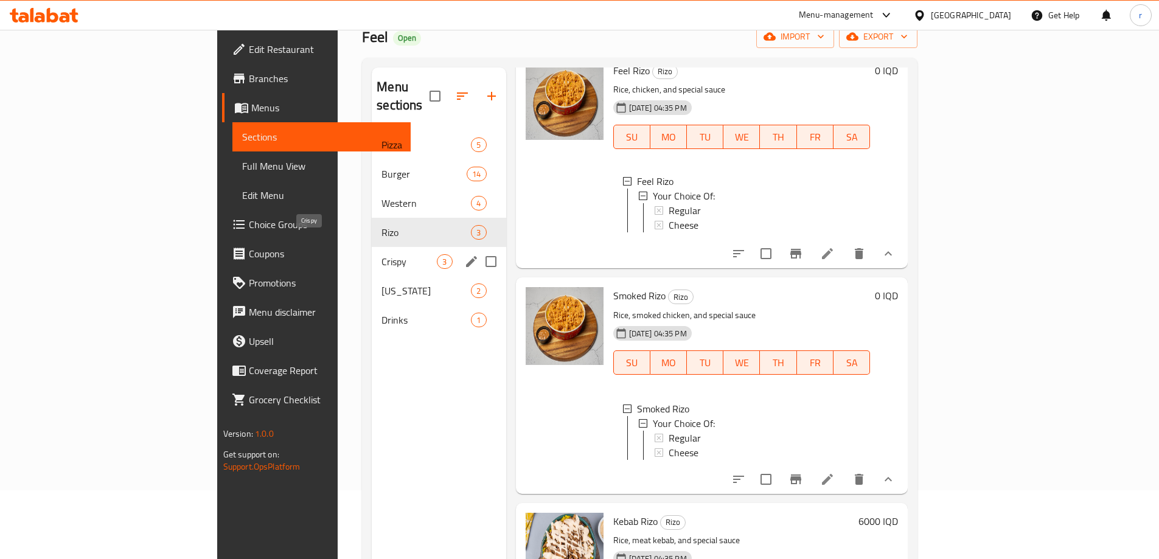
click at [382, 254] on span "Crispy" at bounding box center [409, 261] width 55 height 15
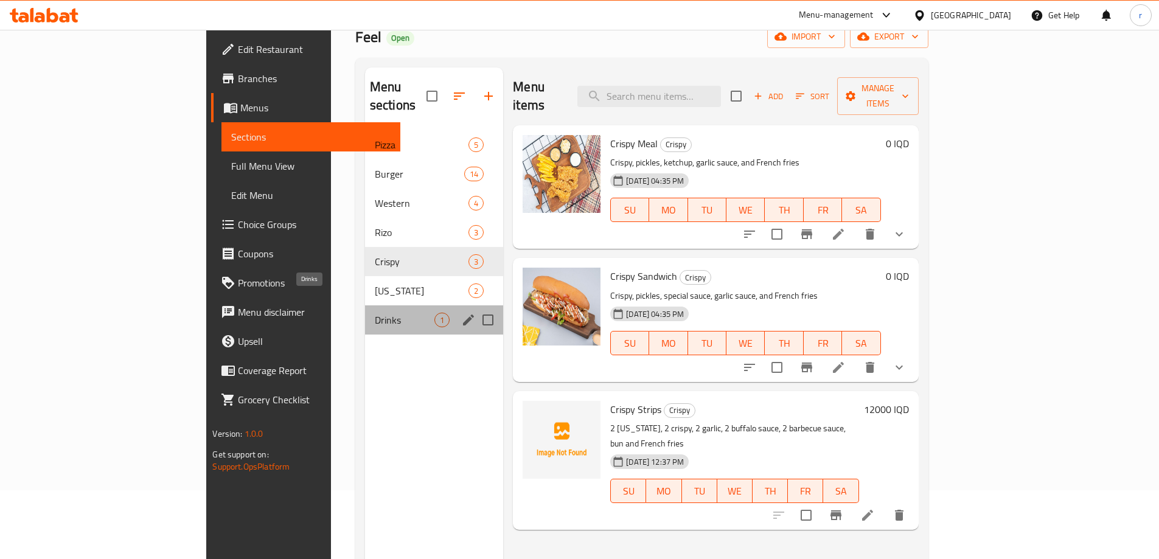
click at [375, 313] on span "Drinks" at bounding box center [405, 320] width 60 height 15
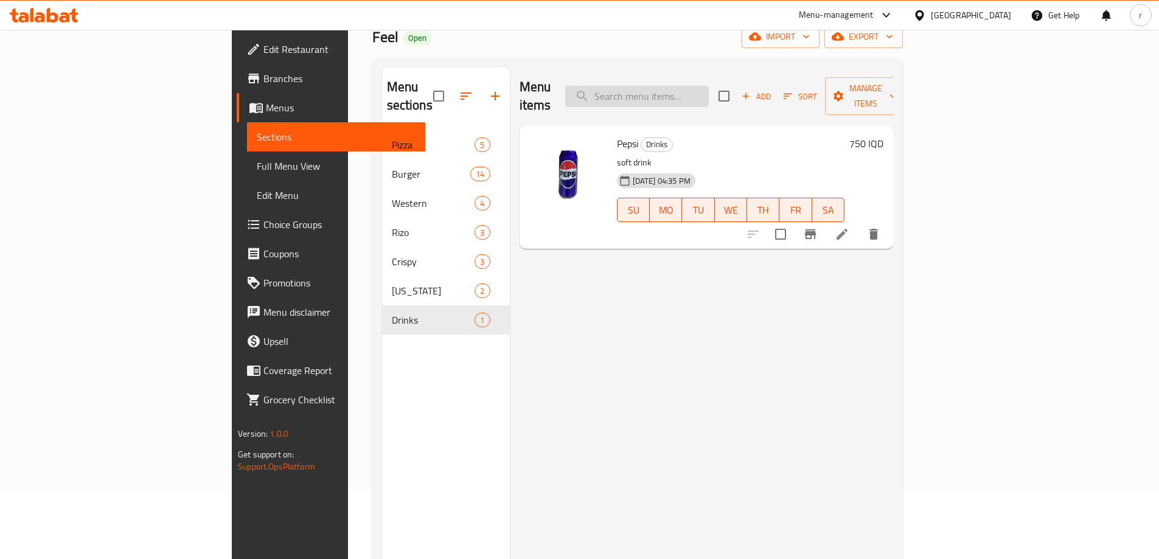
click at [696, 86] on input "search" at bounding box center [637, 96] width 144 height 21
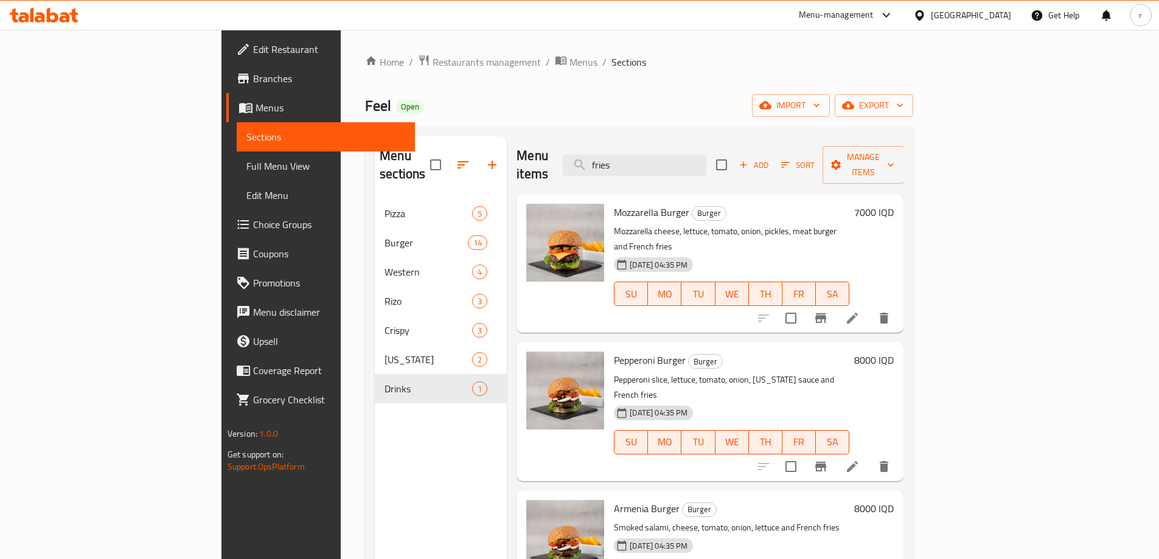
drag, startPoint x: 691, startPoint y: 161, endPoint x: 640, endPoint y: 171, distance: 52.2
click at [640, 171] on div "Menu items fries Add Sort Manage items" at bounding box center [710, 165] width 387 height 58
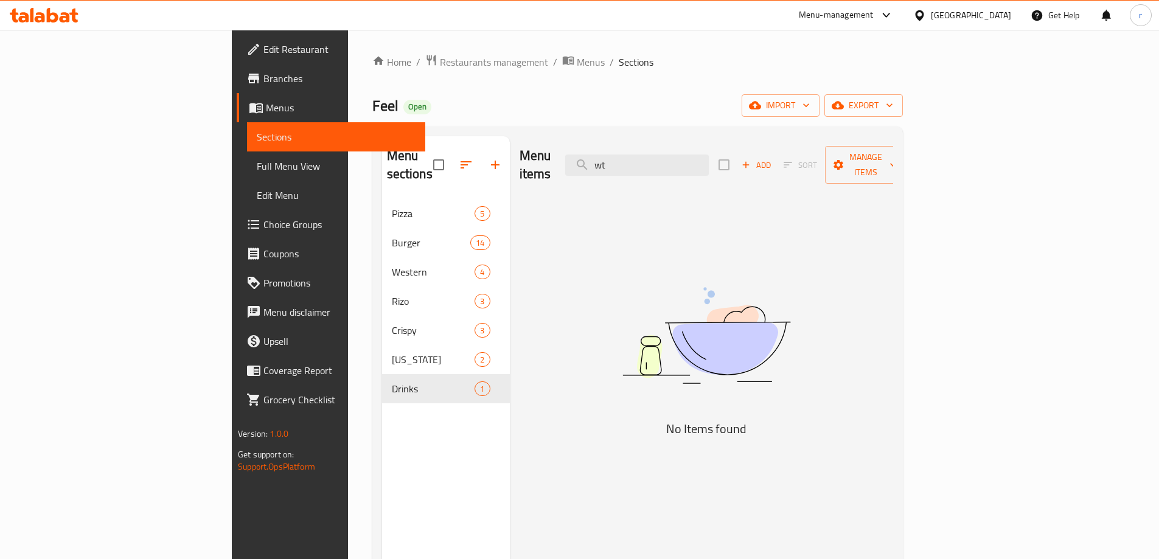
type input "w"
type input "t"
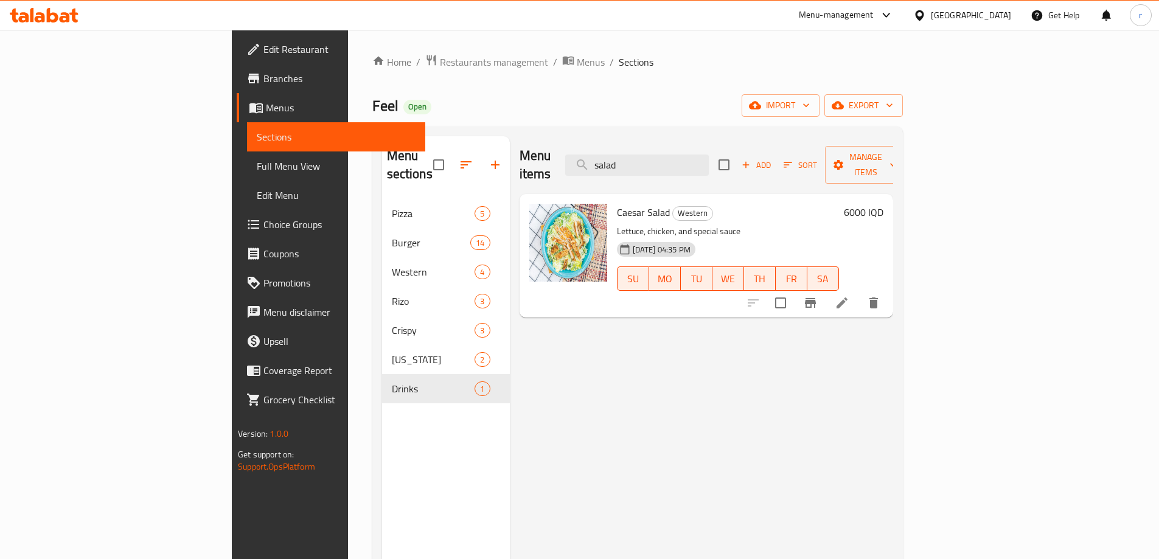
drag, startPoint x: 713, startPoint y: 150, endPoint x: 604, endPoint y: 161, distance: 109.5
click at [604, 161] on div "Menu items salad Add Sort Manage items" at bounding box center [707, 165] width 374 height 58
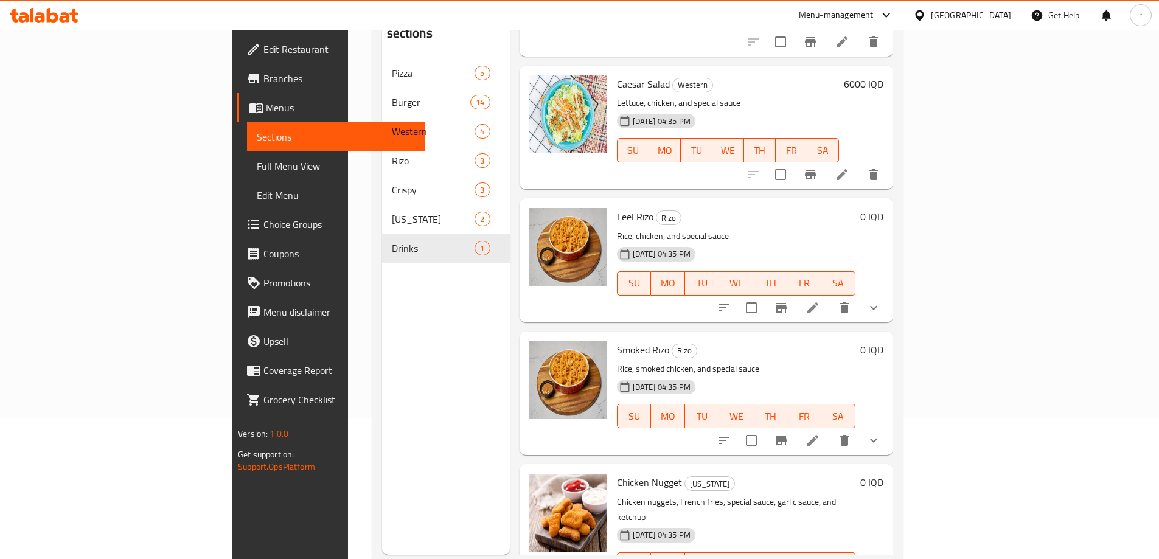
scroll to position [170, 0]
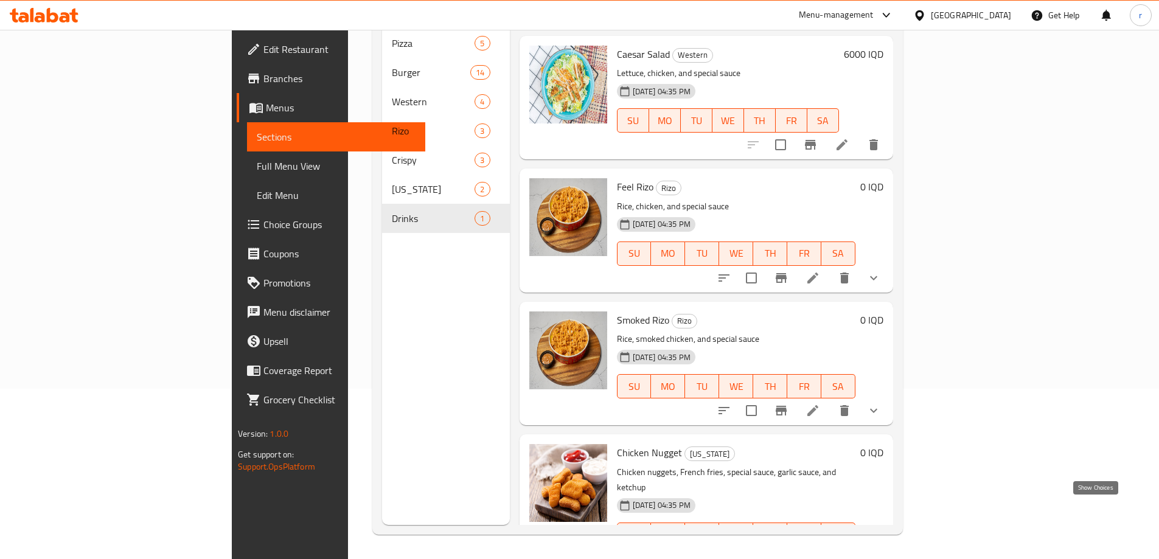
type input "chicken"
click at [881, 552] on icon "show more" at bounding box center [874, 559] width 15 height 15
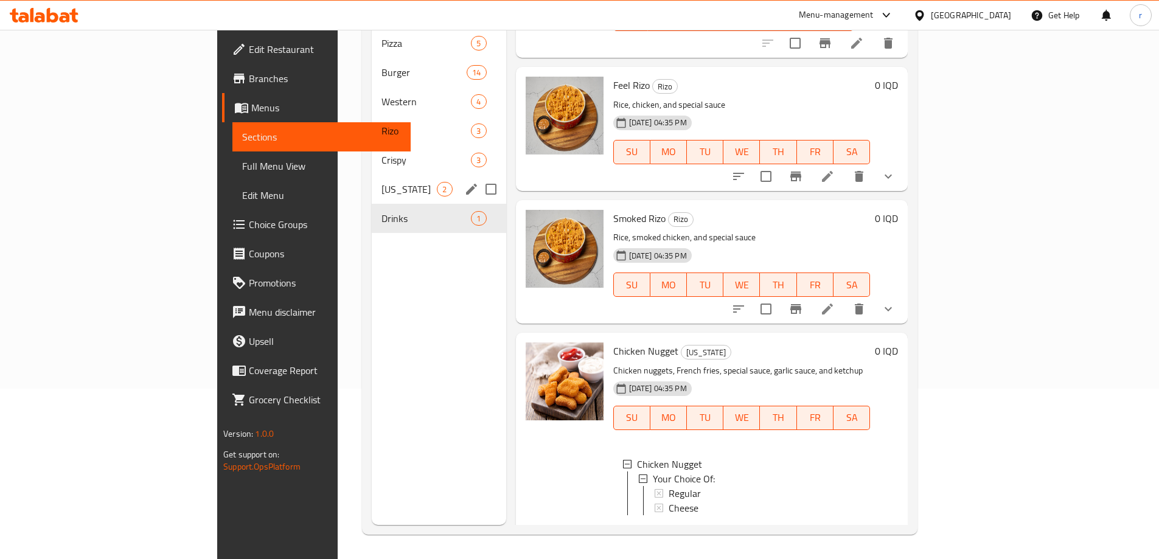
click at [382, 182] on span "Kentucky" at bounding box center [409, 189] width 55 height 15
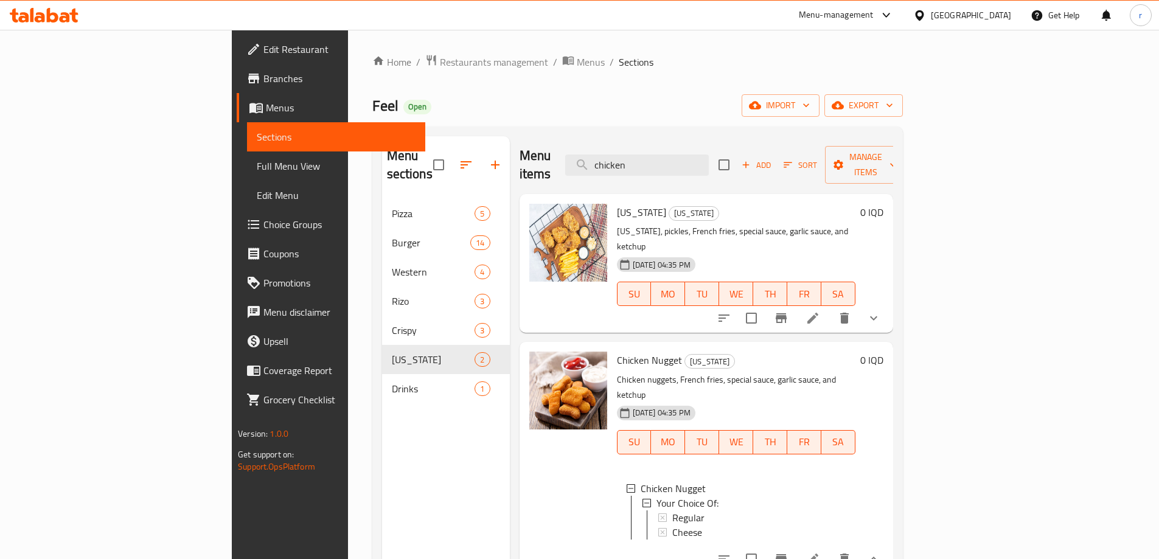
drag, startPoint x: 751, startPoint y: 161, endPoint x: 567, endPoint y: 180, distance: 184.8
click at [567, 180] on div "Menu items chicken Add Sort Manage items Kentucky Kentucky Kentucky, pickles, F…" at bounding box center [701, 415] width 383 height 559
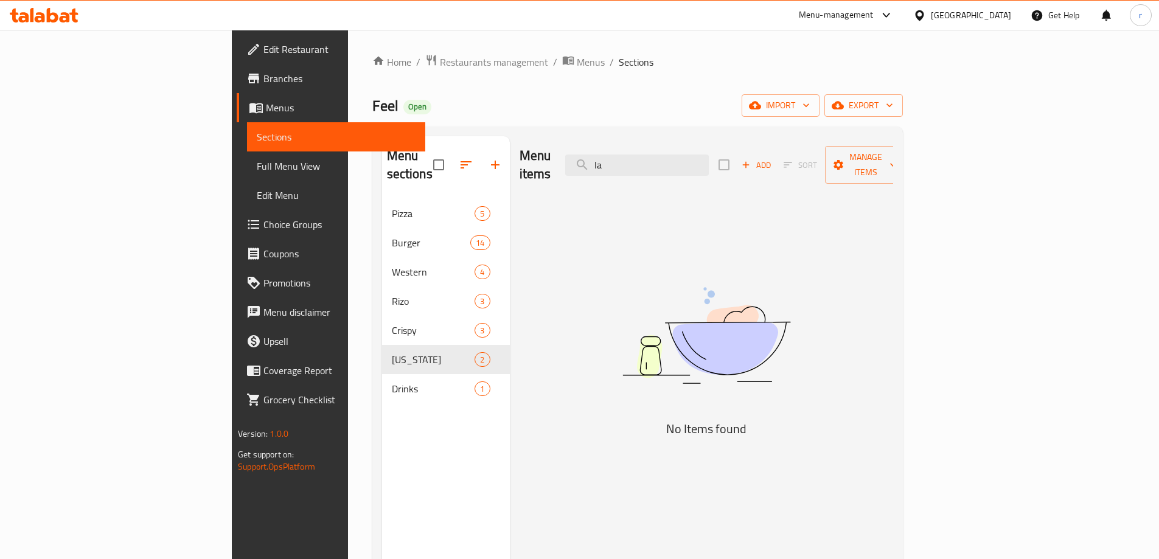
type input "l"
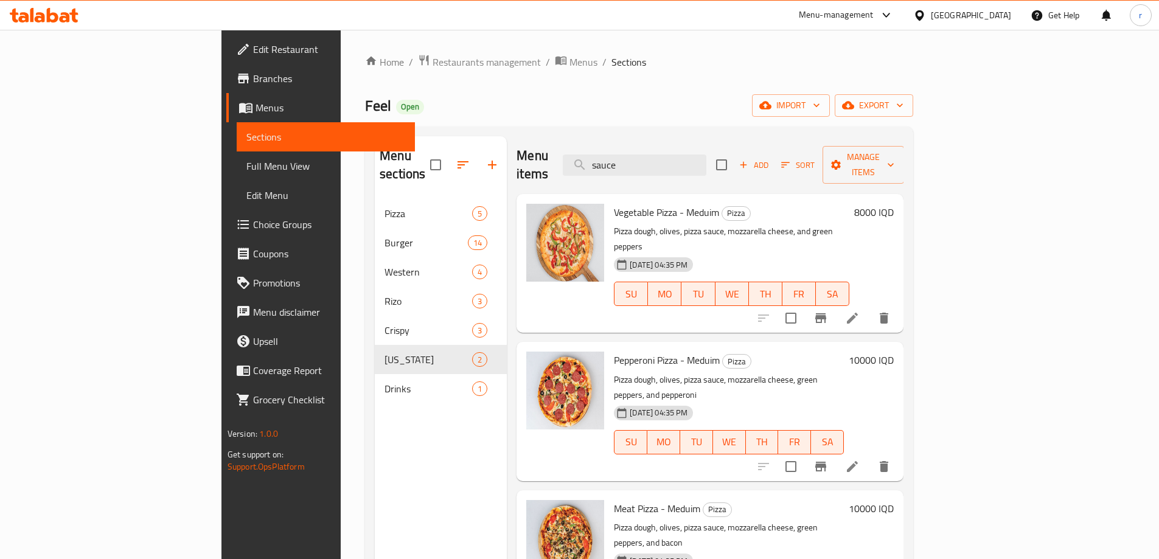
drag, startPoint x: 727, startPoint y: 153, endPoint x: 578, endPoint y: 159, distance: 149.2
click at [578, 159] on div "Menu items sauce Add Sort Manage items" at bounding box center [710, 165] width 387 height 58
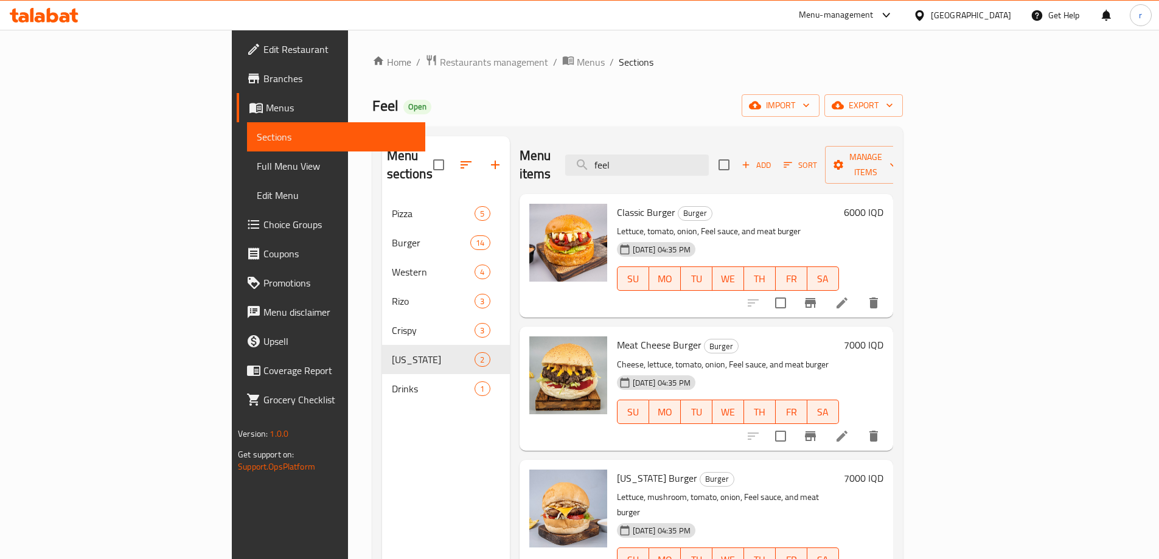
drag, startPoint x: 707, startPoint y: 156, endPoint x: 646, endPoint y: 169, distance: 61.7
click at [646, 169] on div "Menu items feel Add Sort Manage items" at bounding box center [707, 165] width 374 height 58
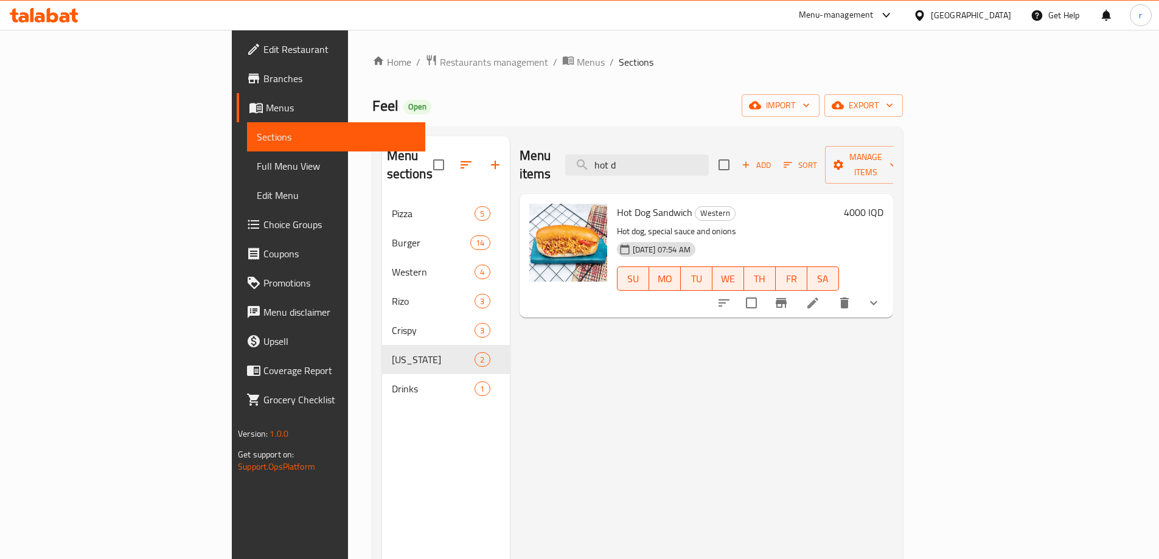
drag, startPoint x: 702, startPoint y: 163, endPoint x: 626, endPoint y: 166, distance: 76.1
click at [626, 166] on div "Menu items hot d Add Sort Manage items" at bounding box center [707, 165] width 374 height 58
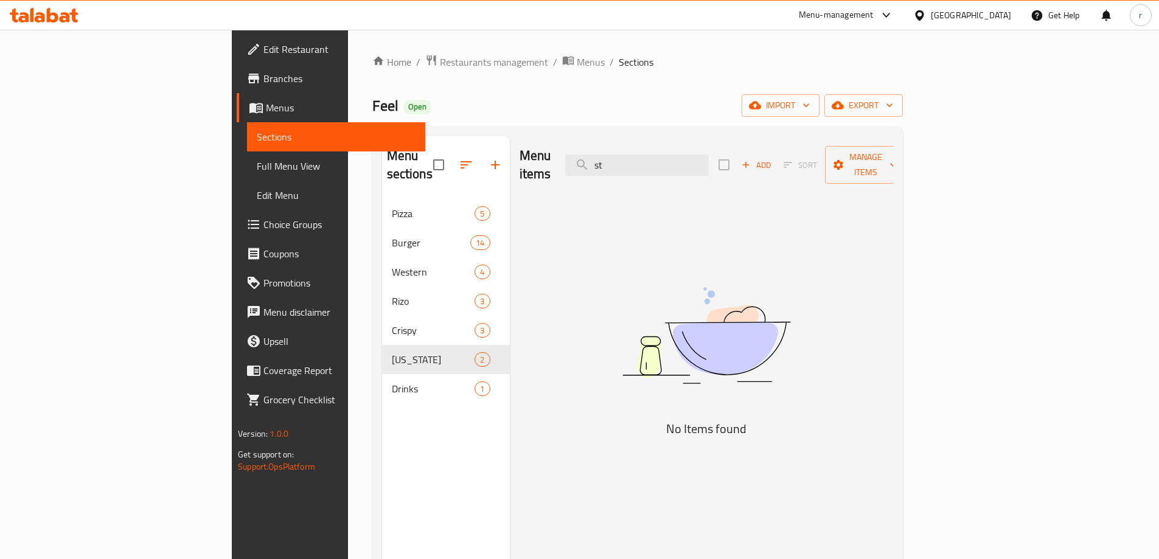
type input "s"
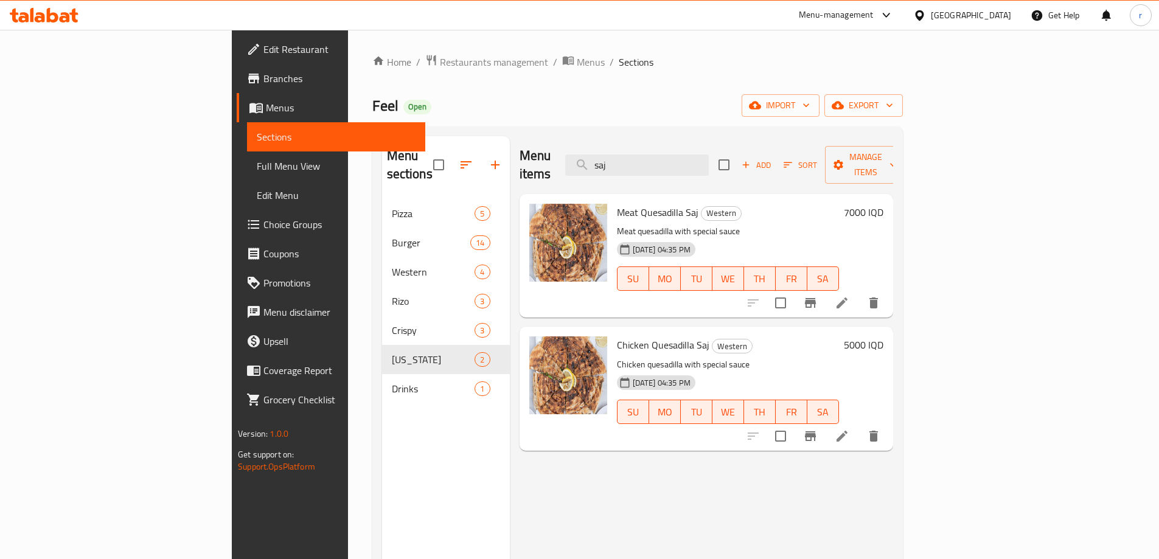
type input "saj"
click at [884, 337] on h6 "5000 IQD" at bounding box center [864, 345] width 40 height 17
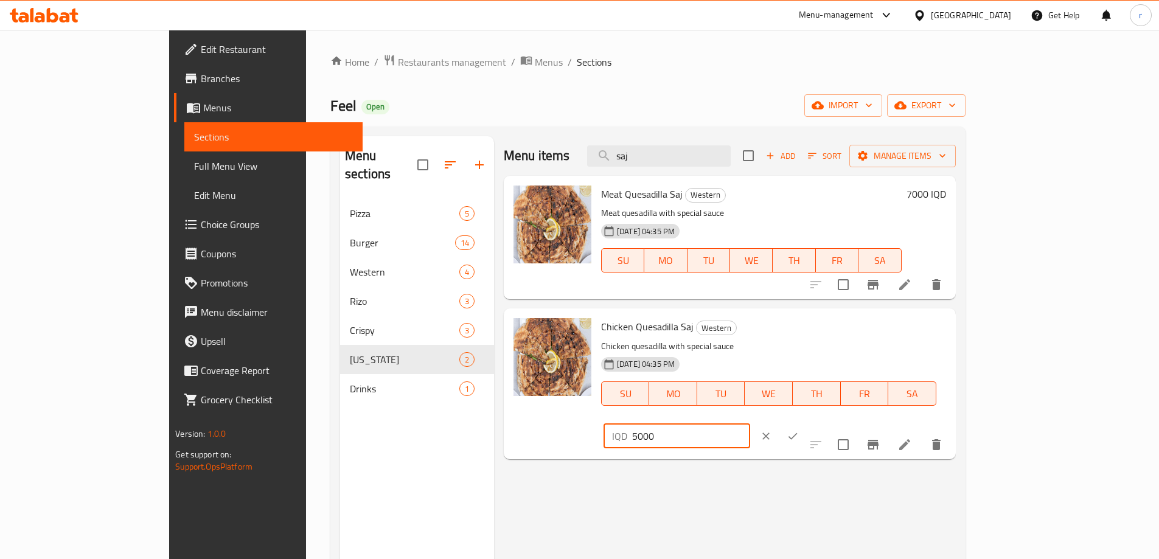
click at [750, 424] on input "5000" at bounding box center [691, 436] width 118 height 24
type input "6000"
click at [799, 430] on icon "ok" at bounding box center [793, 436] width 12 height 12
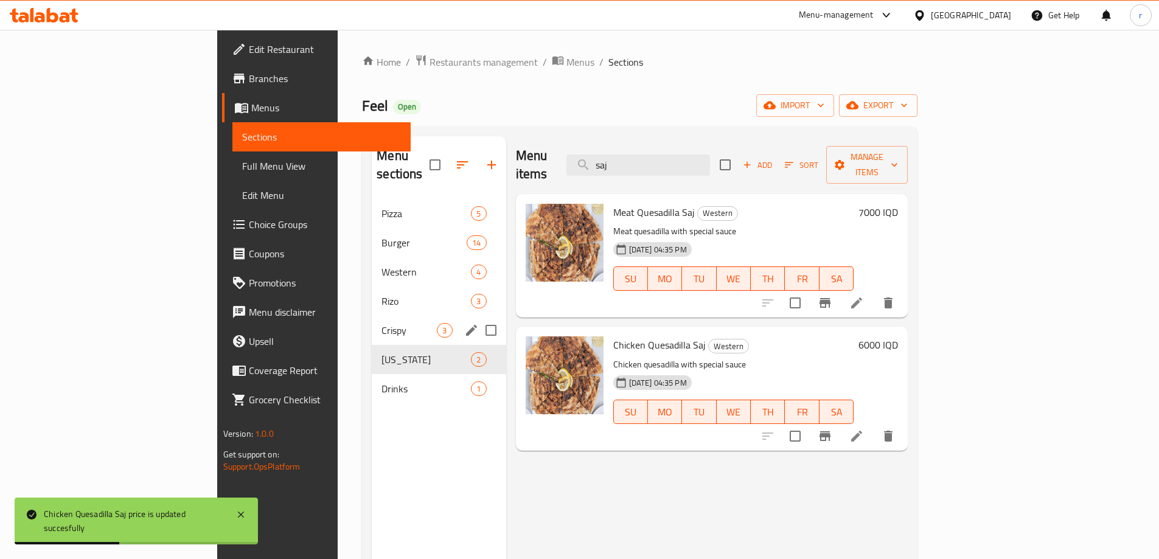
click at [372, 323] on div "Crispy 3" at bounding box center [439, 330] width 134 height 29
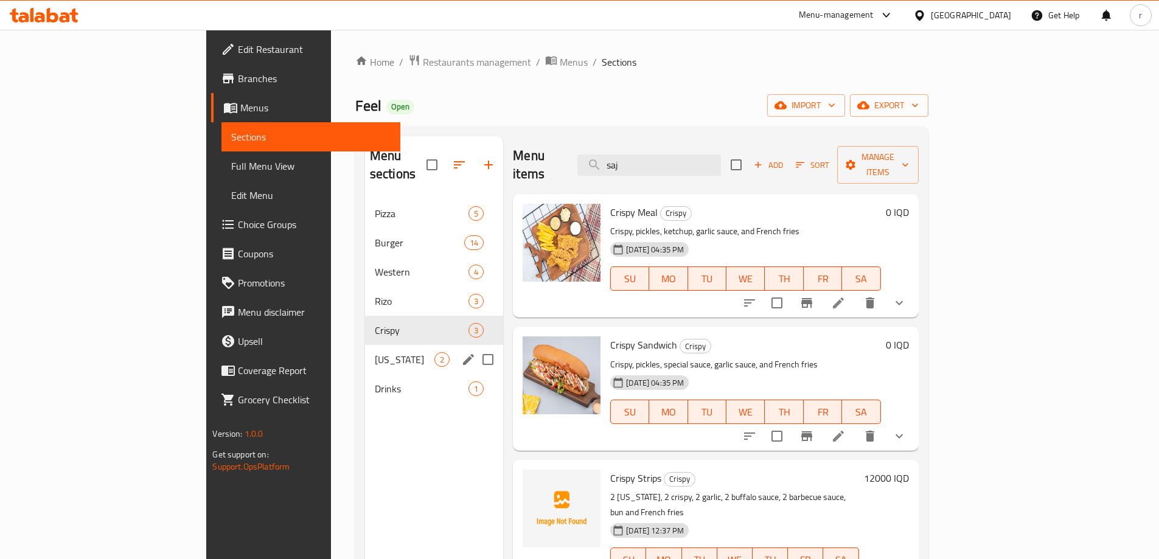
click at [375, 352] on span "Kentucky" at bounding box center [405, 359] width 60 height 15
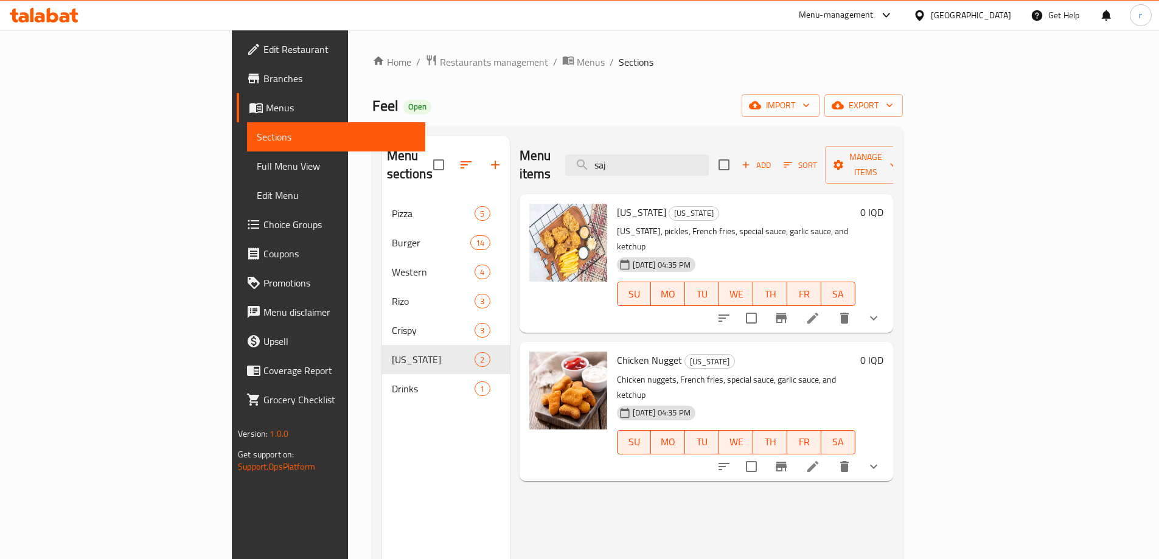
drag, startPoint x: 703, startPoint y: 160, endPoint x: 642, endPoint y: 166, distance: 61.2
click at [642, 166] on div "Menu items saj Add Sort Manage items" at bounding box center [707, 165] width 374 height 58
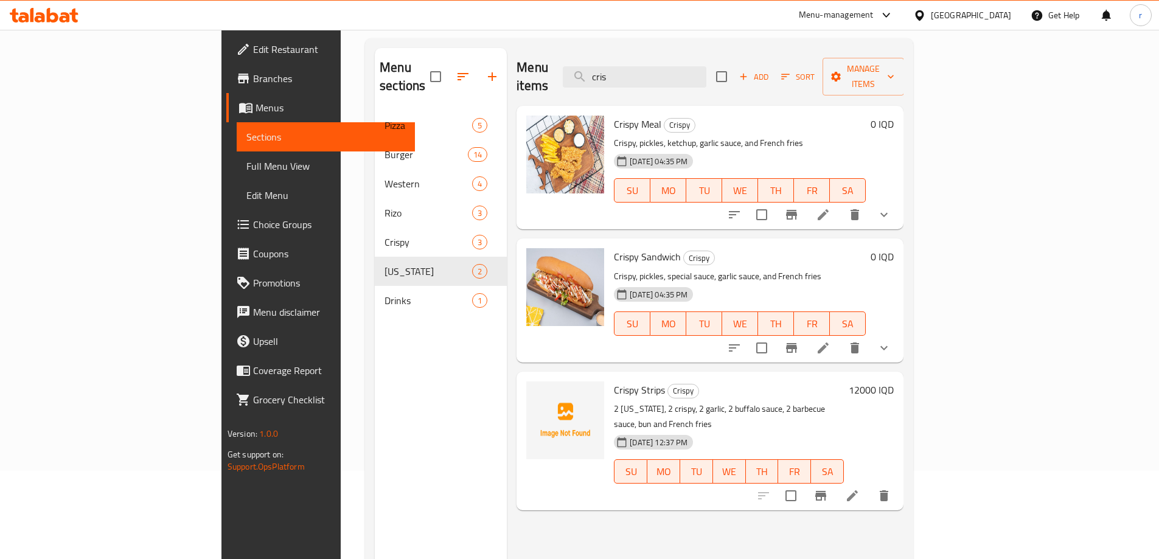
scroll to position [170, 0]
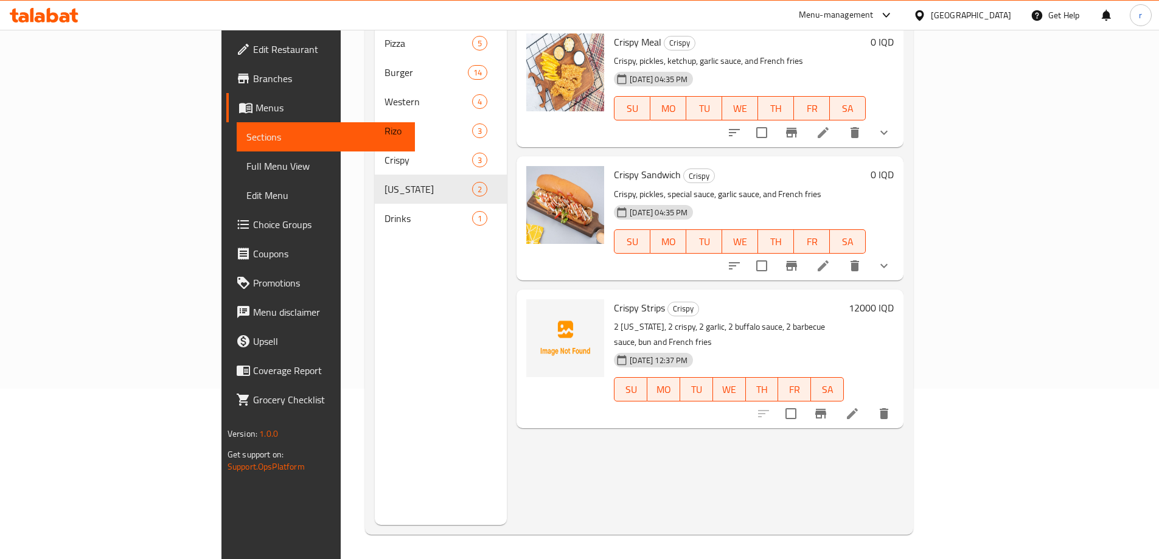
type input "cris"
click at [892, 259] on icon "show more" at bounding box center [884, 266] width 15 height 15
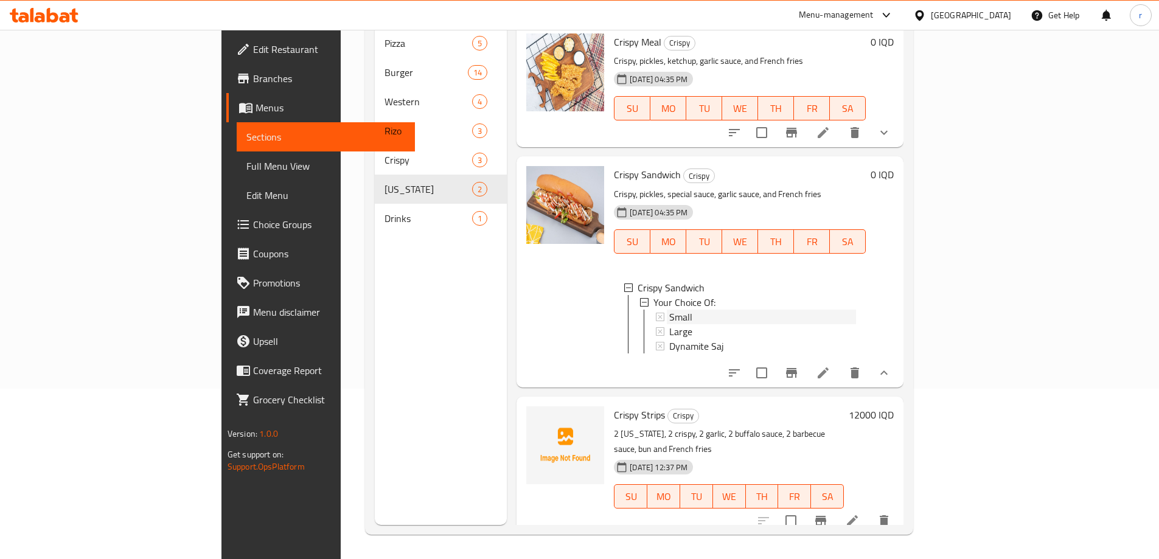
click at [670, 310] on div "Small" at bounding box center [763, 317] width 187 height 15
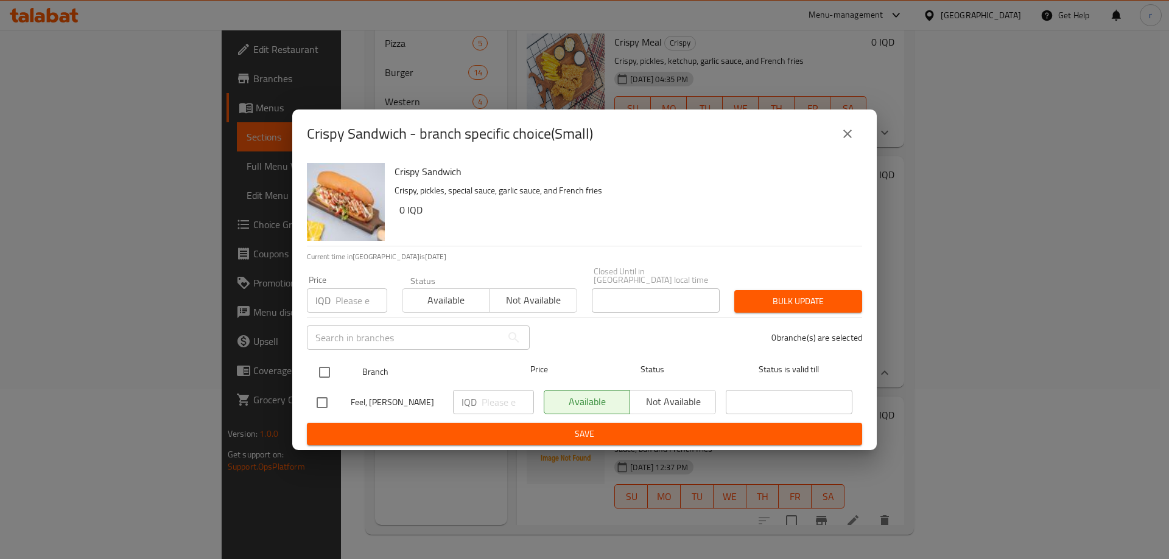
click at [322, 362] on input "checkbox" at bounding box center [325, 373] width 26 height 26
checkbox input "true"
click at [483, 399] on input "number" at bounding box center [507, 402] width 52 height 24
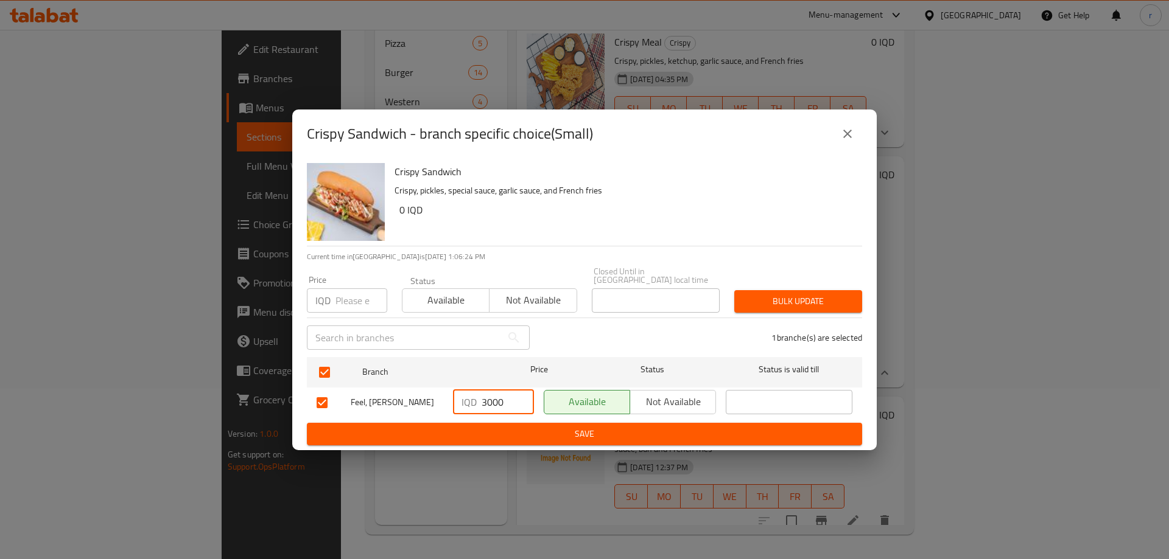
type input "3000"
click at [505, 436] on span "Save" at bounding box center [584, 434] width 536 height 15
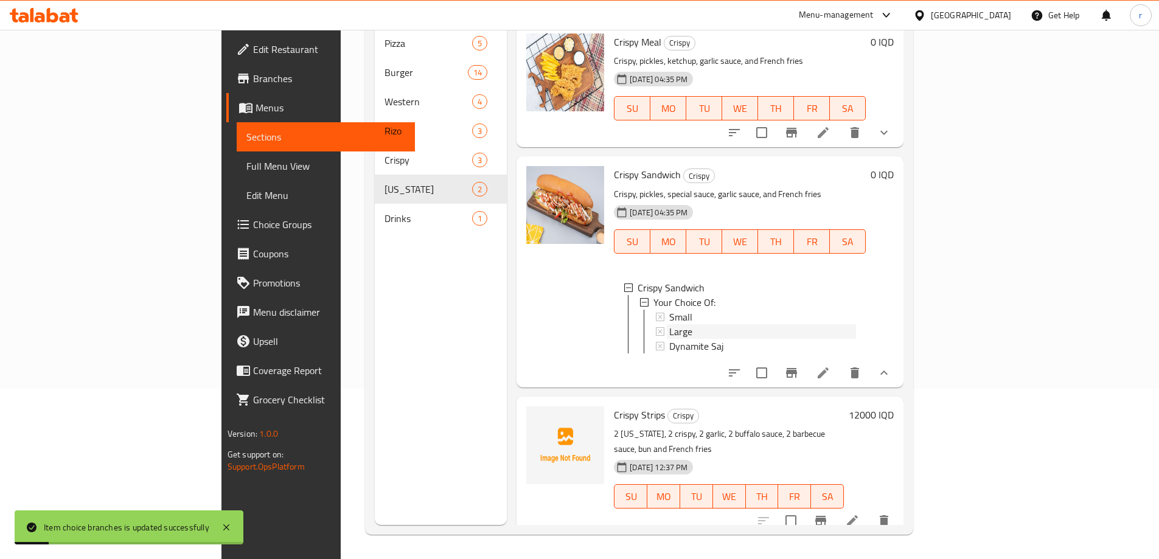
click at [676, 324] on div "Large" at bounding box center [763, 331] width 187 height 15
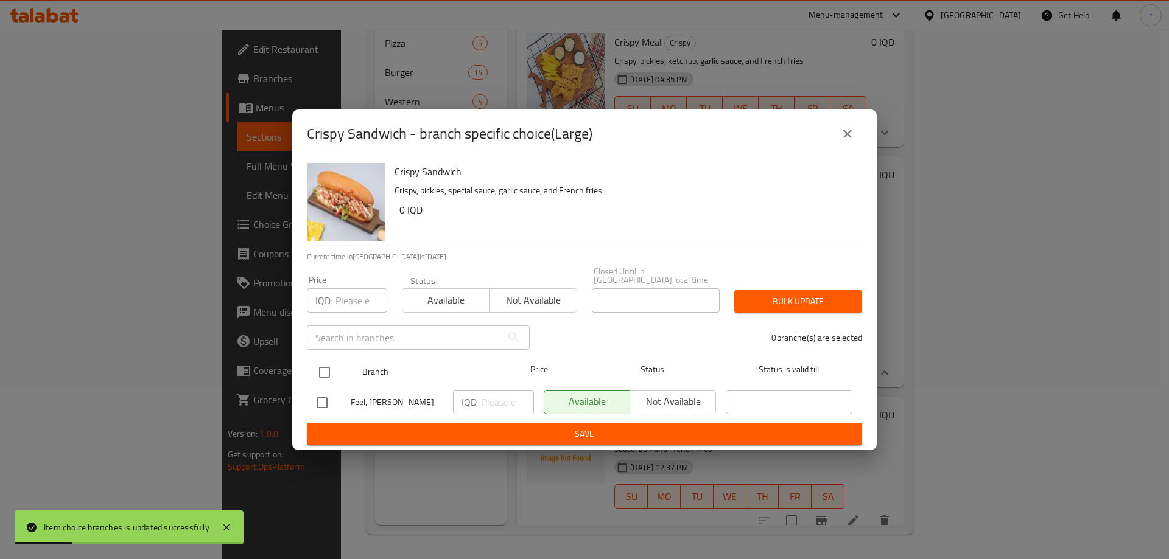
click at [321, 369] on input "checkbox" at bounding box center [325, 373] width 26 height 26
checkbox input "true"
click at [495, 398] on input "number" at bounding box center [507, 402] width 52 height 24
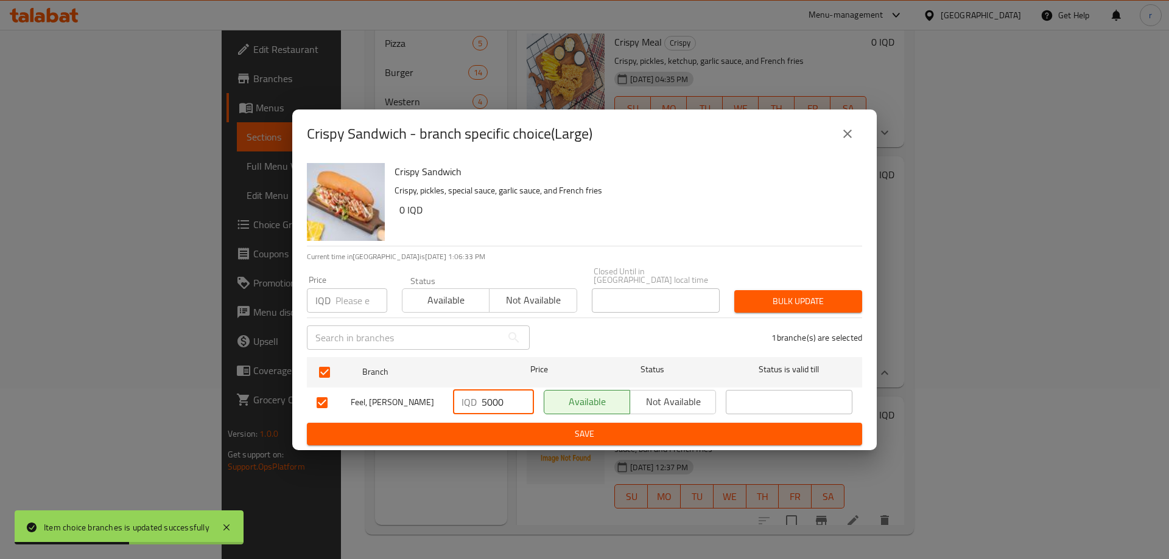
type input "5000"
click at [498, 427] on span "Save" at bounding box center [584, 434] width 536 height 15
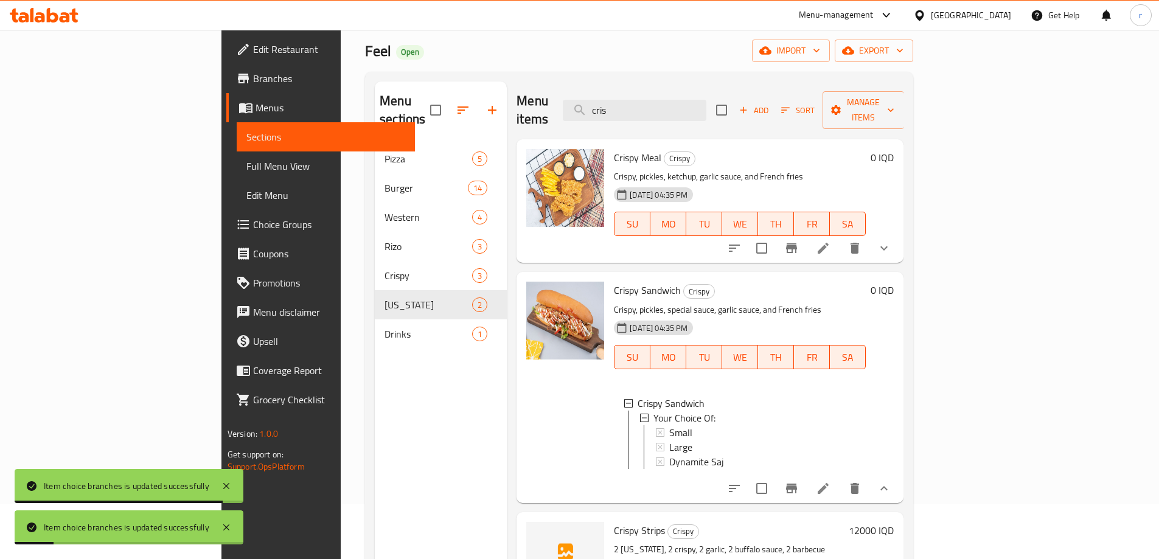
scroll to position [0, 0]
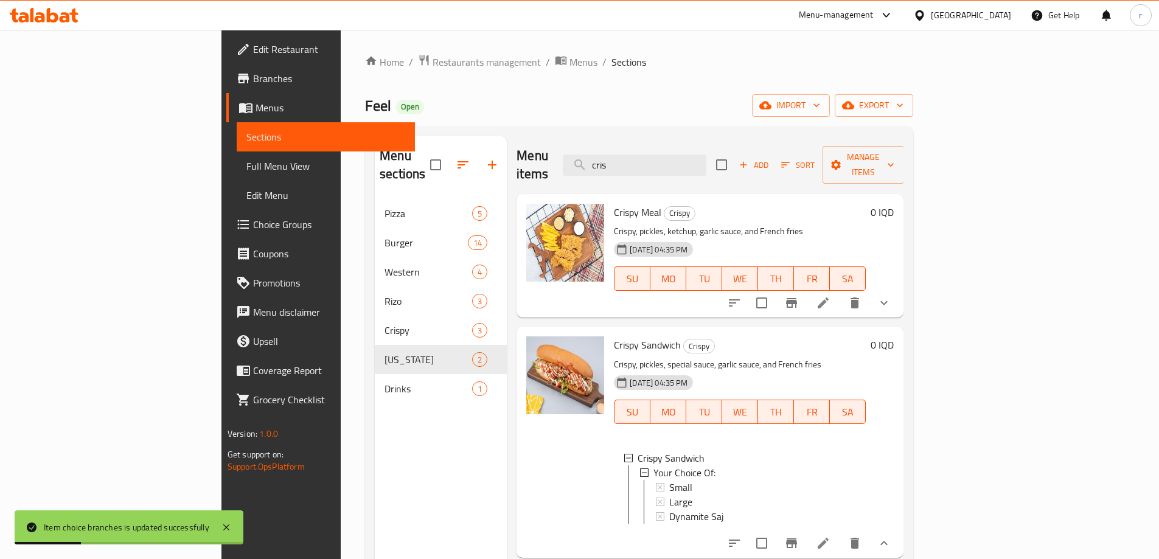
drag, startPoint x: 704, startPoint y: 153, endPoint x: 648, endPoint y: 159, distance: 56.3
click at [648, 159] on div "Menu items cris Add Sort Manage items" at bounding box center [710, 165] width 387 height 58
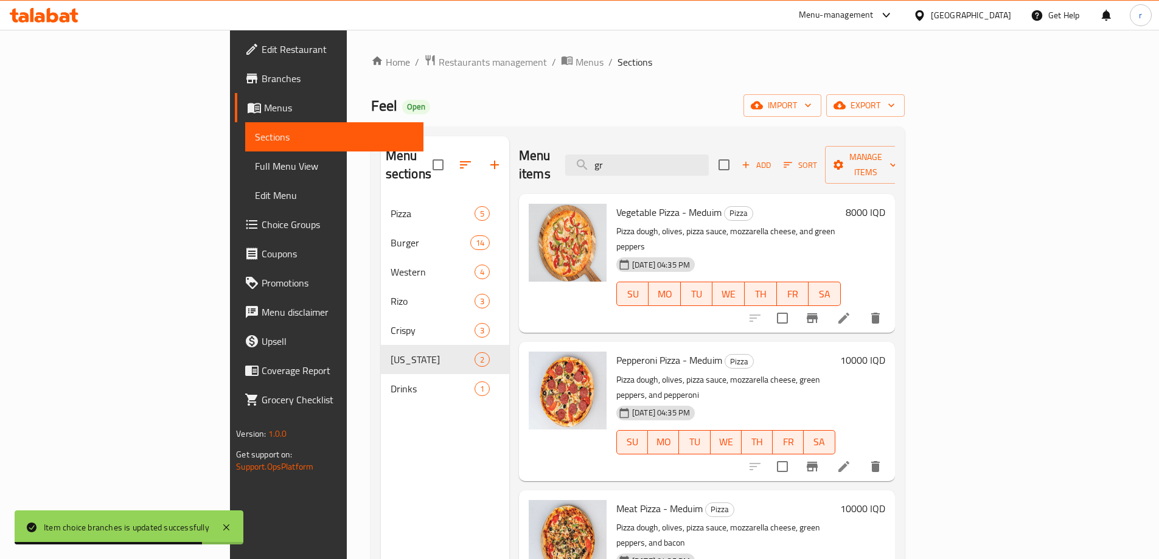
type input "g"
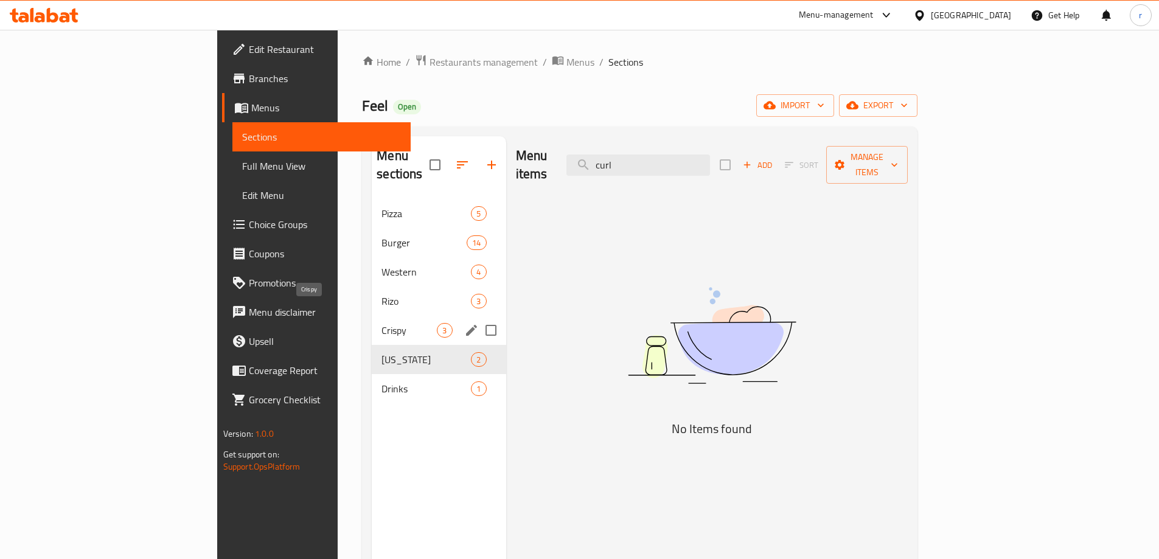
click at [382, 323] on span "Crispy" at bounding box center [409, 330] width 55 height 15
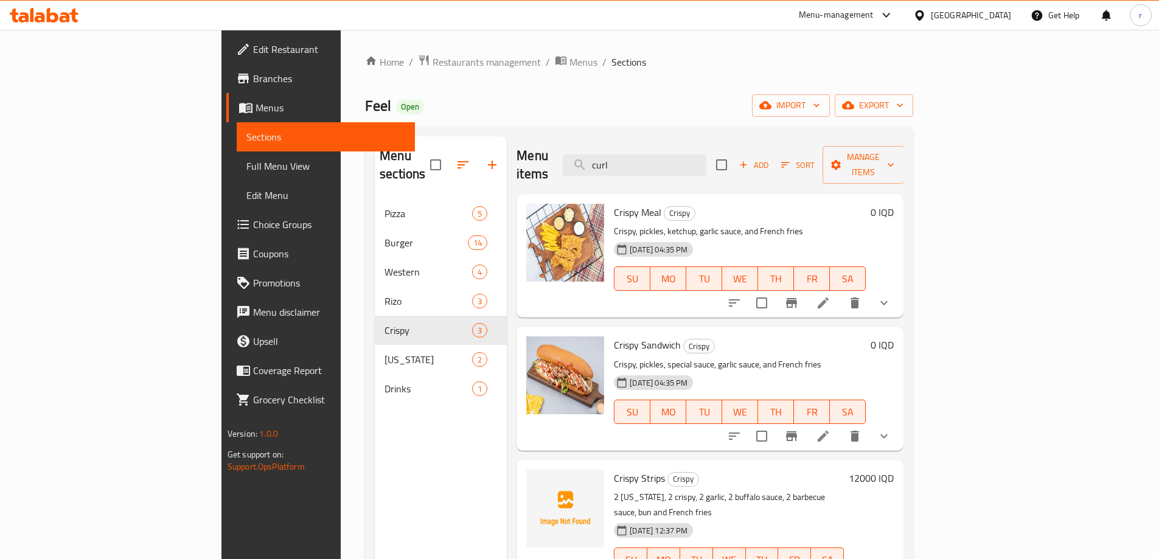
click at [899, 288] on button "show more" at bounding box center [884, 302] width 29 height 29
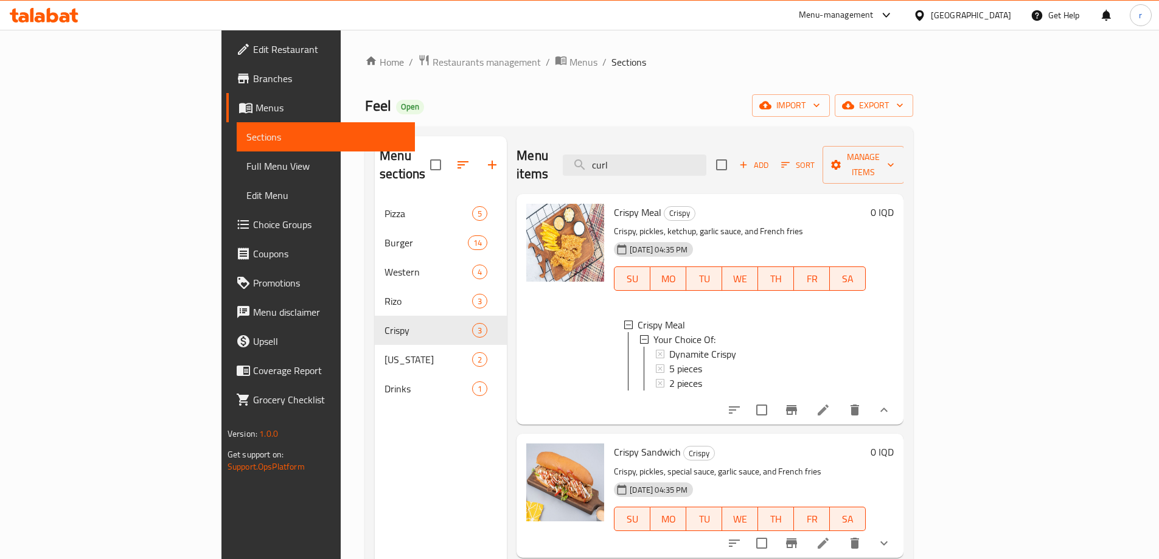
scroll to position [2, 0]
drag, startPoint x: 738, startPoint y: 152, endPoint x: 593, endPoint y: 177, distance: 147.6
click at [593, 177] on div "Menu items curl Add Sort Manage items Crispy Meal Crispy Crispy, pickles, ketch…" at bounding box center [705, 415] width 397 height 559
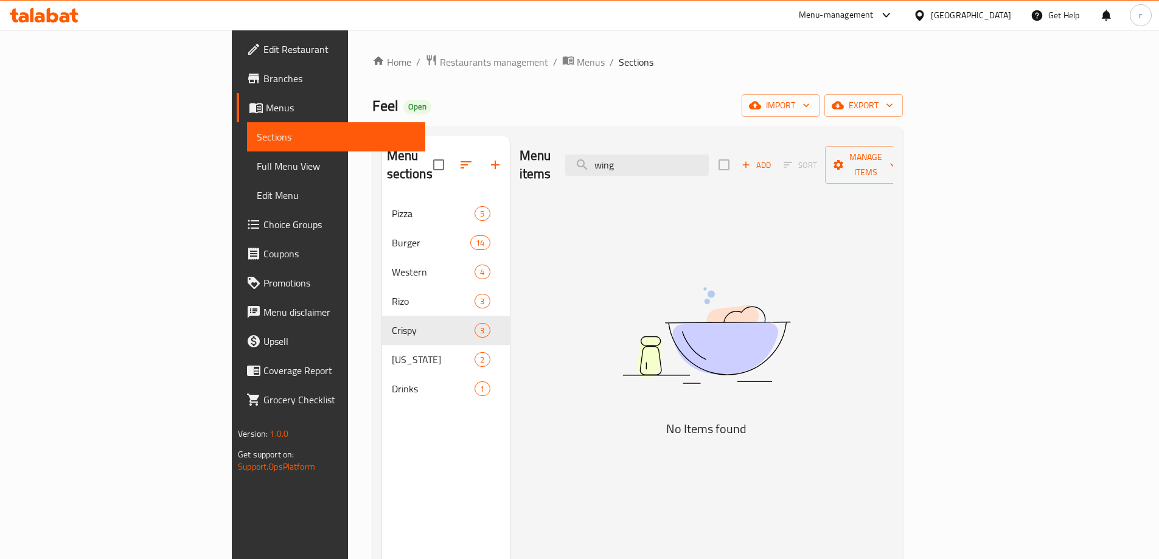
type input "wing"
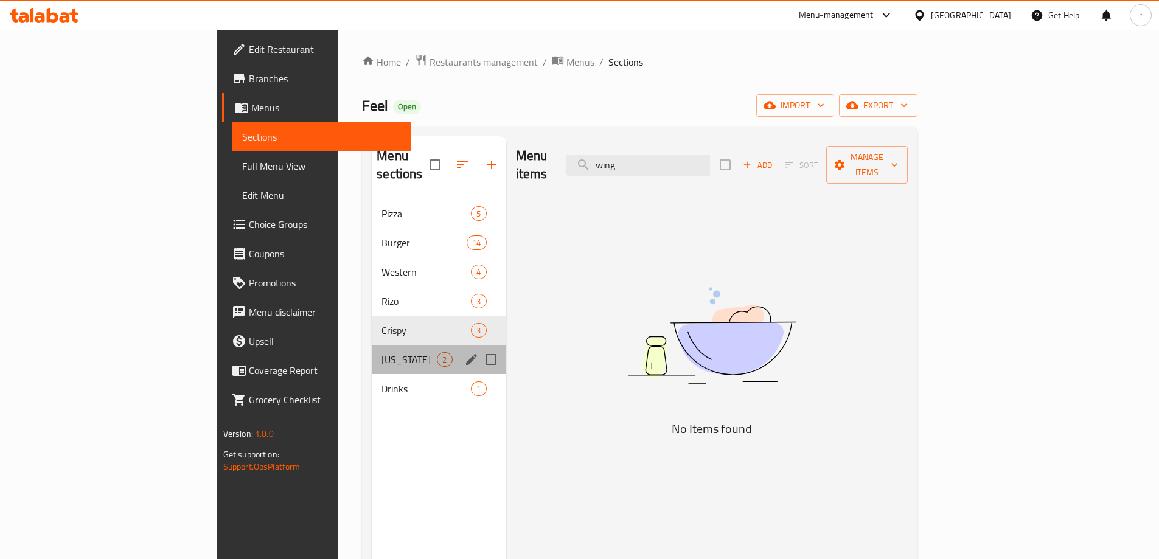
click at [372, 345] on div "Kentucky 2" at bounding box center [439, 359] width 134 height 29
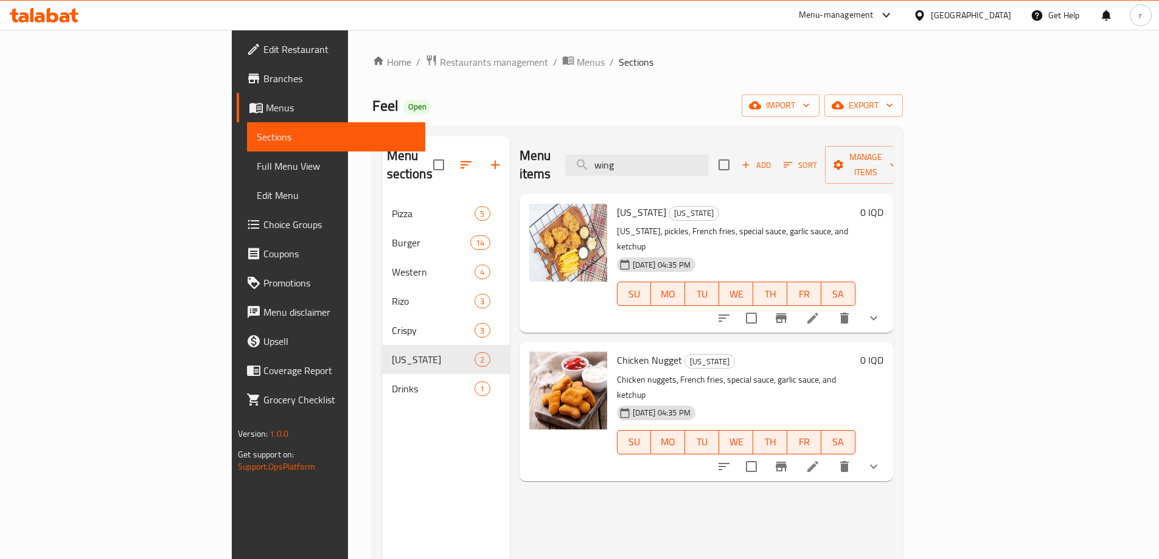
click at [889, 304] on button "show more" at bounding box center [873, 318] width 29 height 29
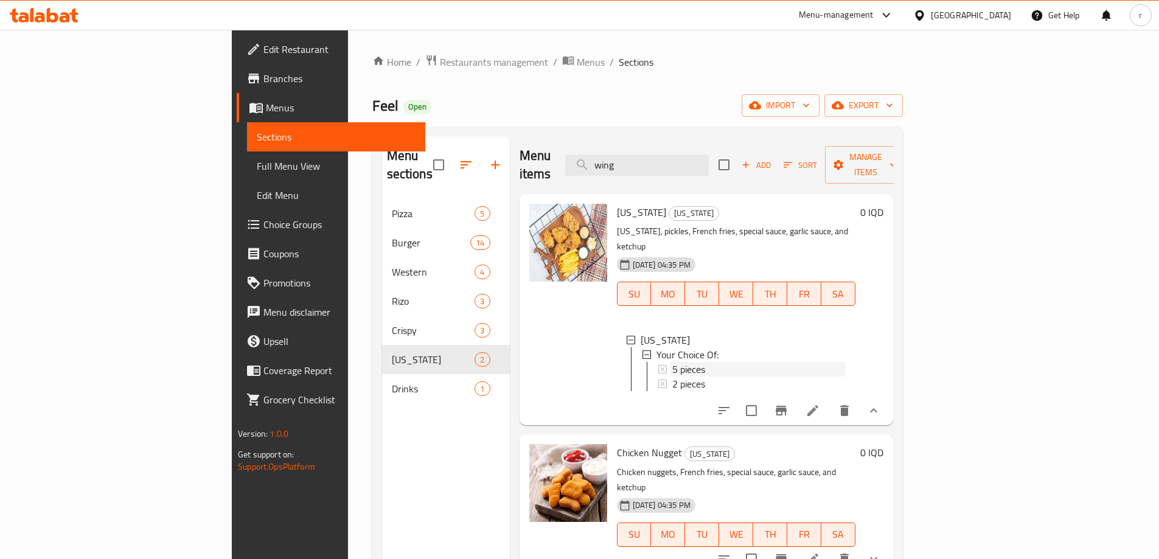
click at [673, 362] on span "5 pieces" at bounding box center [689, 369] width 33 height 15
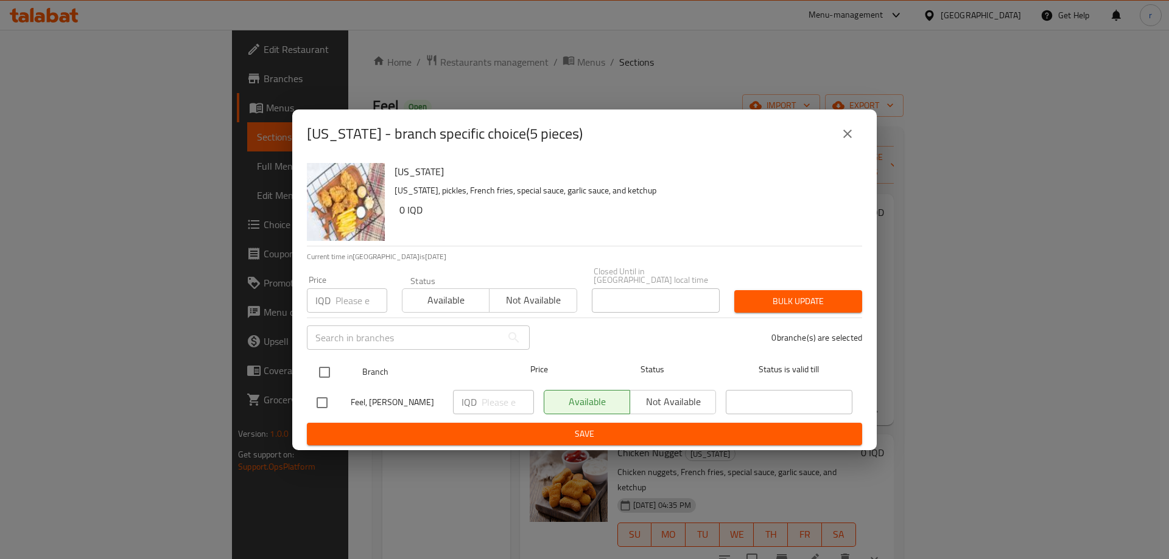
click at [335, 360] on input "checkbox" at bounding box center [325, 373] width 26 height 26
checkbox input "true"
click at [491, 392] on input "number" at bounding box center [507, 402] width 52 height 24
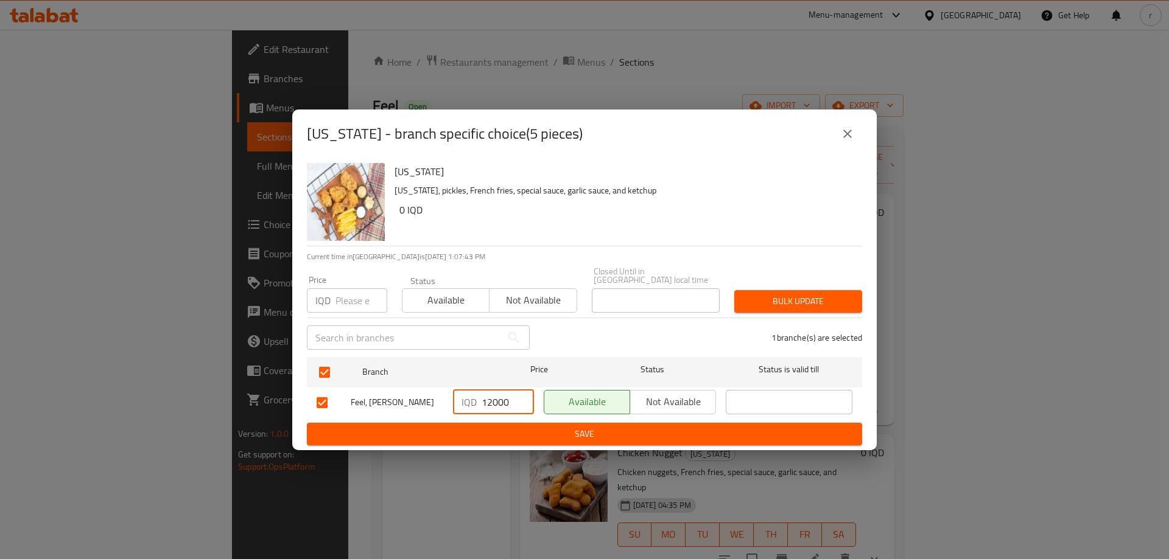
type input "12000"
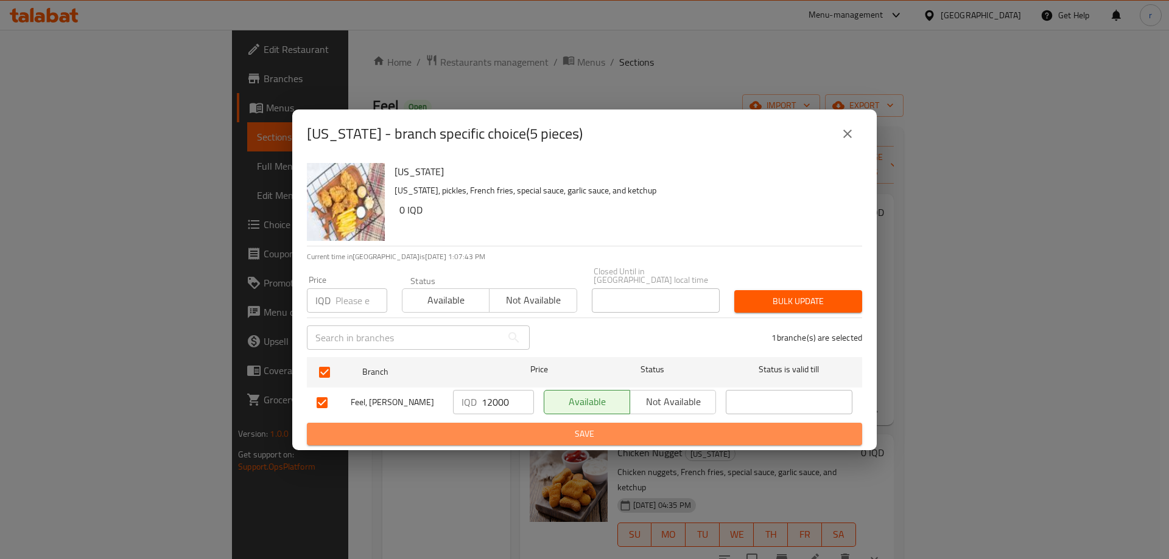
click at [515, 427] on span "Save" at bounding box center [584, 434] width 536 height 15
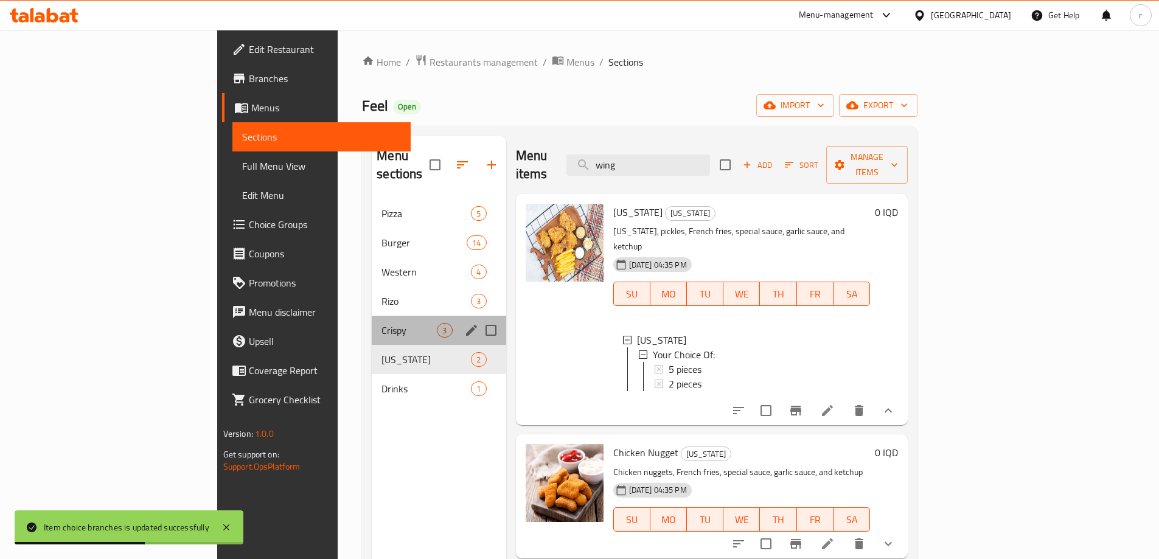
click at [372, 316] on div "Crispy 3" at bounding box center [439, 330] width 134 height 29
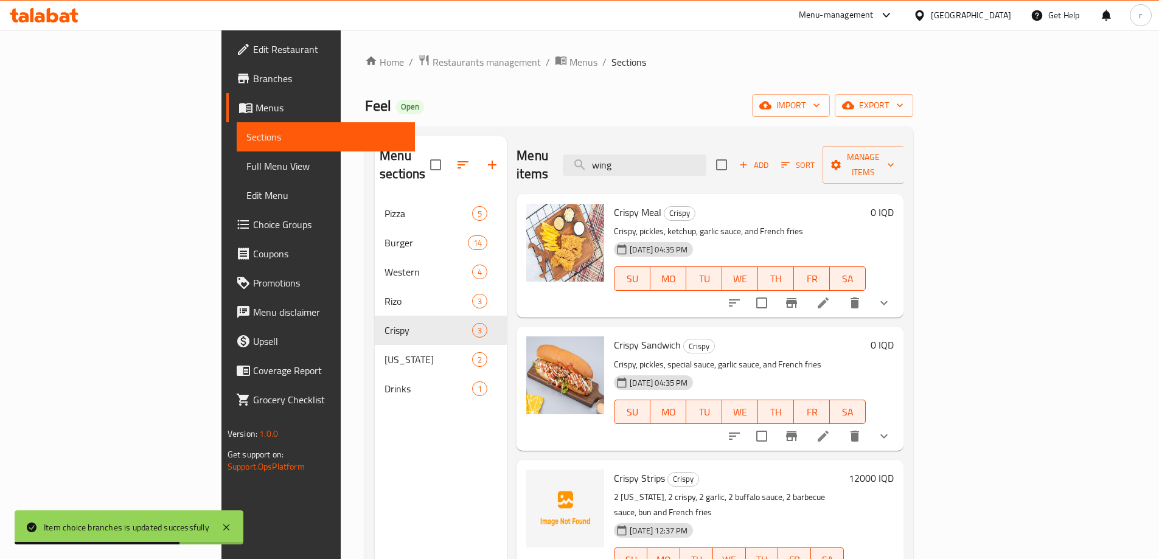
click at [892, 296] on icon "show more" at bounding box center [884, 303] width 15 height 15
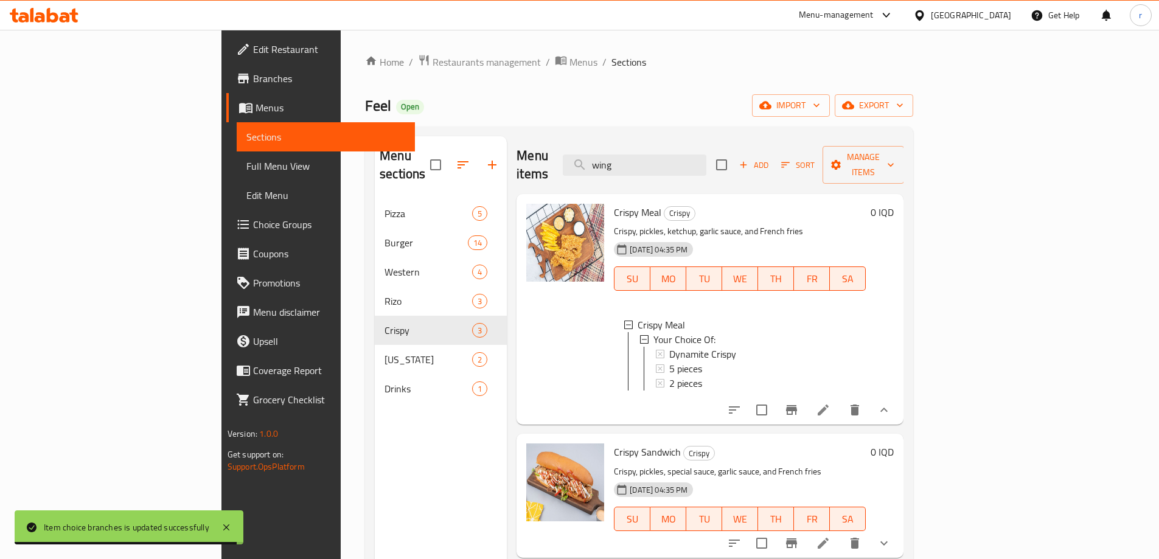
scroll to position [2, 0]
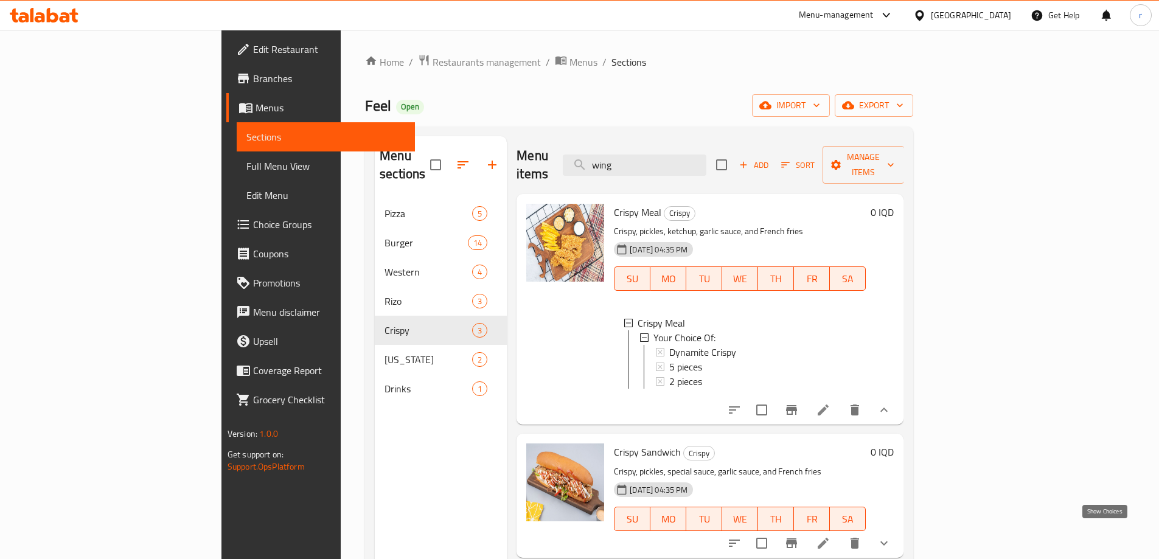
click at [892, 536] on icon "show more" at bounding box center [884, 543] width 15 height 15
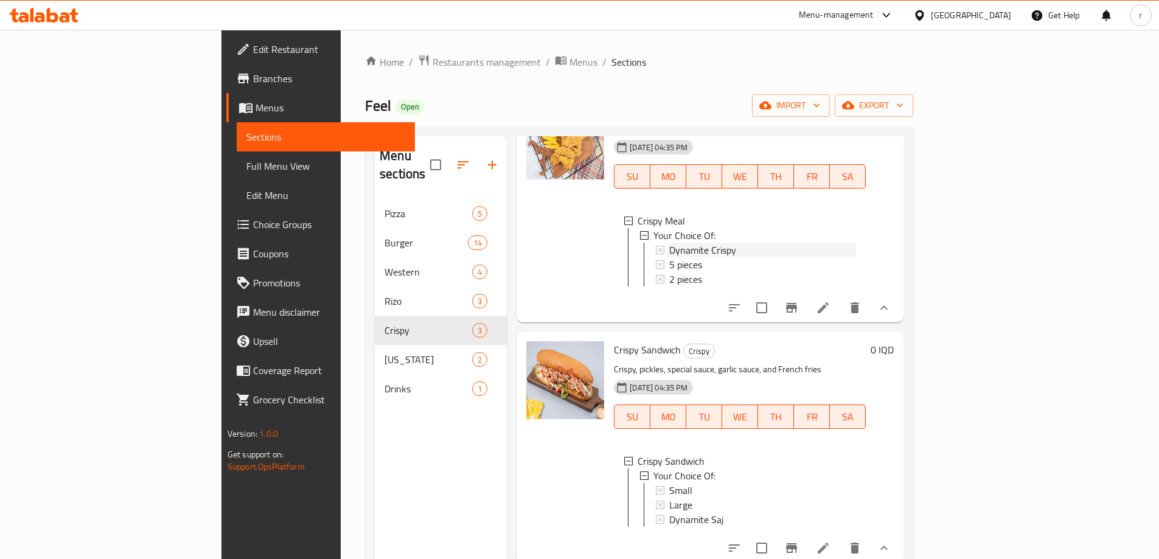
click at [670, 243] on span "Dynamite Crispy" at bounding box center [703, 250] width 67 height 15
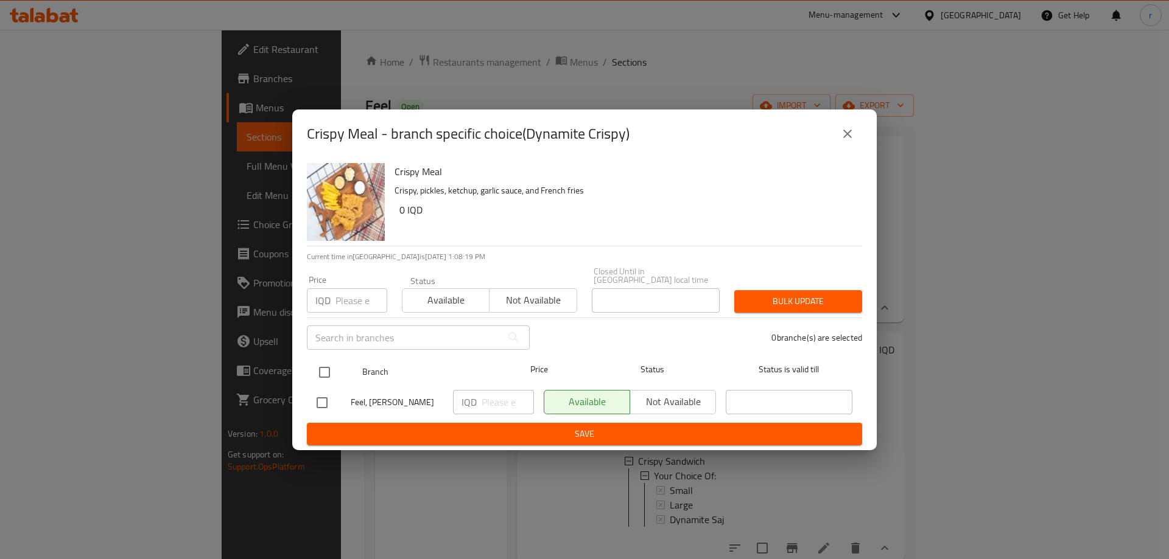
click at [327, 362] on input "checkbox" at bounding box center [325, 373] width 26 height 26
checkbox input "true"
click at [482, 392] on input "number" at bounding box center [507, 402] width 52 height 24
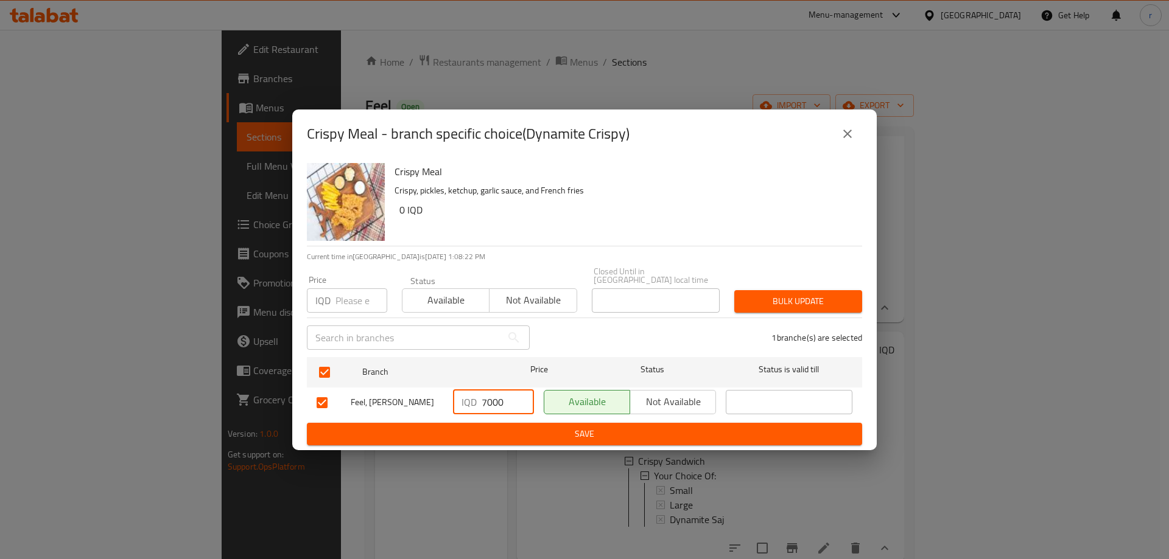
type input "7000"
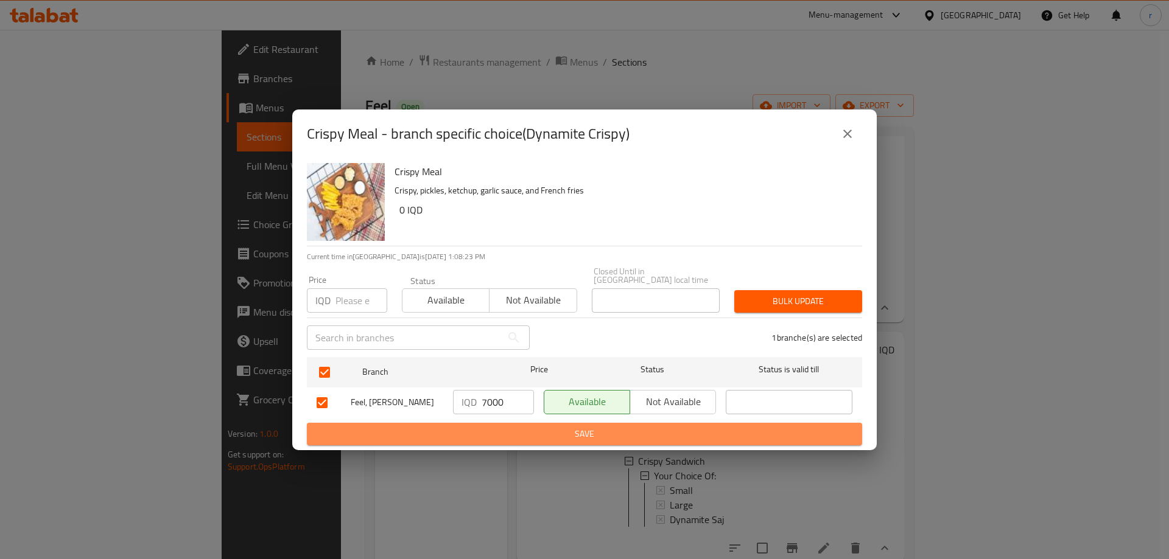
click at [499, 435] on span "Save" at bounding box center [584, 434] width 536 height 15
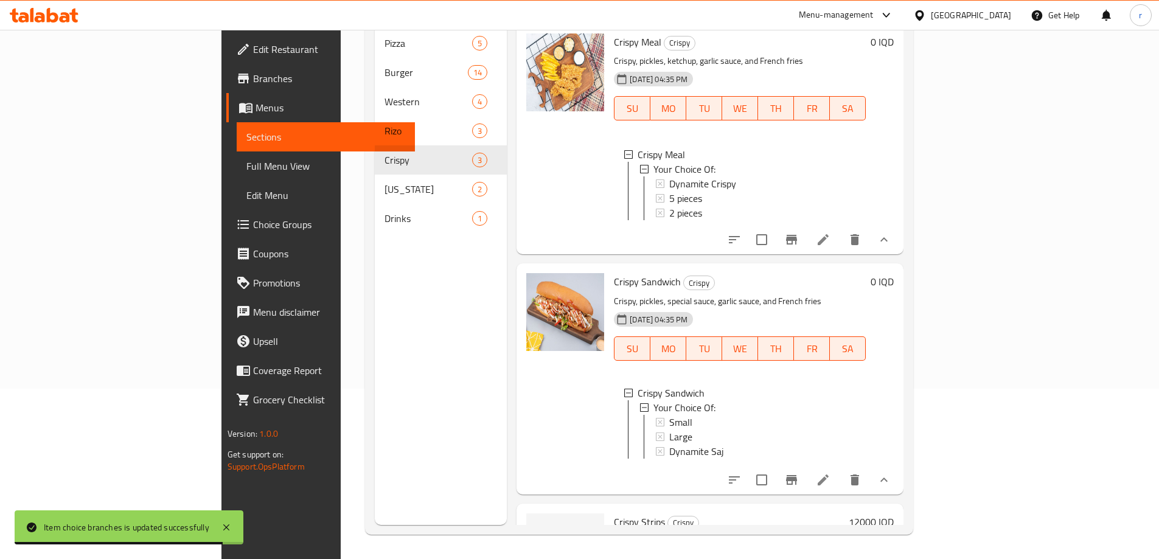
scroll to position [0, 0]
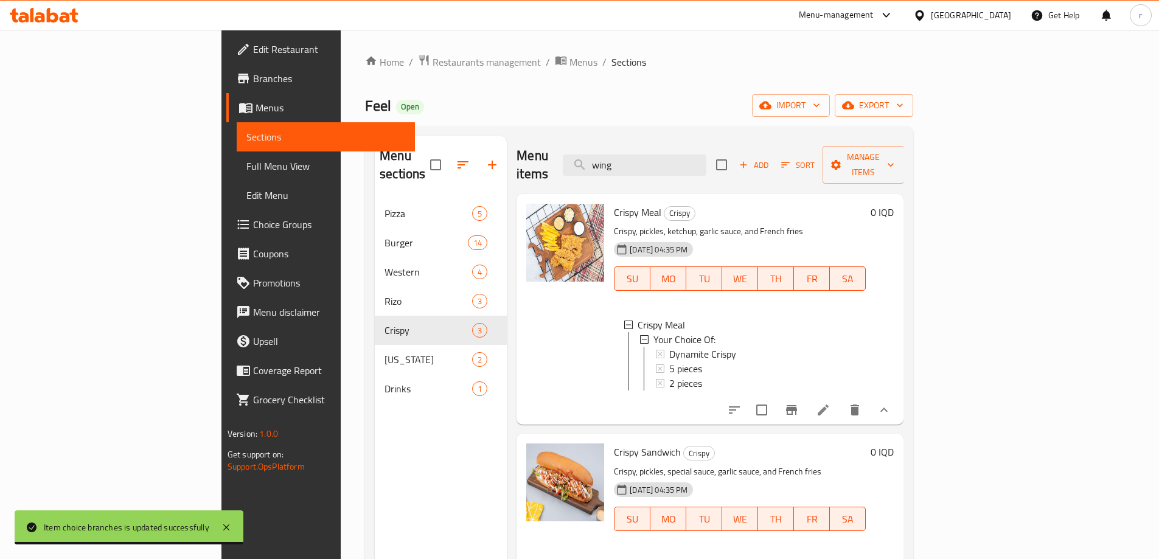
drag, startPoint x: 722, startPoint y: 154, endPoint x: 558, endPoint y: 172, distance: 165.3
click at [558, 172] on div "Menu items wing Add Sort Manage items" at bounding box center [710, 165] width 387 height 58
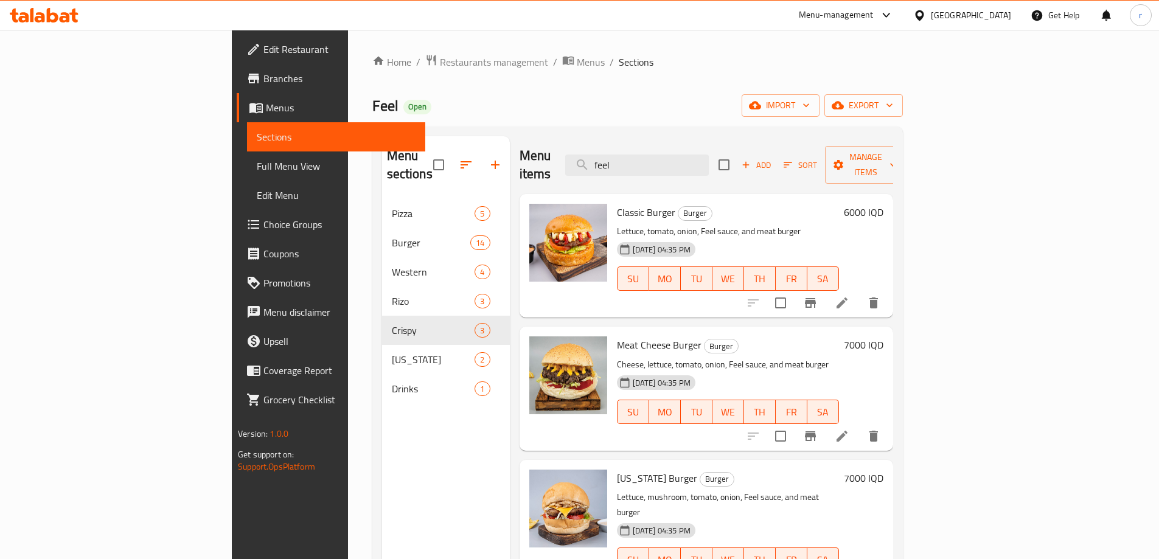
drag, startPoint x: 707, startPoint y: 161, endPoint x: 562, endPoint y: 166, distance: 145.6
click at [562, 166] on div "Menu items feel Add Sort Manage items" at bounding box center [707, 165] width 374 height 58
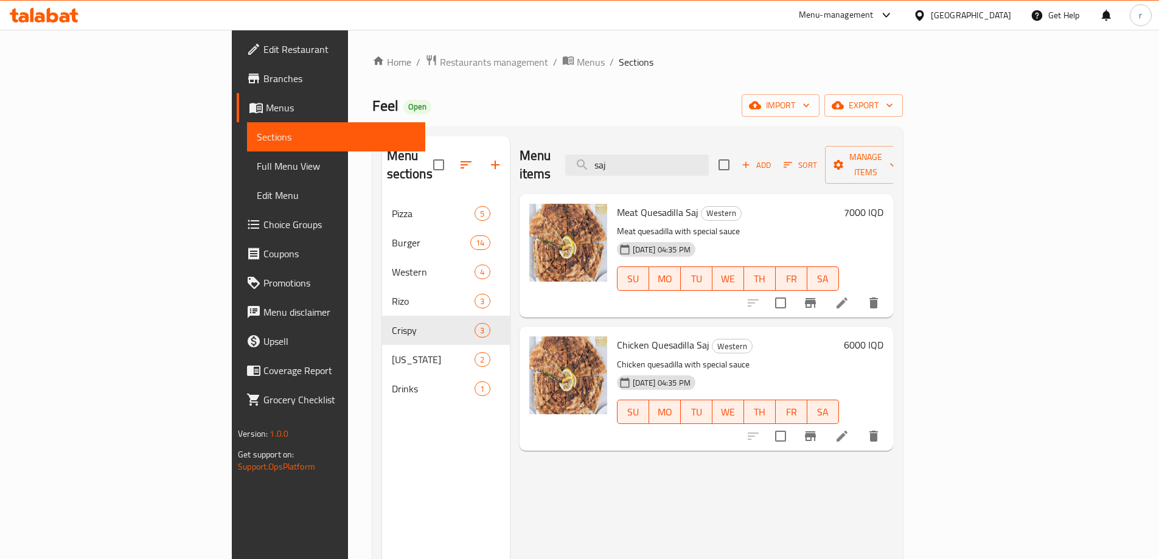
type input "saj"
drag, startPoint x: 668, startPoint y: 156, endPoint x: 567, endPoint y: 156, distance: 100.4
click at [567, 156] on div "Menu items saj Add Sort Manage items" at bounding box center [707, 165] width 374 height 58
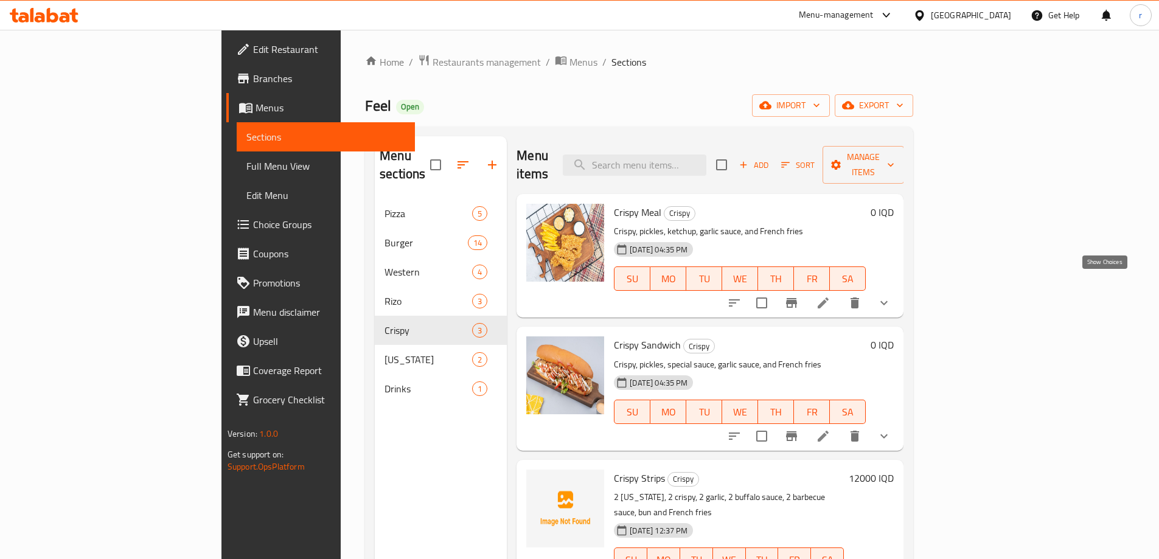
click at [892, 296] on icon "show more" at bounding box center [884, 303] width 15 height 15
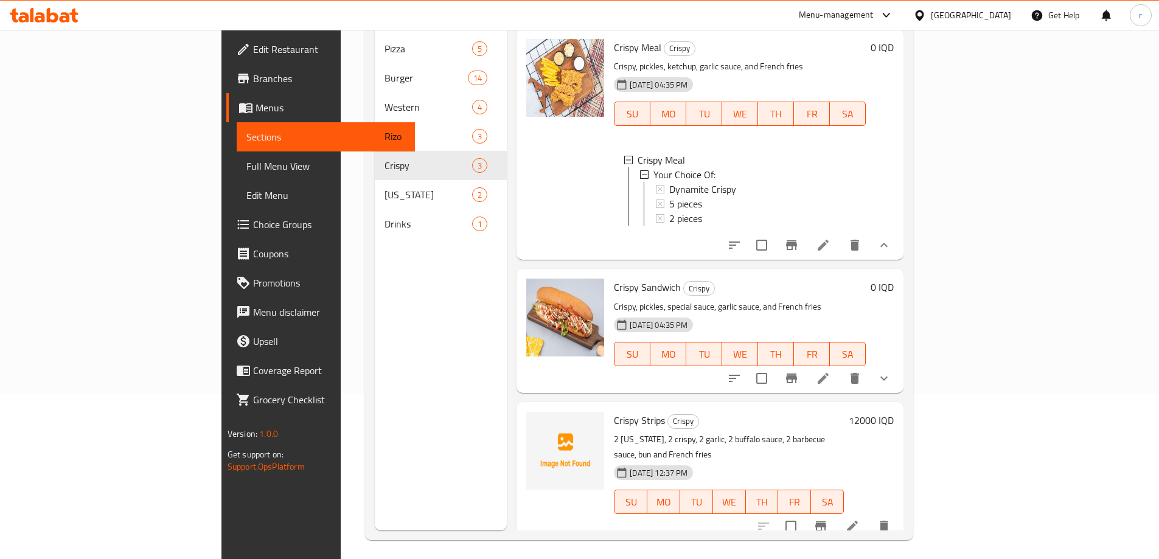
scroll to position [170, 0]
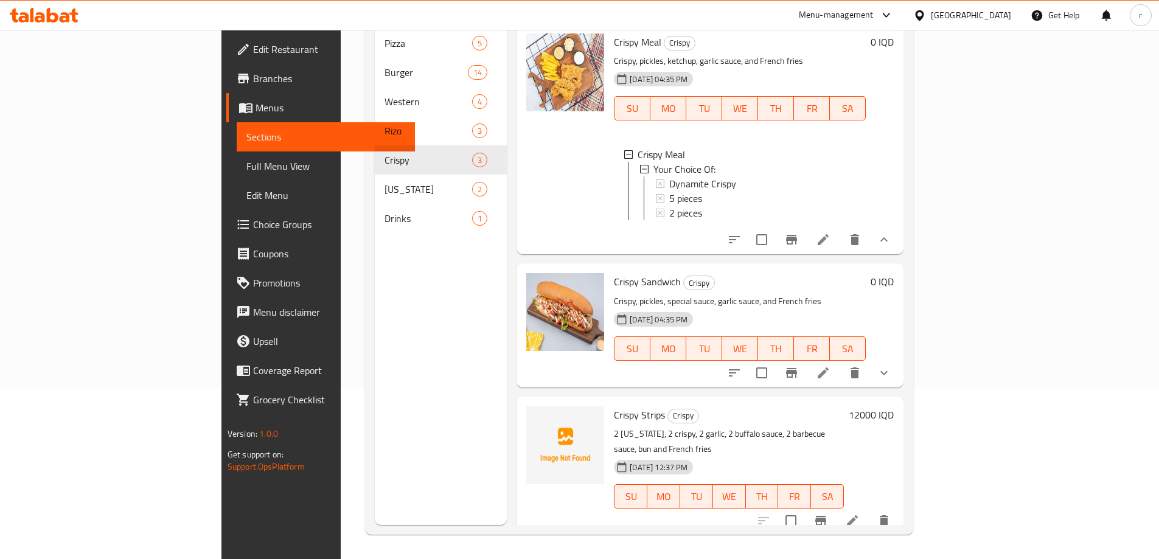
click at [899, 365] on button "show more" at bounding box center [884, 372] width 29 height 29
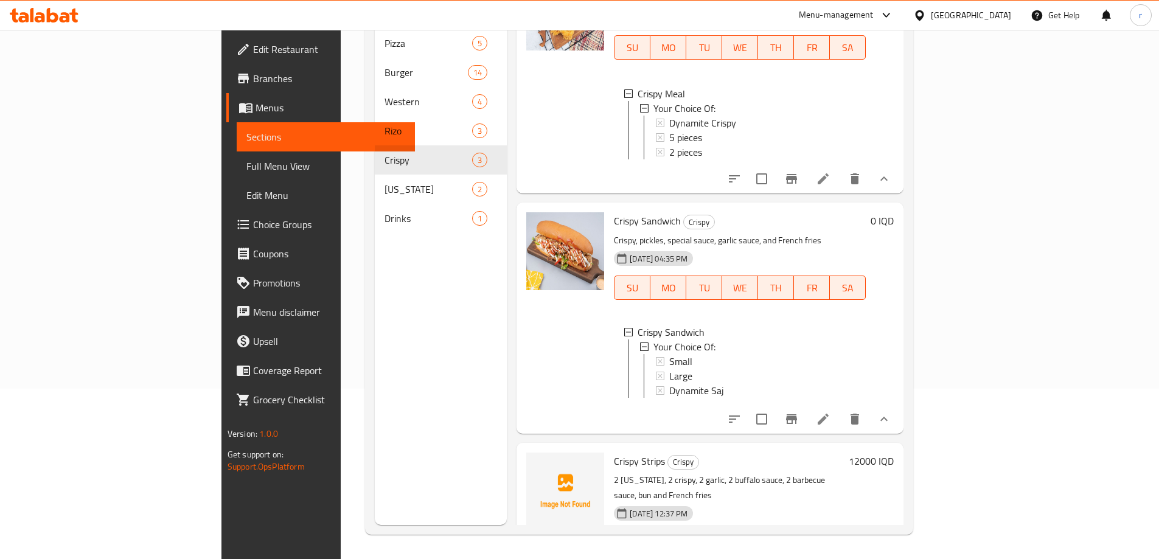
scroll to position [102, 0]
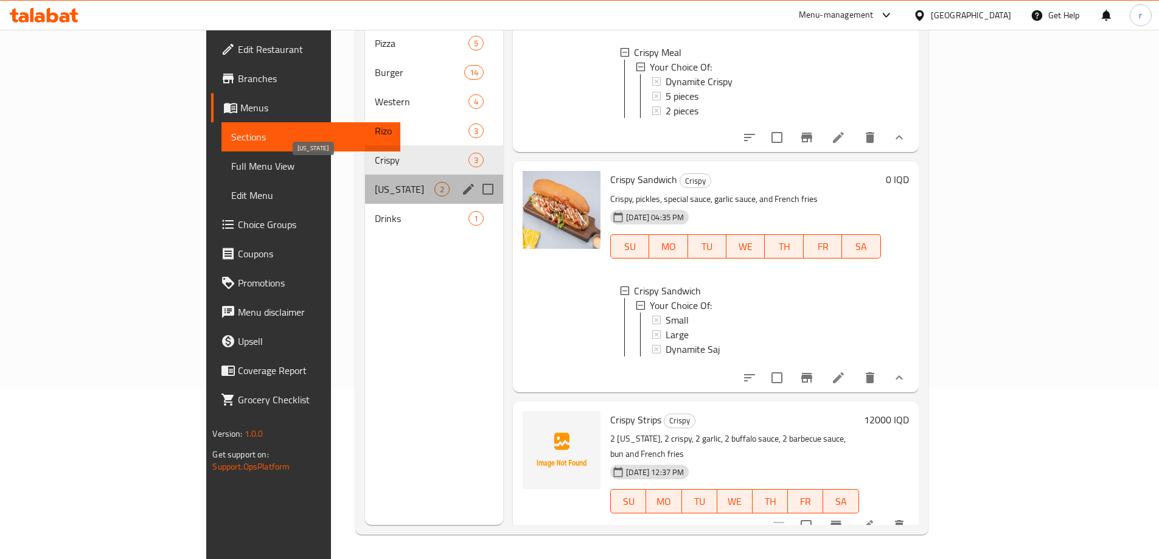
click at [375, 182] on span "Kentucky" at bounding box center [405, 189] width 60 height 15
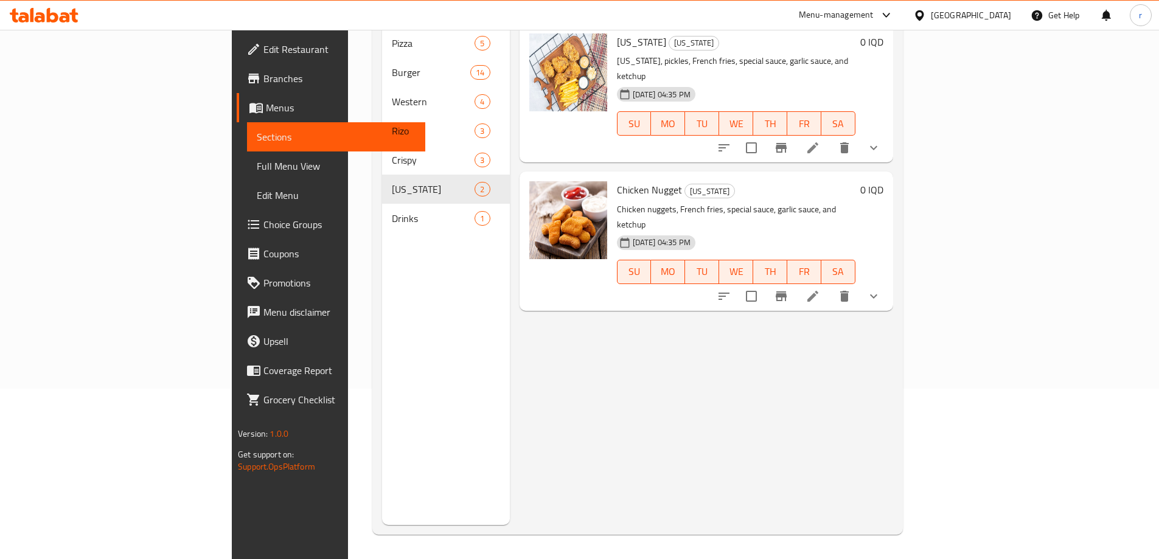
click at [889, 282] on button "show more" at bounding box center [873, 296] width 29 height 29
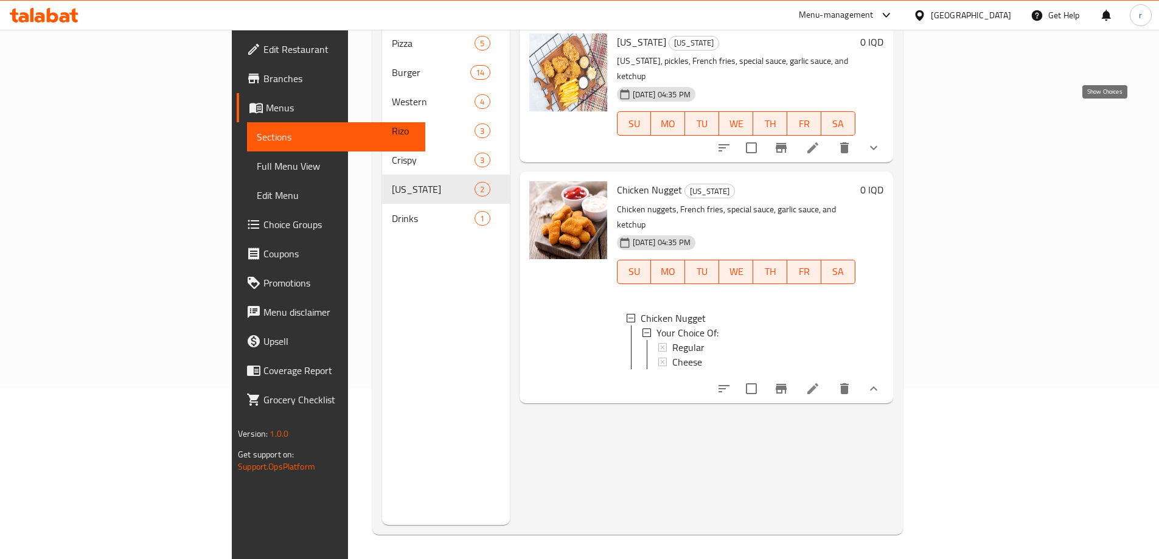
click at [881, 141] on icon "show more" at bounding box center [874, 148] width 15 height 15
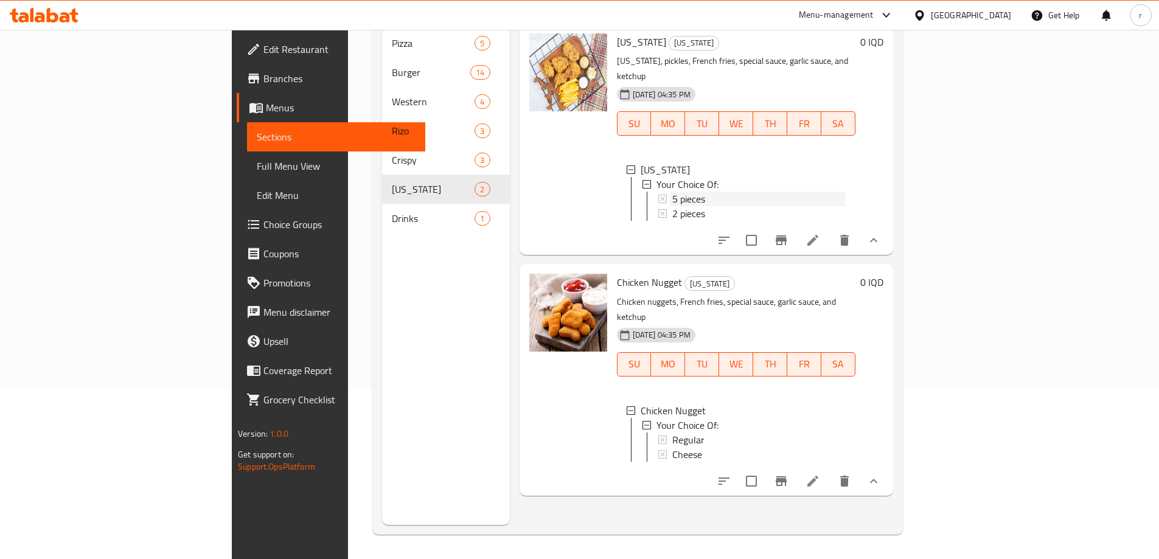
click at [673, 192] on span "5 pieces" at bounding box center [689, 199] width 33 height 15
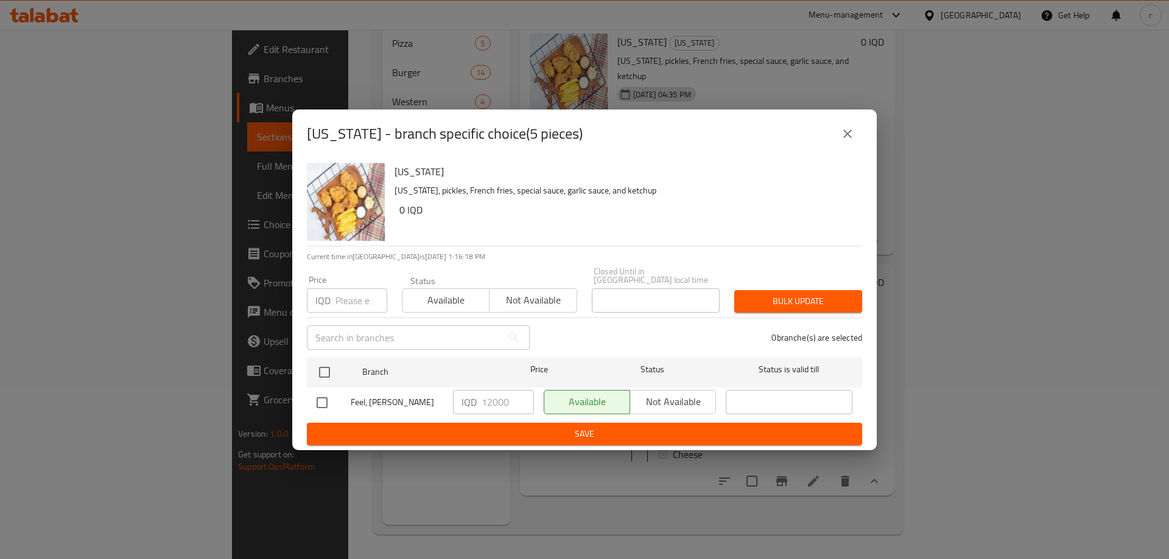
click at [853, 136] on icon "close" at bounding box center [847, 134] width 15 height 15
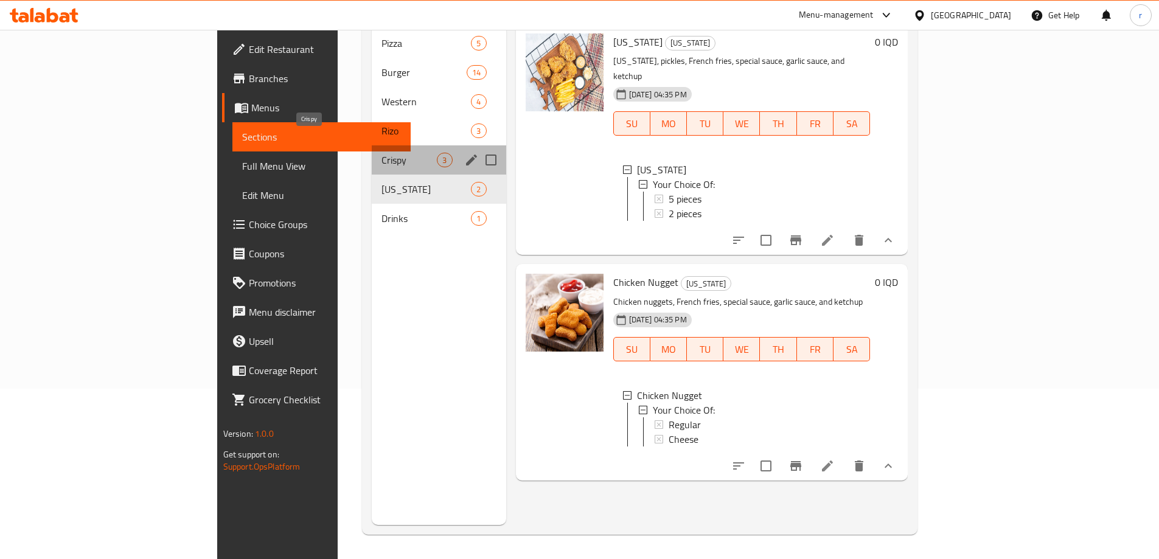
click at [382, 153] on span "Crispy" at bounding box center [409, 160] width 55 height 15
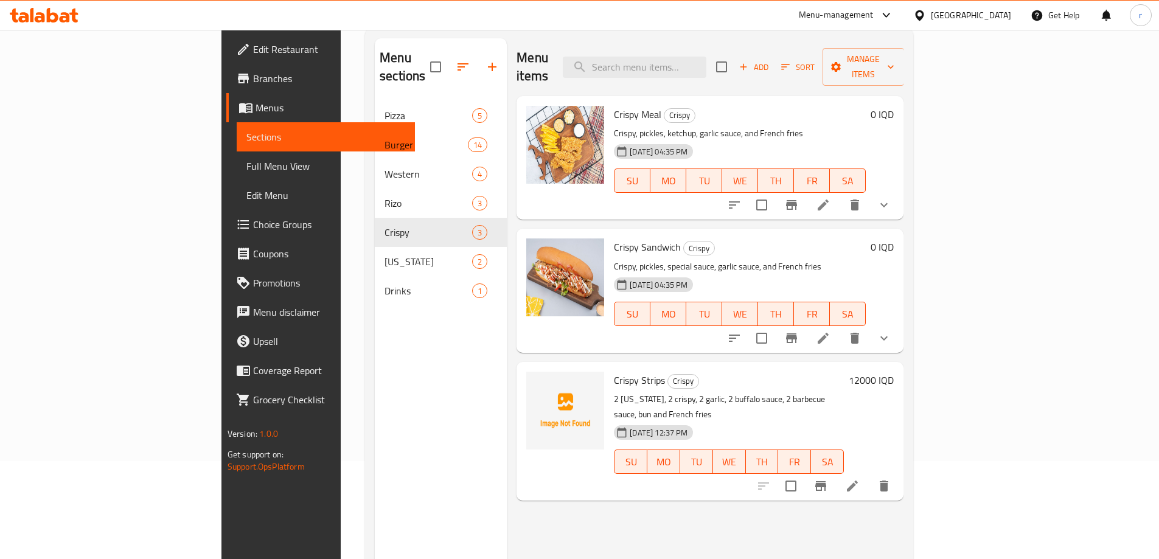
scroll to position [69, 0]
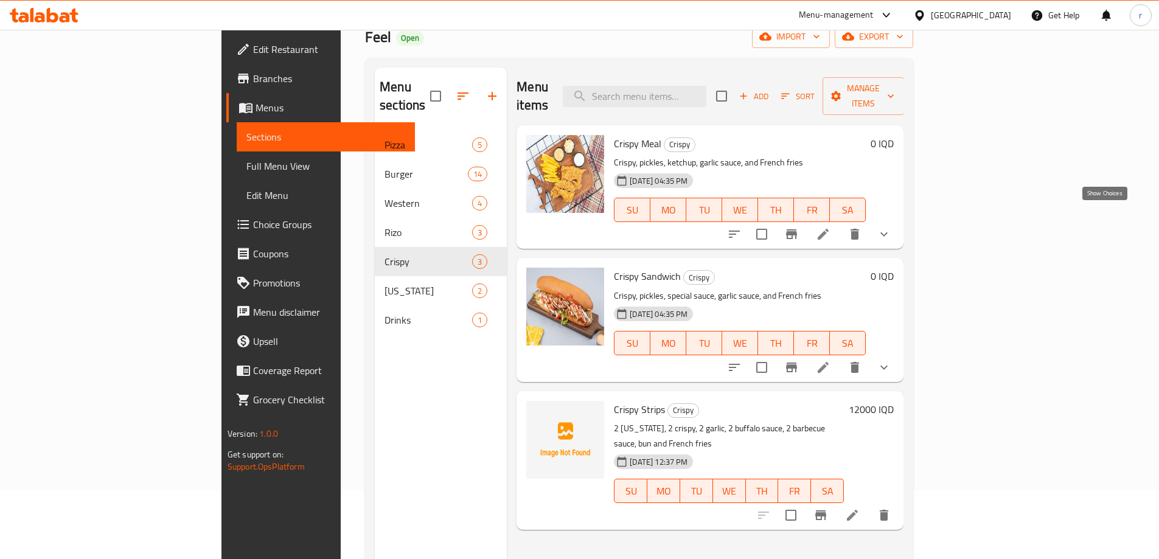
click at [892, 227] on icon "show more" at bounding box center [884, 234] width 15 height 15
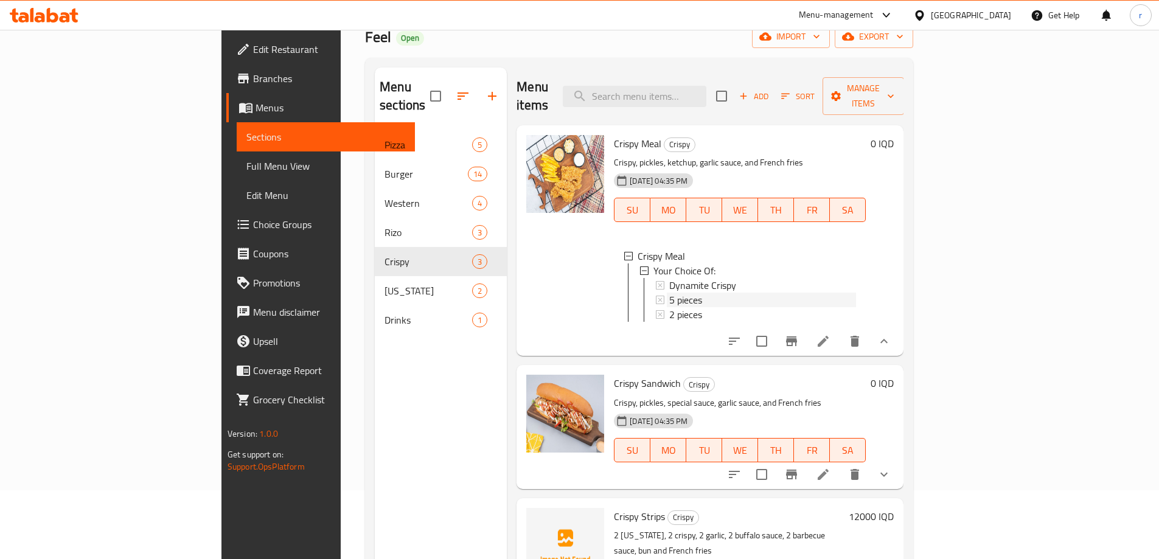
click at [690, 293] on div "5 pieces" at bounding box center [763, 300] width 187 height 15
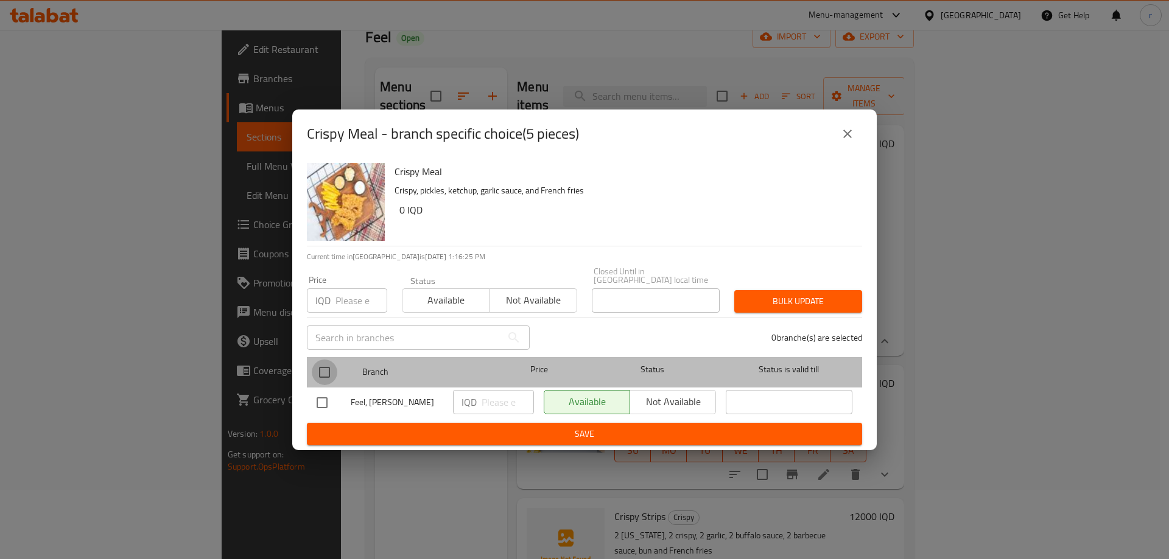
click at [329, 360] on input "checkbox" at bounding box center [325, 373] width 26 height 26
checkbox input "true"
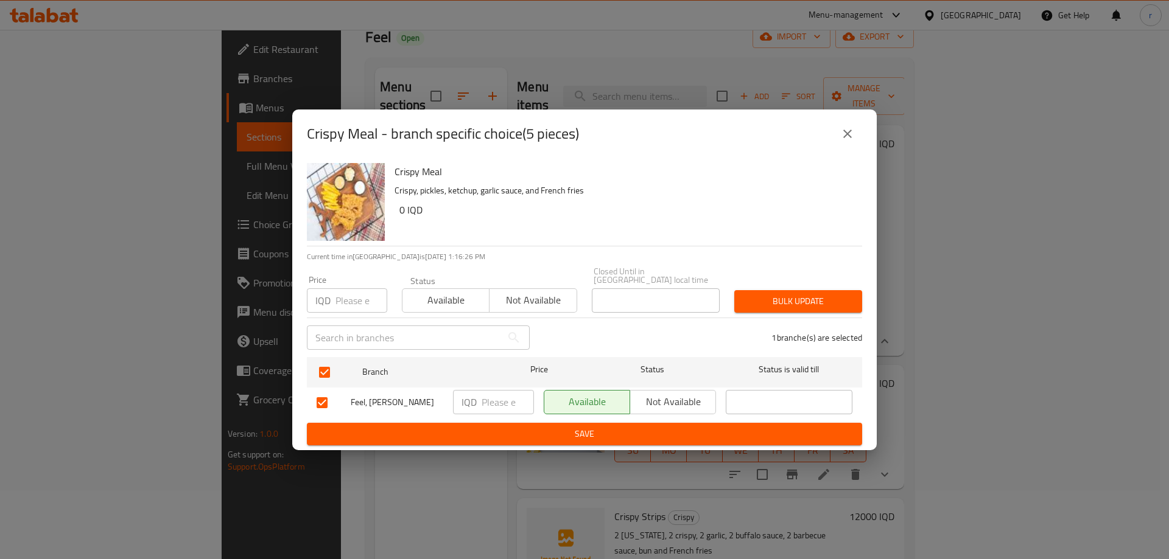
click at [495, 394] on input "number" at bounding box center [507, 402] width 52 height 24
type input "7000"
click at [519, 434] on span "Save" at bounding box center [584, 434] width 536 height 15
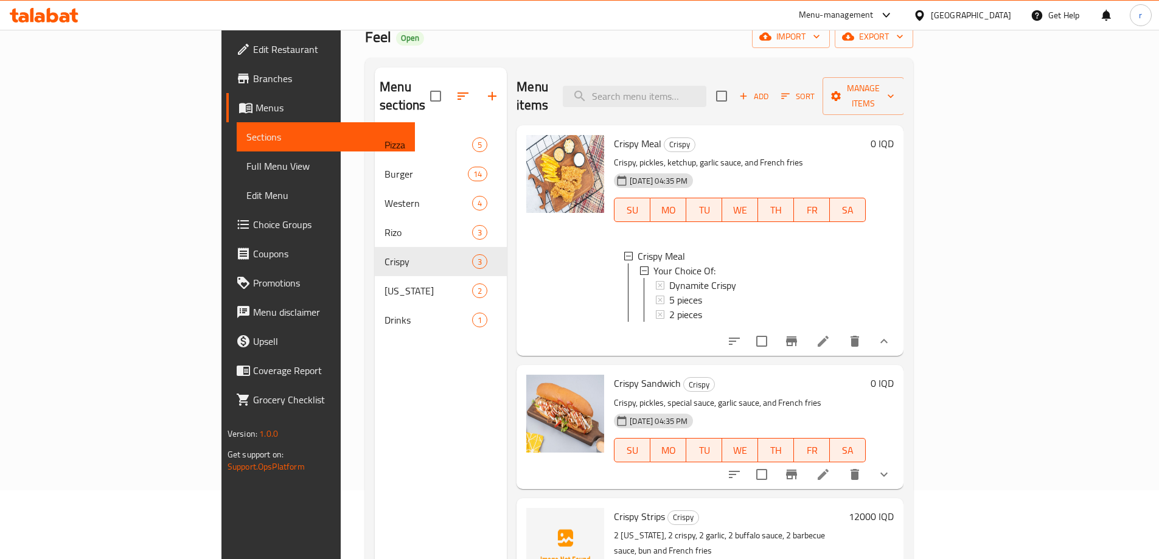
click at [246, 166] on span "Full Menu View" at bounding box center [325, 166] width 159 height 15
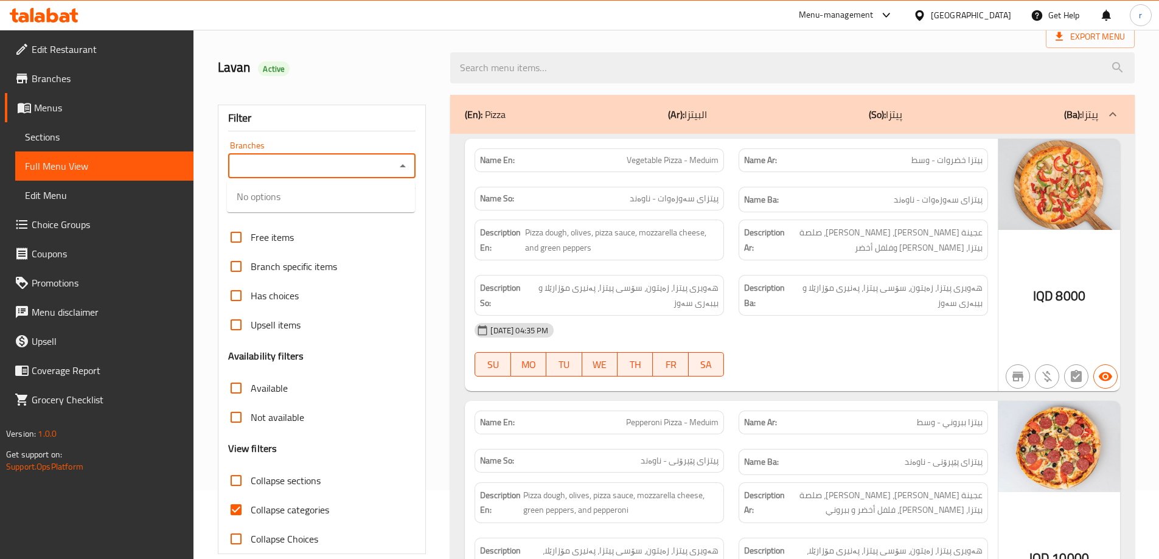
click at [338, 170] on input "Branches" at bounding box center [312, 166] width 161 height 17
click at [304, 164] on input "Branches" at bounding box center [312, 166] width 161 height 17
click at [316, 156] on div "Branches" at bounding box center [322, 166] width 188 height 24
click at [329, 163] on input "Branches" at bounding box center [312, 166] width 161 height 17
click at [336, 166] on input "Branches" at bounding box center [312, 166] width 161 height 17
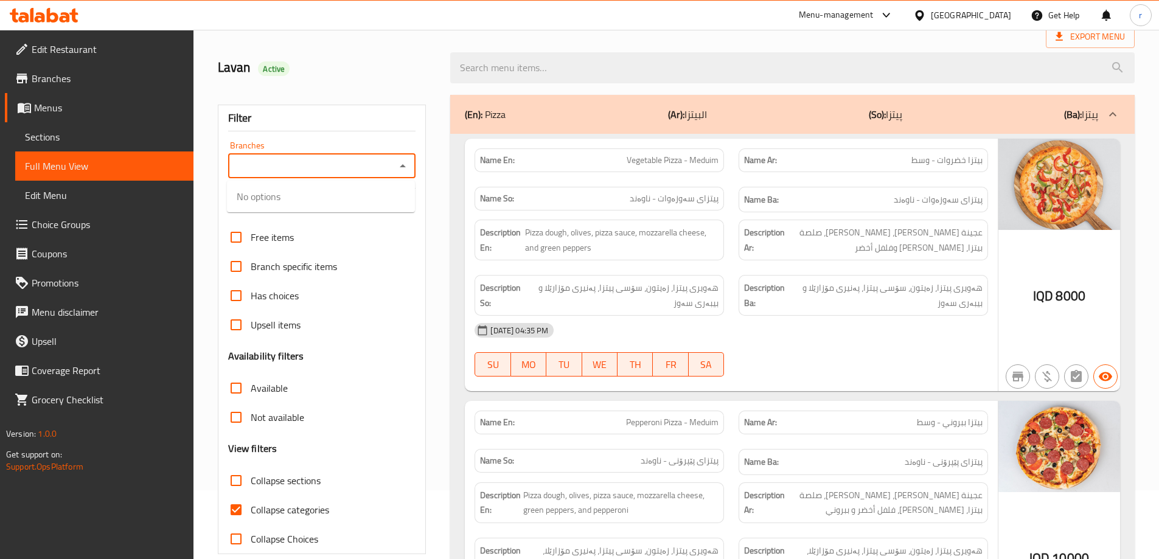
click at [340, 166] on input "Branches" at bounding box center [312, 166] width 161 height 17
click at [404, 168] on icon "Open" at bounding box center [403, 166] width 15 height 15
click at [404, 168] on icon "Close" at bounding box center [403, 166] width 15 height 15
click at [404, 168] on icon "Open" at bounding box center [403, 166] width 15 height 15
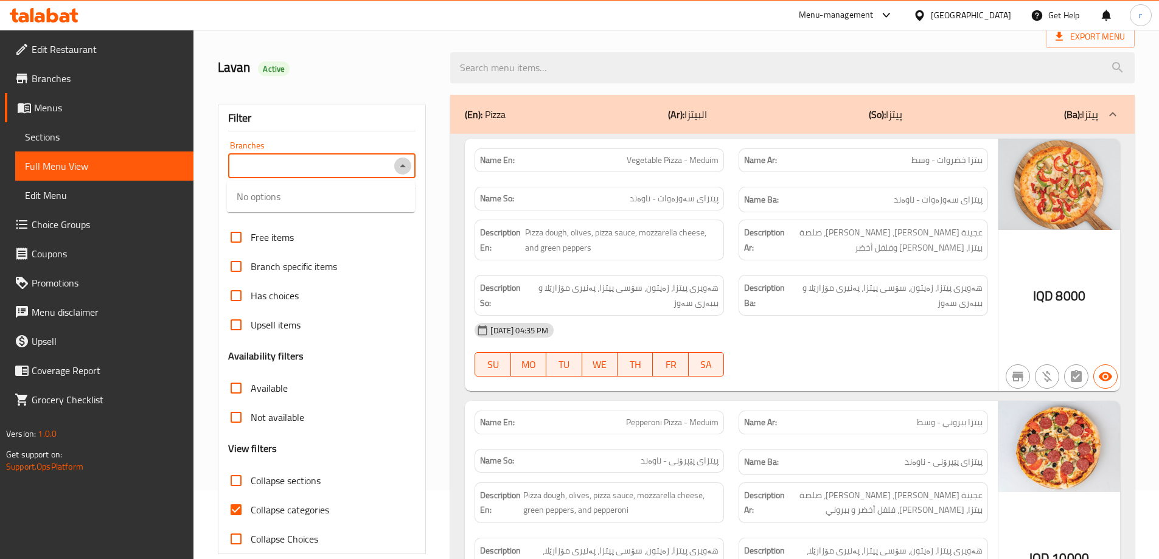
click at [404, 168] on icon "Close" at bounding box center [403, 166] width 15 height 15
click at [404, 168] on icon "Open" at bounding box center [403, 166] width 15 height 15
click at [404, 168] on icon "Close" at bounding box center [403, 166] width 15 height 15
click at [404, 168] on icon "Open" at bounding box center [403, 166] width 15 height 15
click at [404, 168] on icon "Close" at bounding box center [403, 166] width 15 height 15
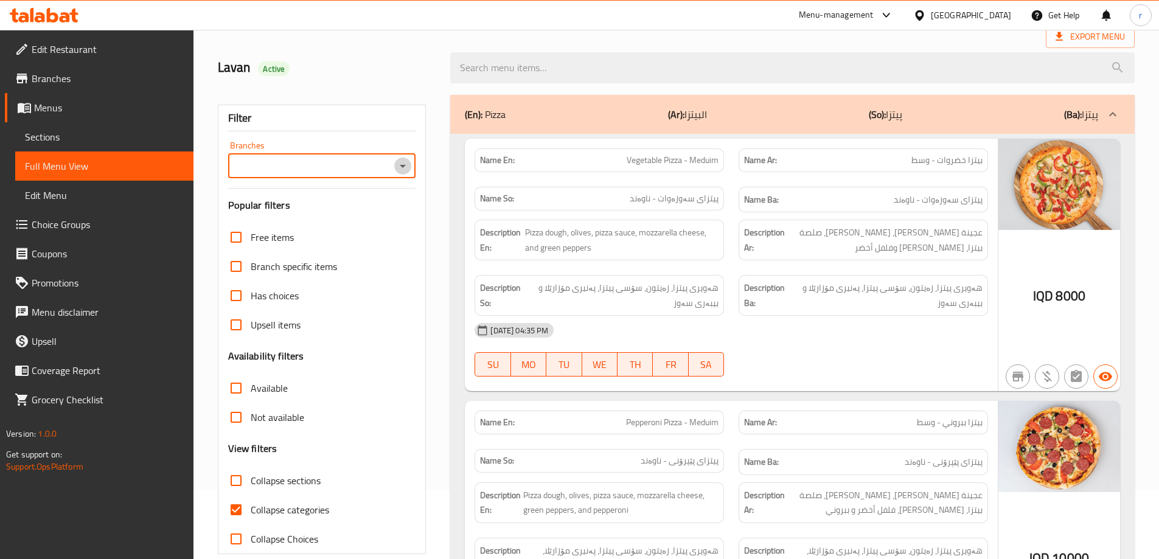
click at [404, 168] on icon "Open" at bounding box center [403, 166] width 15 height 15
click at [404, 168] on icon "Close" at bounding box center [403, 166] width 15 height 15
click at [404, 168] on icon "Open" at bounding box center [403, 166] width 15 height 15
click at [404, 168] on icon "Close" at bounding box center [403, 166] width 15 height 15
click at [404, 168] on icon "Open" at bounding box center [403, 166] width 15 height 15
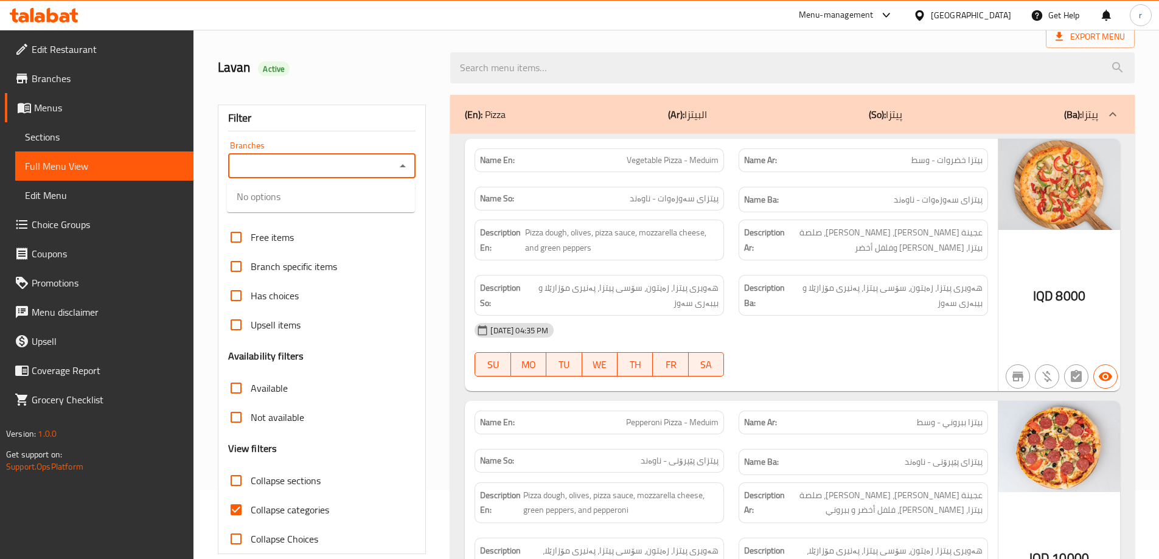
click at [404, 168] on icon "Close" at bounding box center [403, 166] width 15 height 15
click at [404, 168] on icon "Open" at bounding box center [403, 166] width 15 height 15
click at [404, 168] on icon "Close" at bounding box center [403, 166] width 15 height 15
click at [404, 168] on icon "Open" at bounding box center [403, 166] width 15 height 15
click at [404, 168] on icon "Close" at bounding box center [403, 166] width 15 height 15
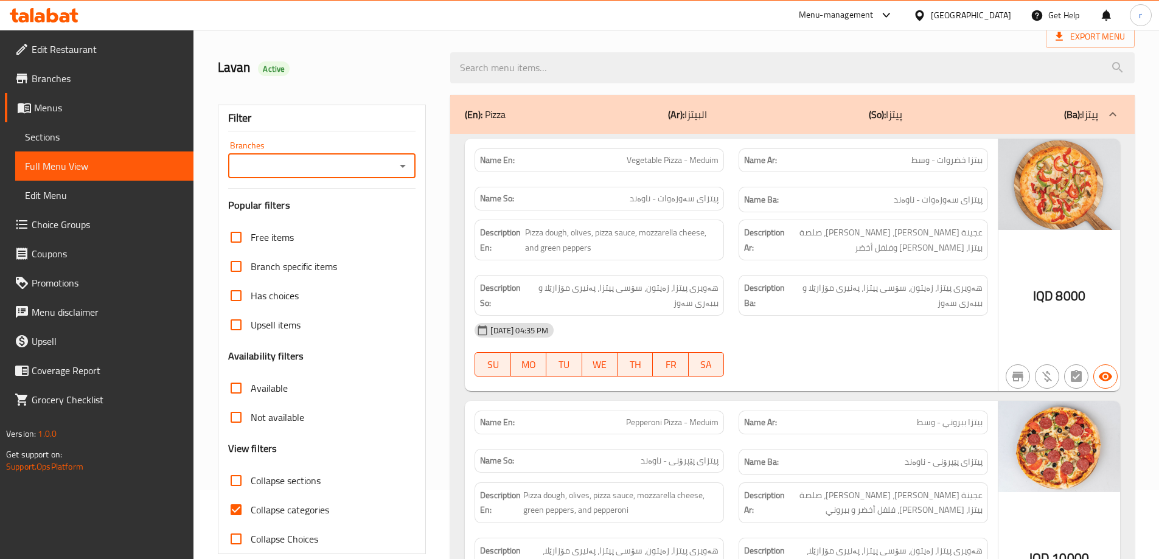
click at [404, 168] on icon "Open" at bounding box center [403, 166] width 15 height 15
click at [404, 168] on icon "Close" at bounding box center [403, 166] width 15 height 15
click at [404, 168] on icon "Open" at bounding box center [403, 166] width 15 height 15
click at [311, 212] on li "Feel, Al Ashar" at bounding box center [321, 219] width 188 height 22
type input "Feel, Al Ashar"
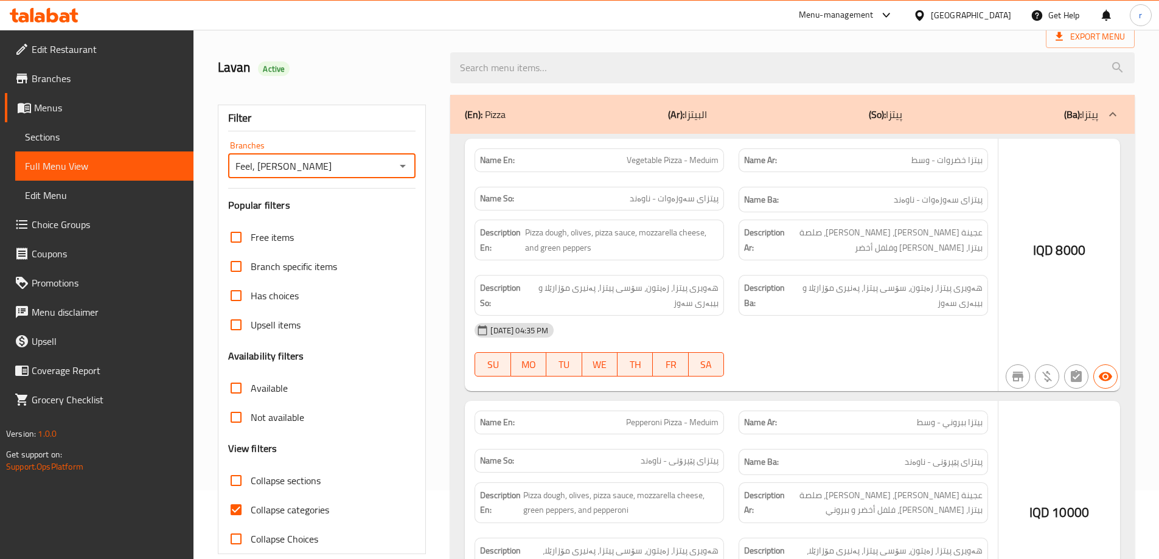
scroll to position [88, 0]
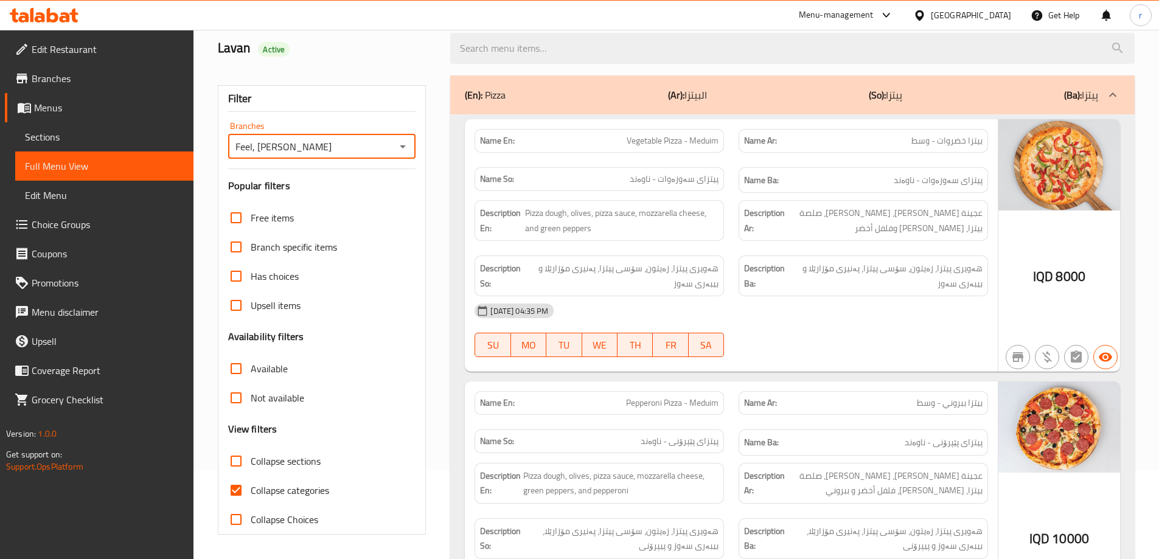
click at [271, 492] on span "Collapse categories" at bounding box center [290, 490] width 79 height 15
click at [251, 492] on input "Collapse categories" at bounding box center [236, 490] width 29 height 29
checkbox input "false"
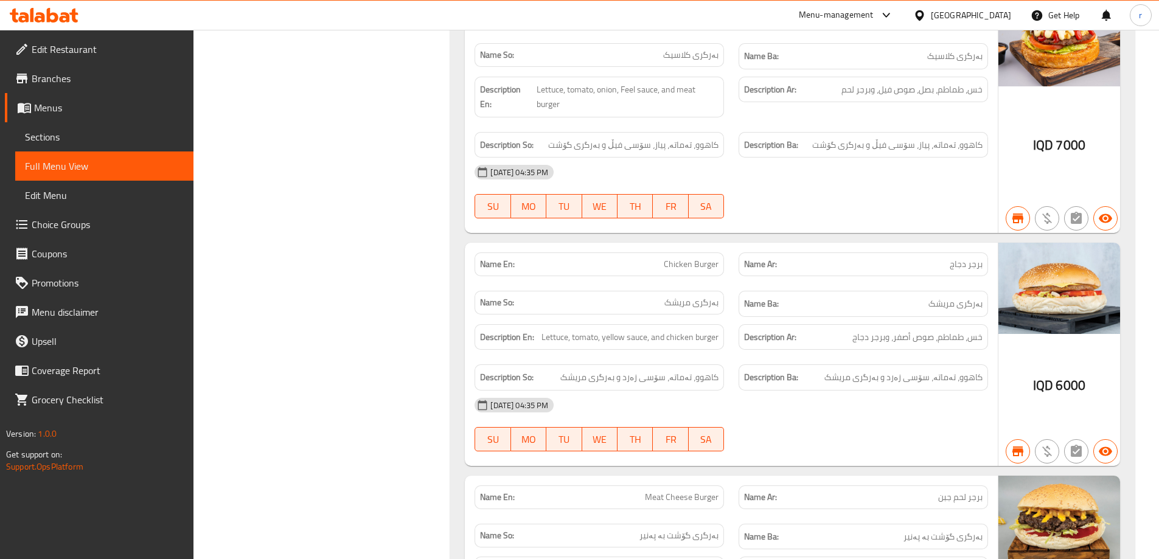
scroll to position [0, 0]
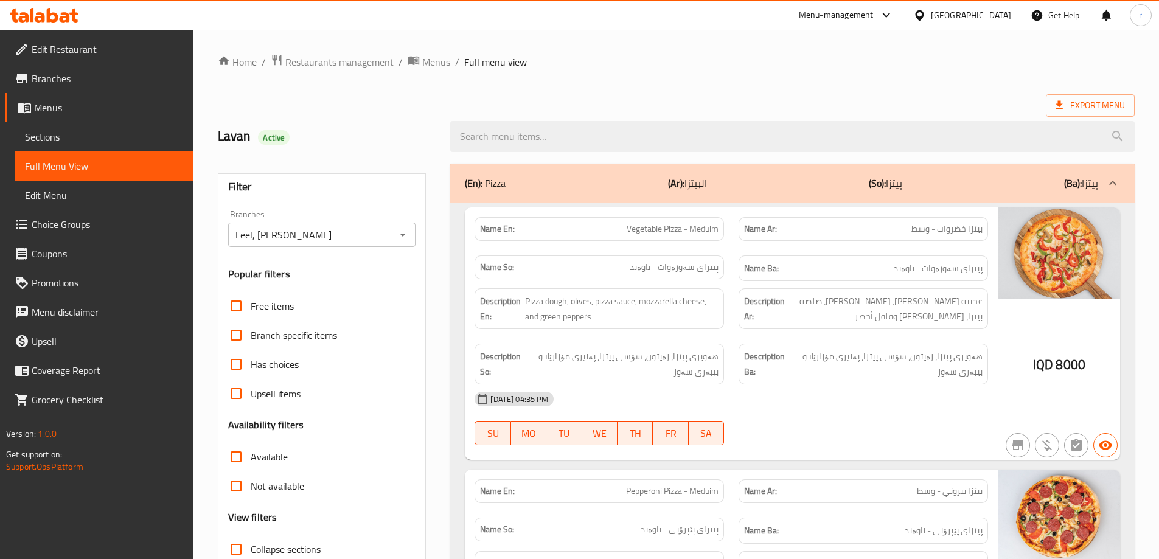
click at [405, 236] on icon "Open" at bounding box center [403, 235] width 15 height 15
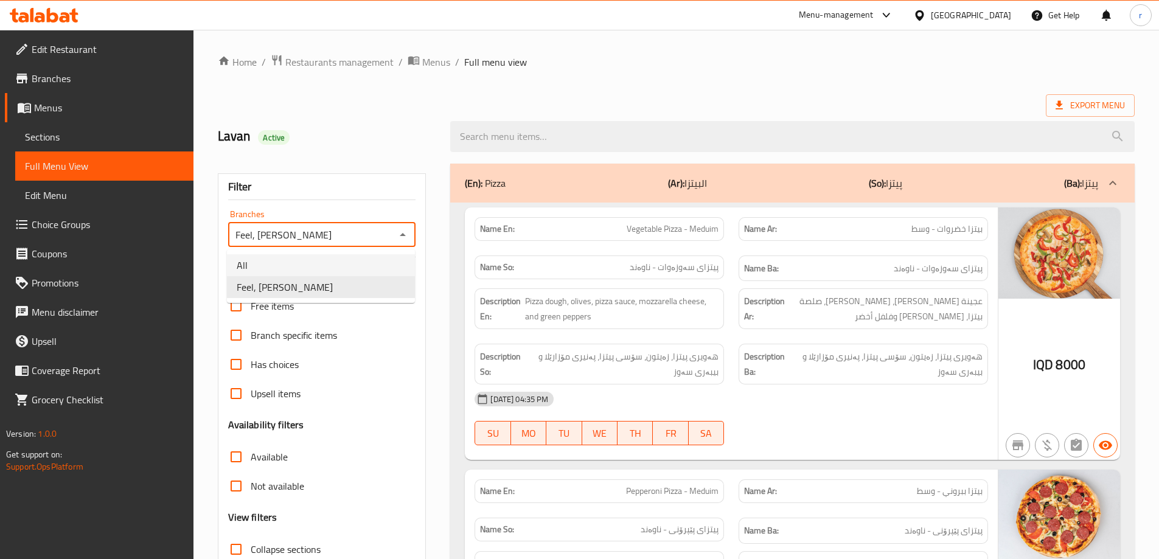
click at [354, 269] on li "All" at bounding box center [321, 265] width 188 height 22
click at [399, 242] on button "Open" at bounding box center [402, 234] width 17 height 17
click at [344, 292] on li "Feel, Al Ashar" at bounding box center [321, 287] width 188 height 22
type input "Feel, Al Ashar"
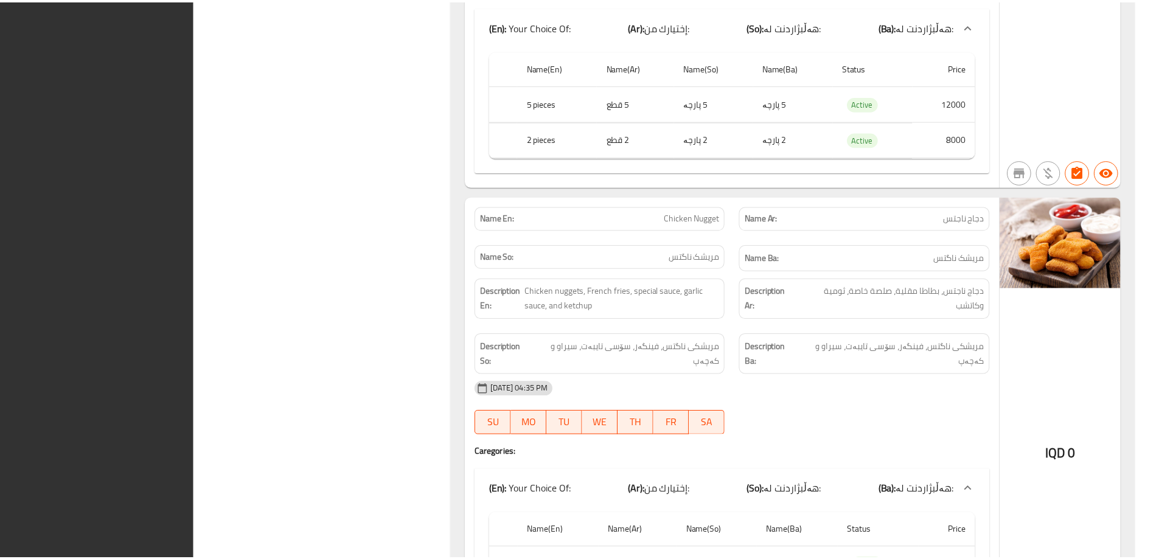
scroll to position [9557, 0]
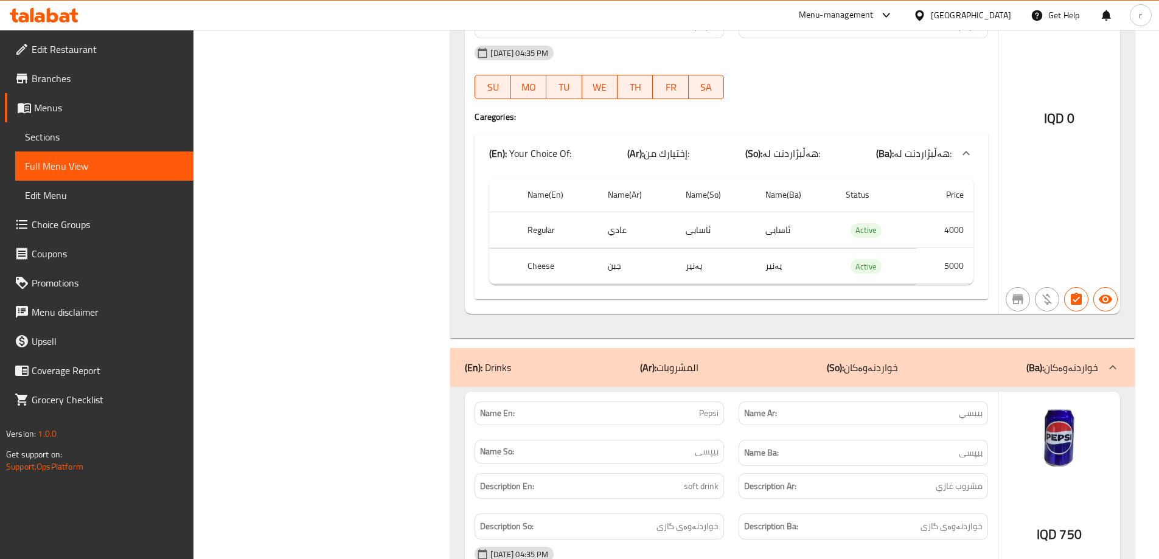
click at [54, 22] on icon at bounding box center [53, 15] width 12 height 15
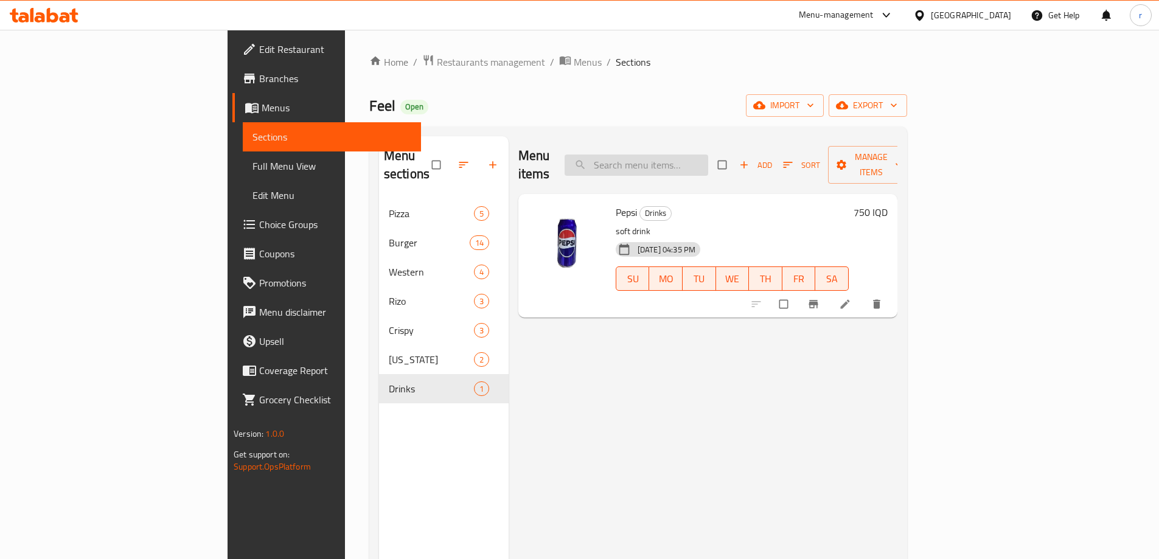
click at [705, 159] on input "search" at bounding box center [637, 165] width 144 height 21
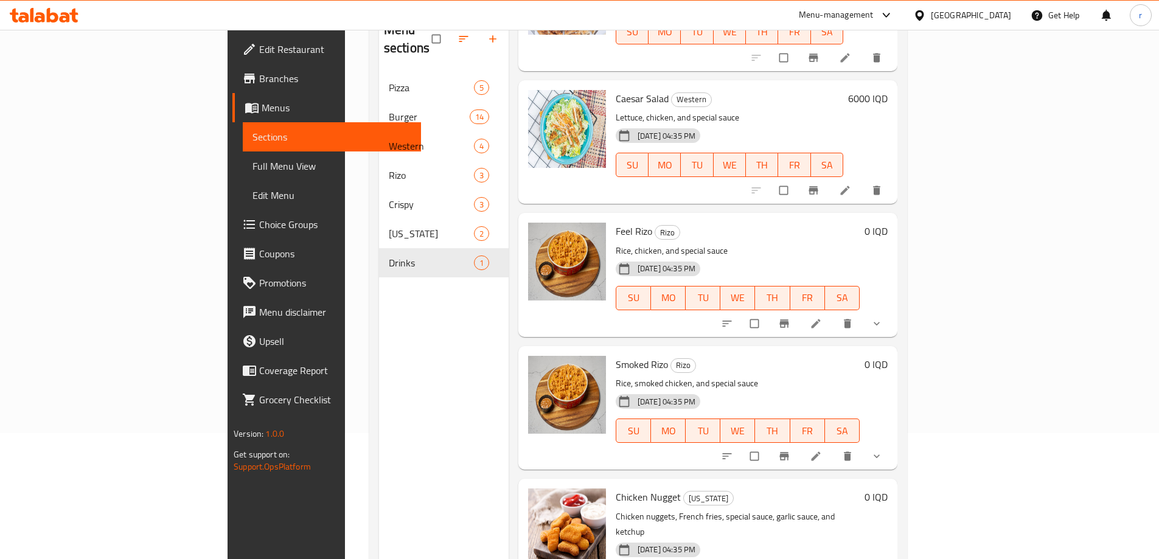
scroll to position [170, 0]
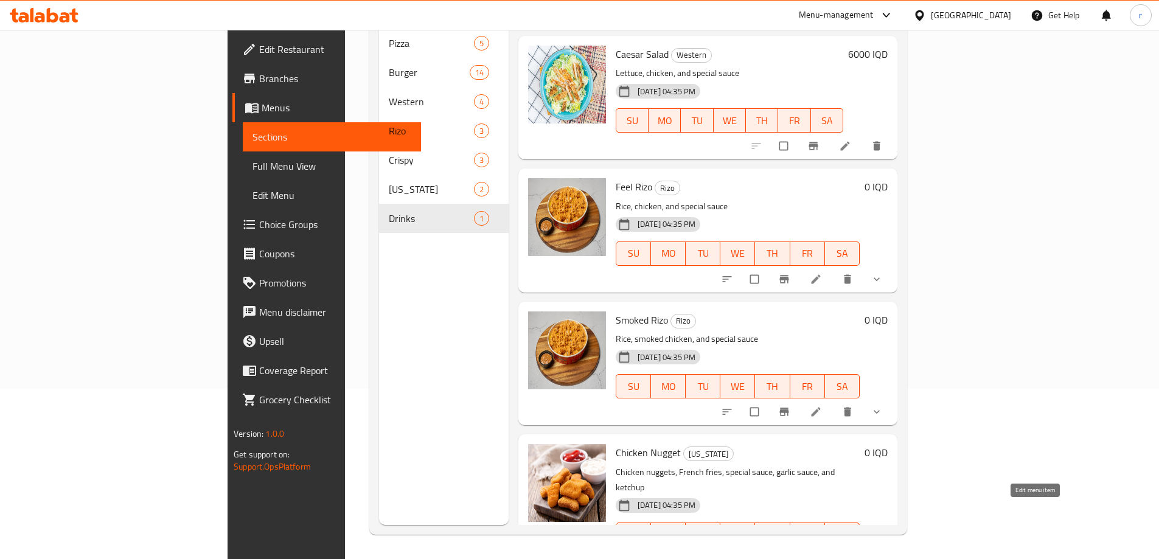
type input "chicken"
click at [825, 554] on link at bounding box center [817, 560] width 15 height 12
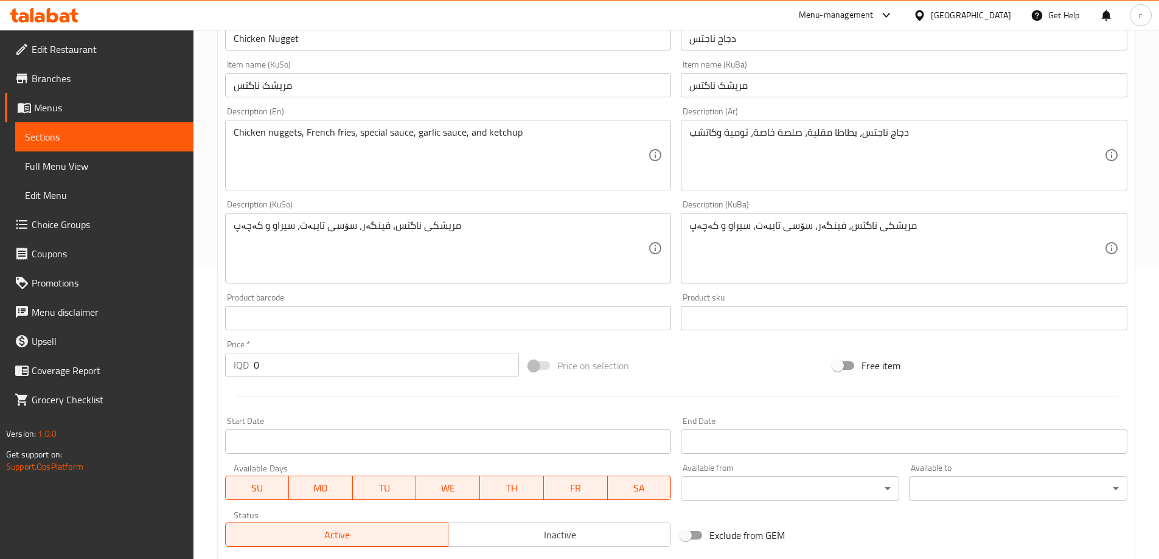
scroll to position [486, 0]
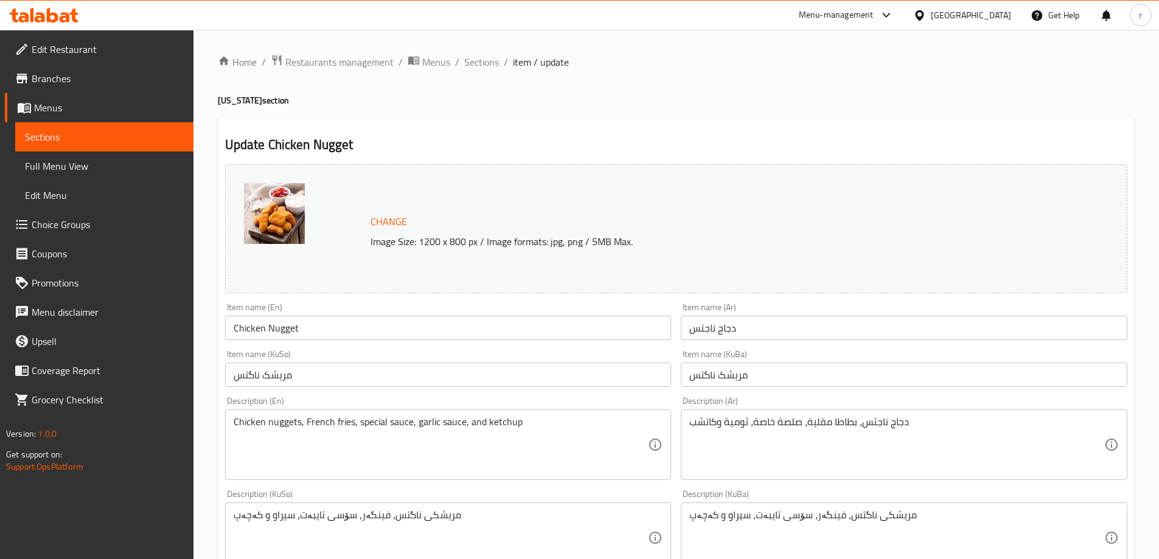
scroll to position [486, 0]
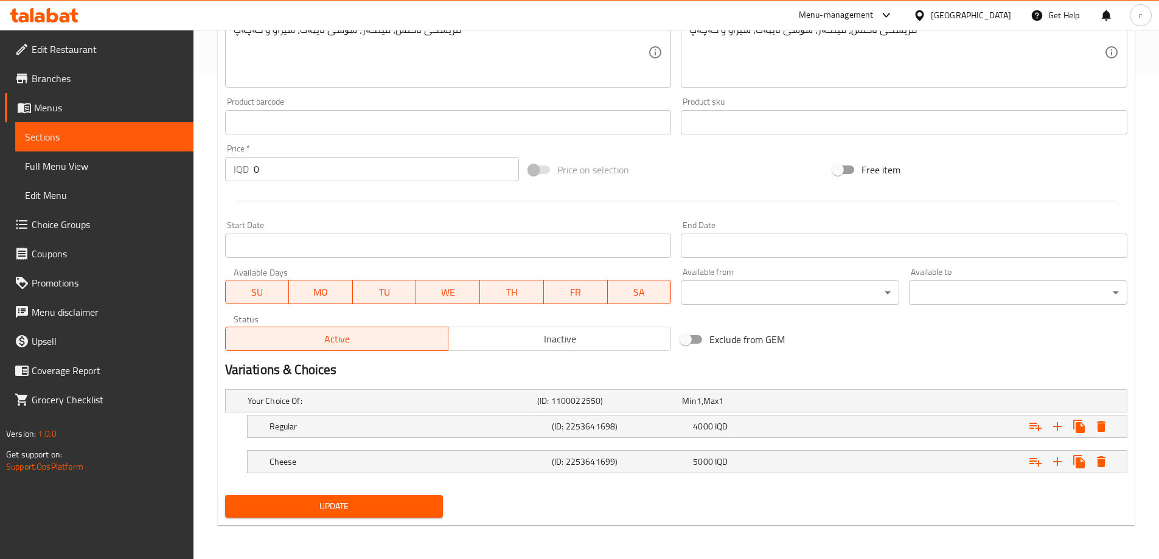
click at [46, 22] on icon at bounding box center [44, 15] width 69 height 15
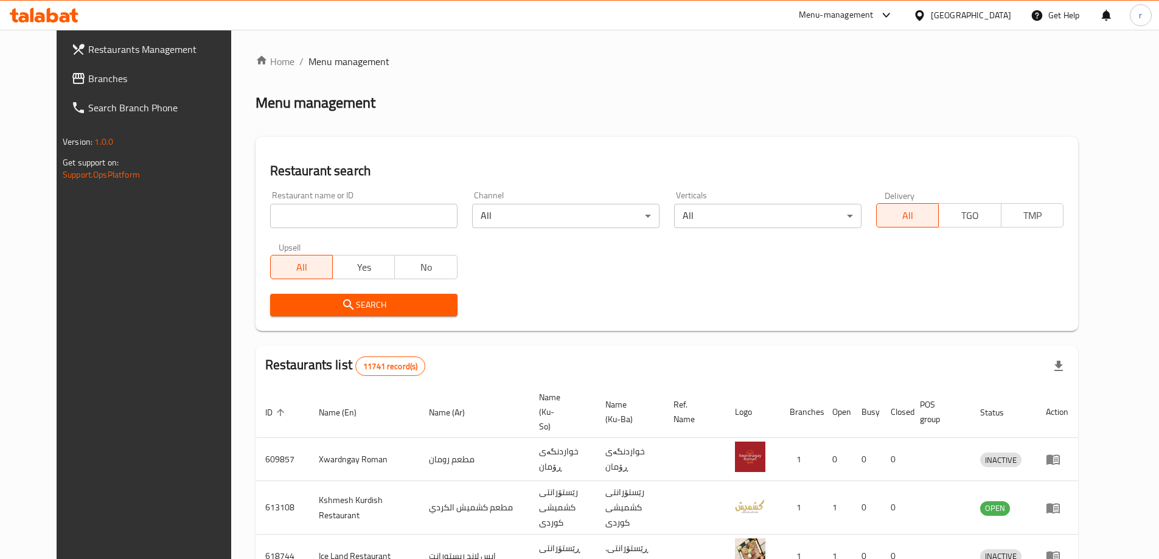
click at [88, 73] on span "Branches" at bounding box center [164, 78] width 152 height 15
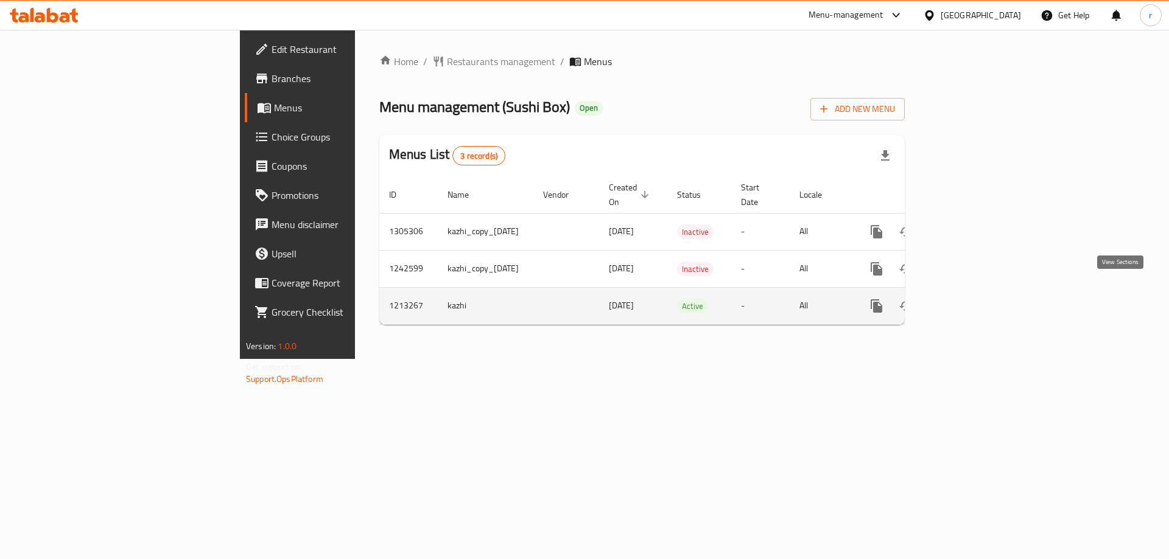
click at [979, 292] on link "enhanced table" at bounding box center [963, 306] width 29 height 29
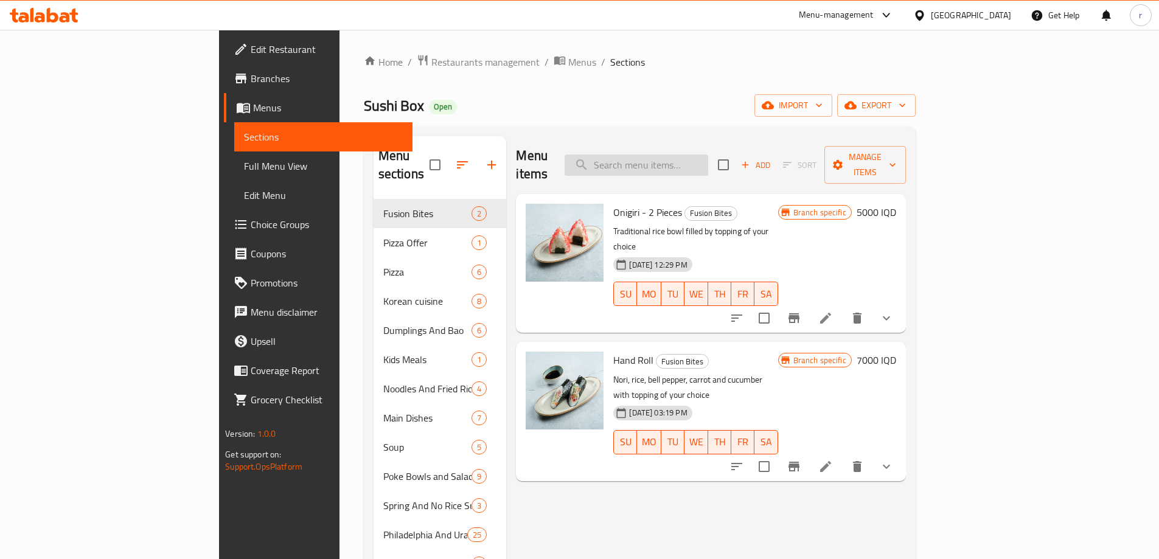
click at [708, 163] on input "search" at bounding box center [637, 165] width 144 height 21
paste input "Spring and no rice sushi"
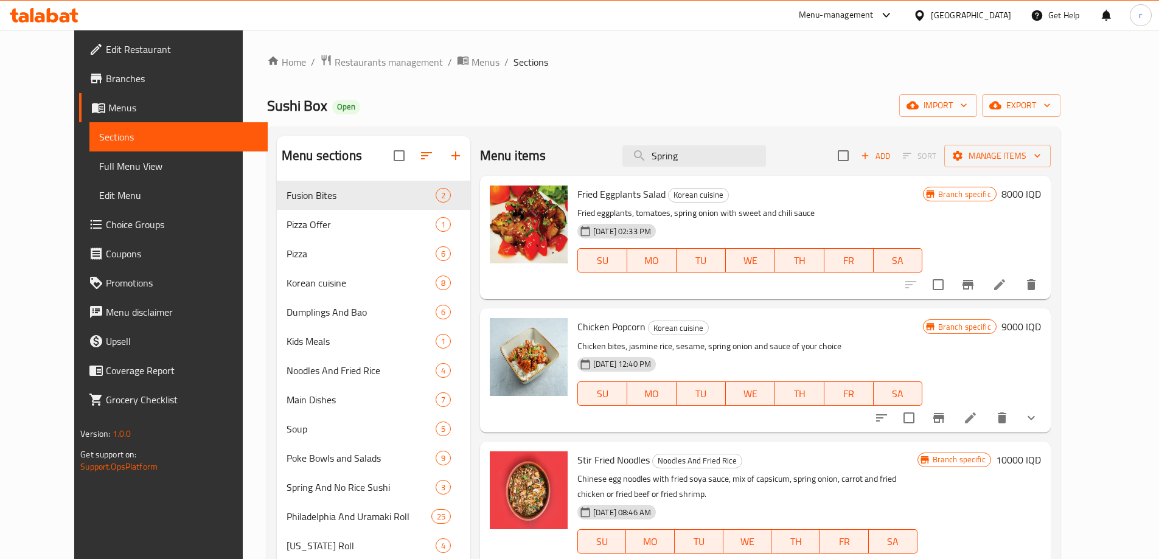
drag, startPoint x: 714, startPoint y: 157, endPoint x: 561, endPoint y: 173, distance: 154.2
click at [561, 173] on div "Menu items Spring Add Sort Manage items" at bounding box center [765, 156] width 571 height 40
paste input "Philadelphia and uramaki"
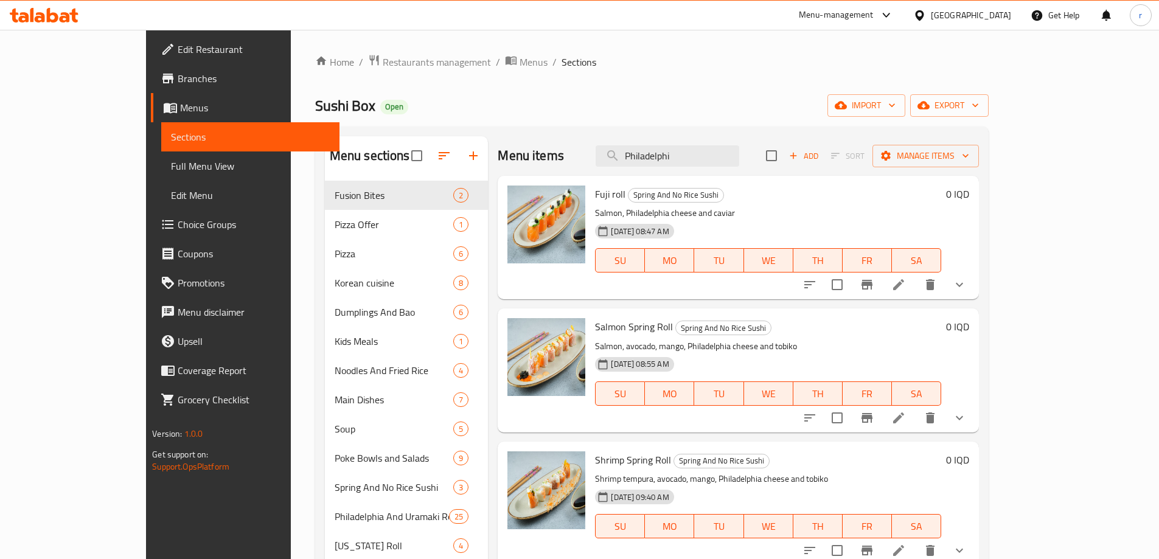
drag, startPoint x: 741, startPoint y: 152, endPoint x: 636, endPoint y: 168, distance: 105.9
click at [636, 168] on div "Menu items Philadelphi Add Sort Manage items" at bounding box center [738, 156] width 481 height 40
paste input "Baked roll"
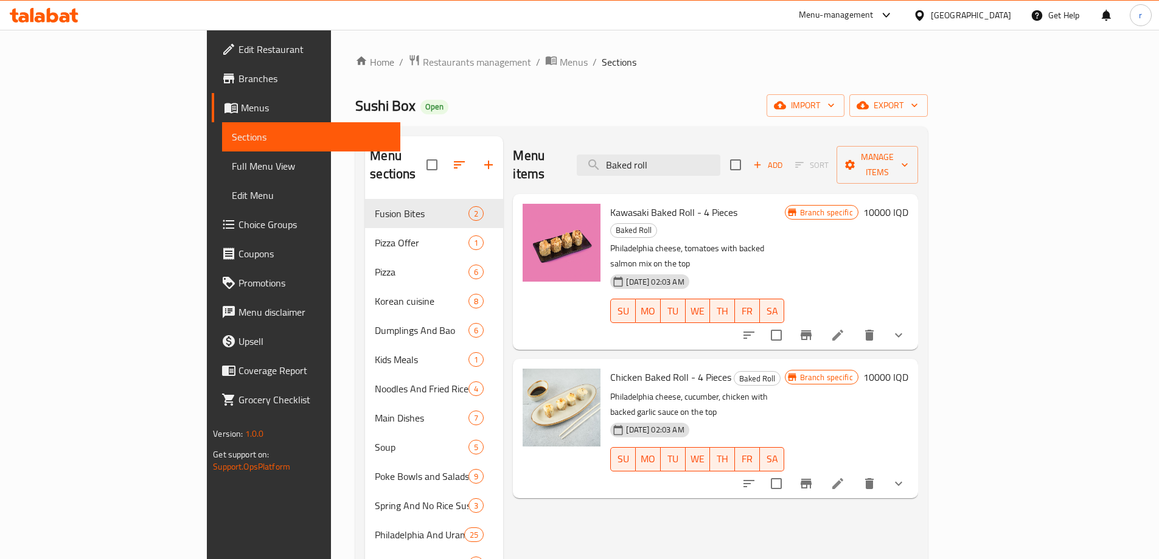
drag, startPoint x: 720, startPoint y: 153, endPoint x: 560, endPoint y: 156, distance: 160.1
click at [560, 156] on div "Menu items Baked roll Add Sort Manage items" at bounding box center [715, 165] width 405 height 58
paste input "Maki"
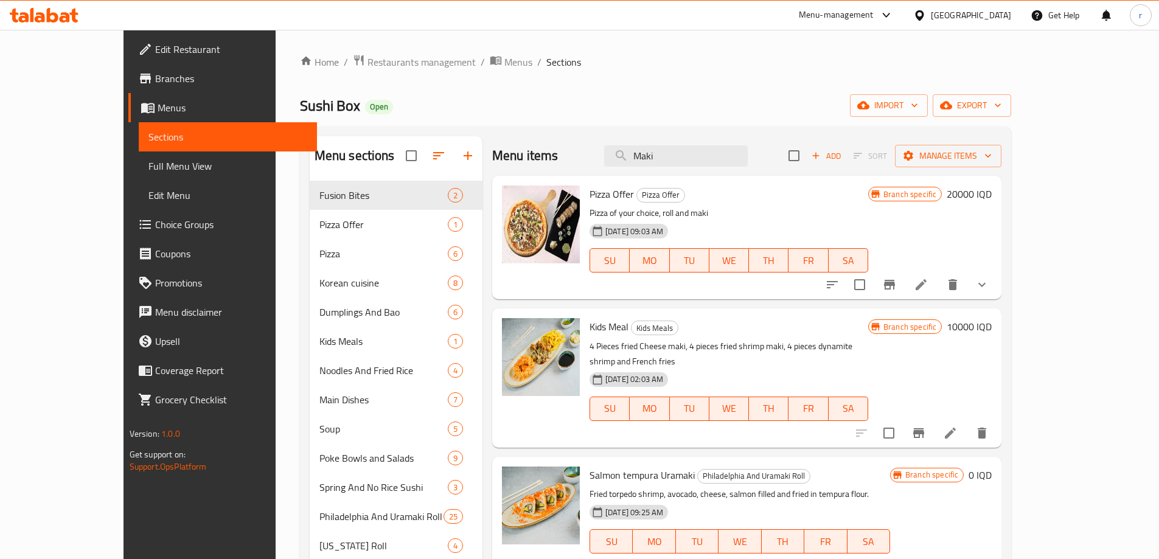
drag, startPoint x: 741, startPoint y: 159, endPoint x: 469, endPoint y: 161, distance: 271.5
click at [492, 161] on div "Menu items Maki Add Sort Manage items" at bounding box center [746, 156] width 509 height 40
paste input "Futom"
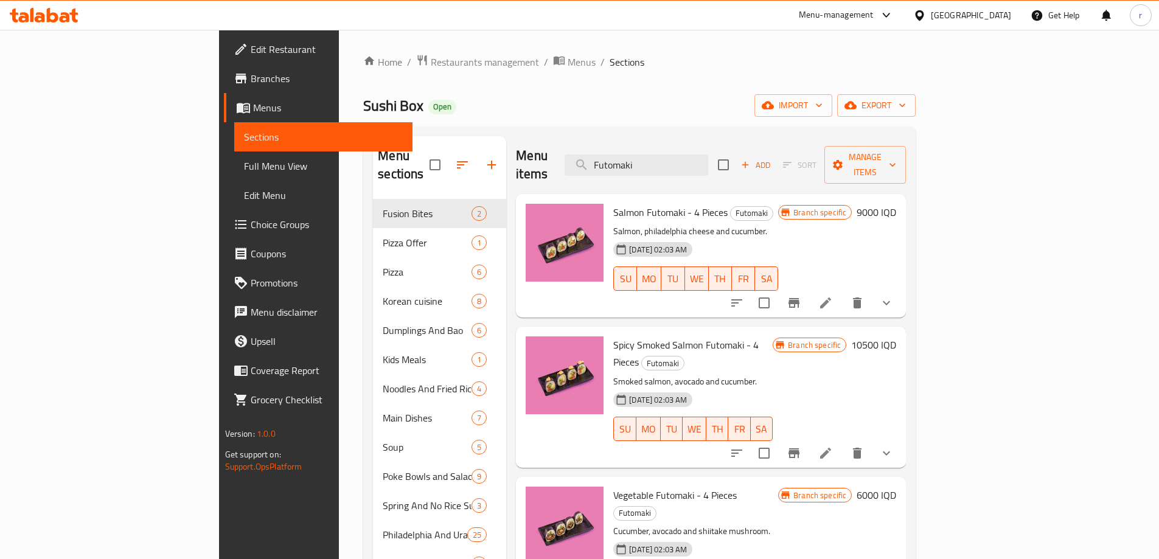
drag, startPoint x: 733, startPoint y: 156, endPoint x: 488, endPoint y: 157, distance: 245.3
click at [516, 157] on div "Menu items Futomaki Add Sort Manage items" at bounding box center [711, 165] width 390 height 58
paste input "Baked roll"
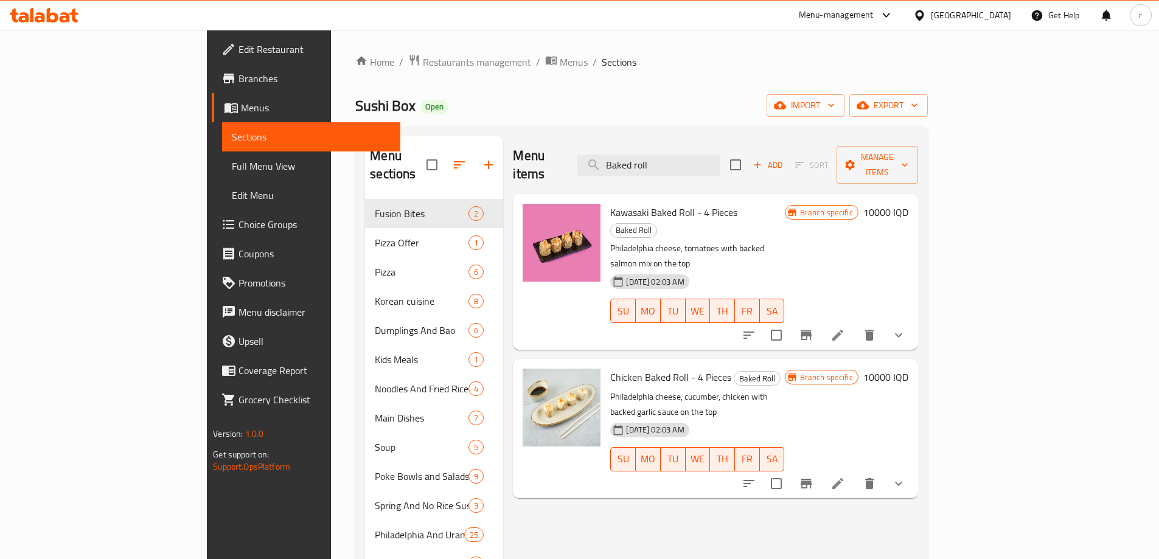
drag, startPoint x: 739, startPoint y: 155, endPoint x: 542, endPoint y: 159, distance: 197.3
click at [542, 159] on div "Menu items Baked roll Add Sort Manage items" at bounding box center [715, 165] width 405 height 58
paste input "Maki"
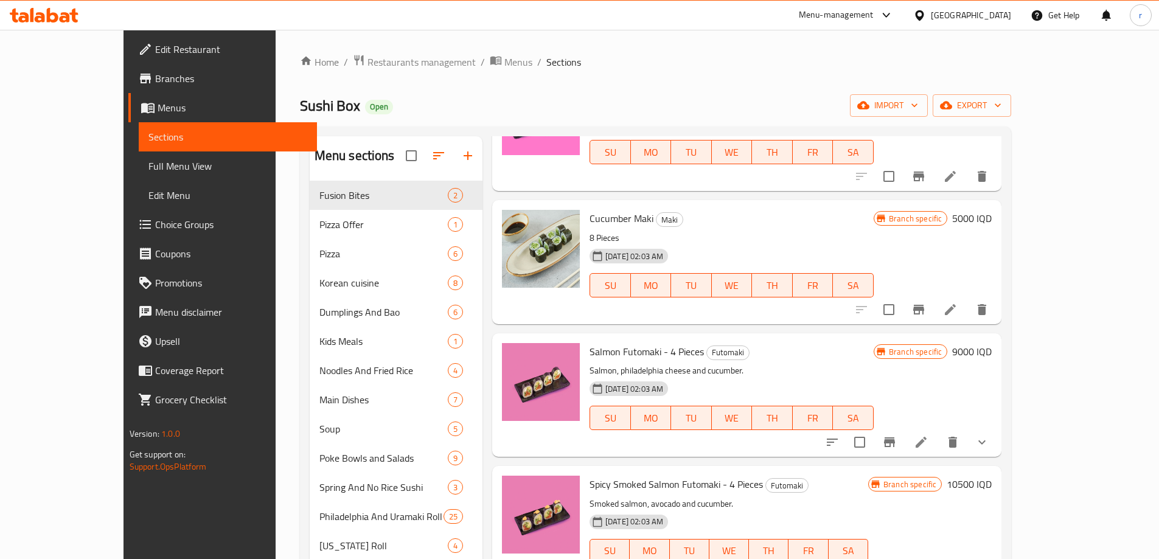
scroll to position [1928, 0]
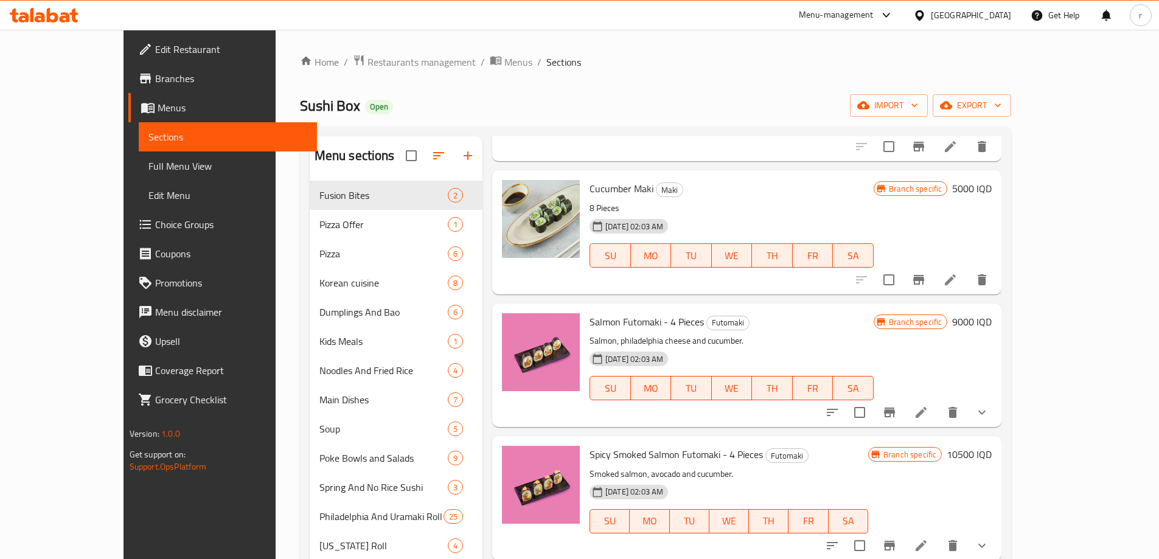
type input "Maki"
click at [65, 23] on div at bounding box center [44, 15] width 69 height 15
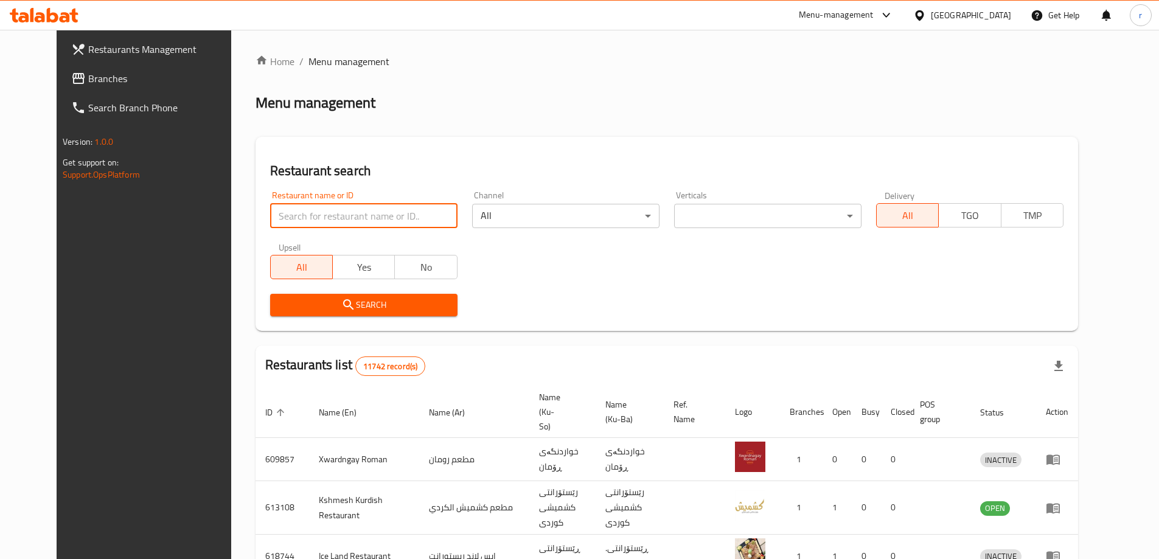
click at [270, 215] on input "search" at bounding box center [363, 216] width 187 height 24
paste input "635675"
type input "635675"
click at [292, 308] on span "Search" at bounding box center [364, 305] width 168 height 15
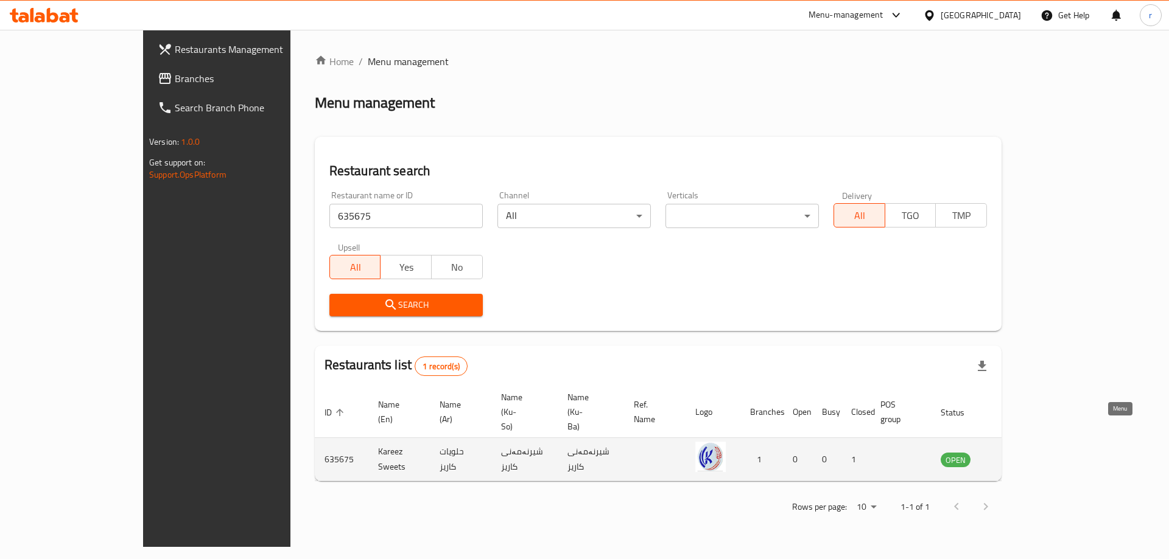
click at [1018, 455] on icon "enhanced table" at bounding box center [1011, 460] width 13 height 10
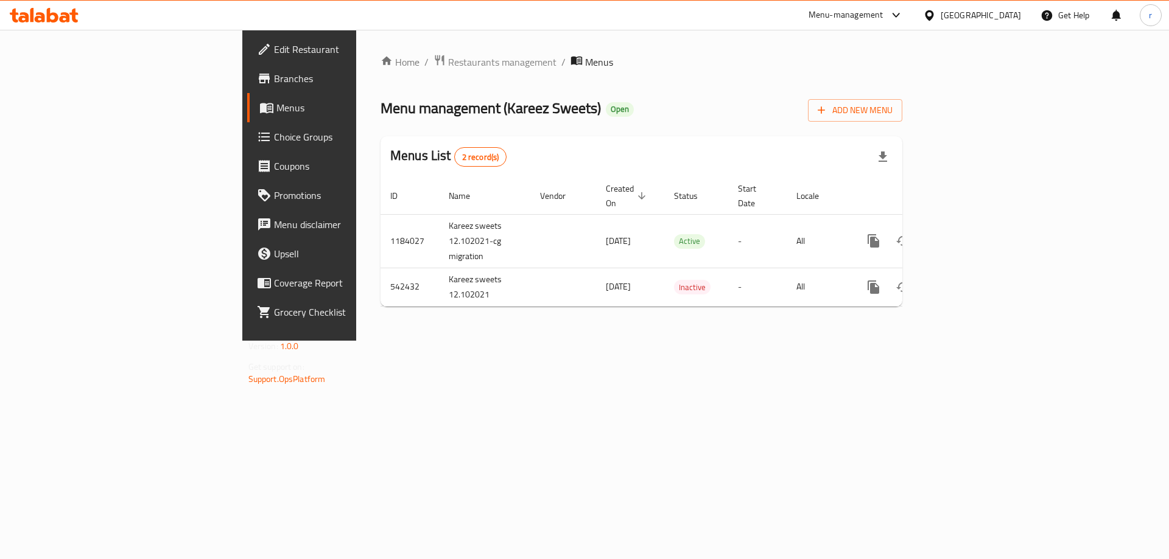
click at [274, 85] on span "Branches" at bounding box center [351, 78] width 154 height 15
